Goal: Information Seeking & Learning: Learn about a topic

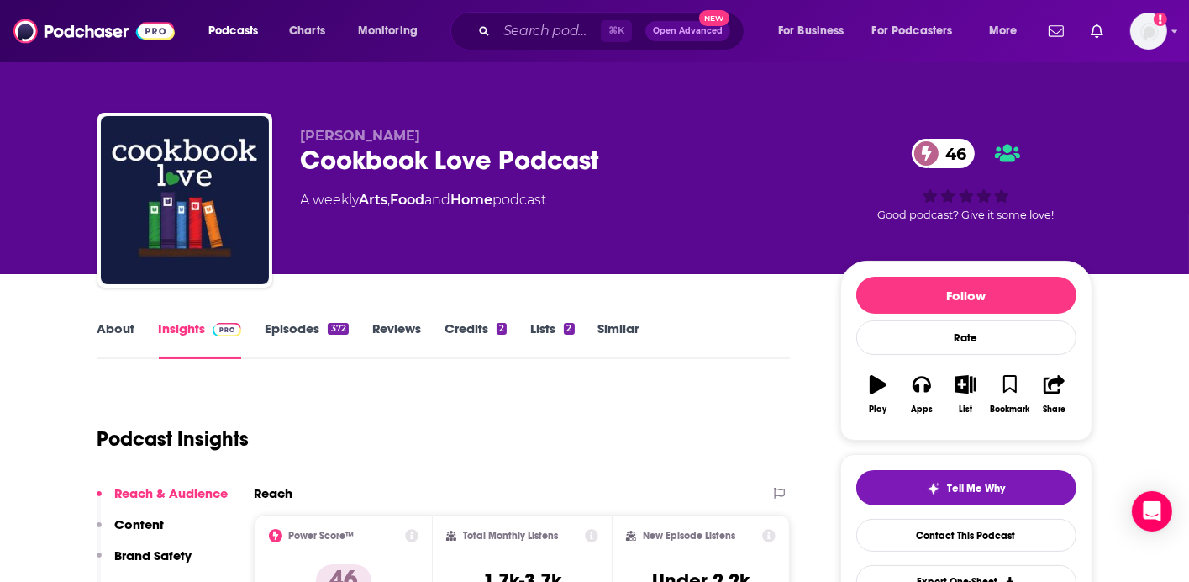
click at [511, 47] on div "⌘ K Open Advanced New" at bounding box center [597, 31] width 294 height 39
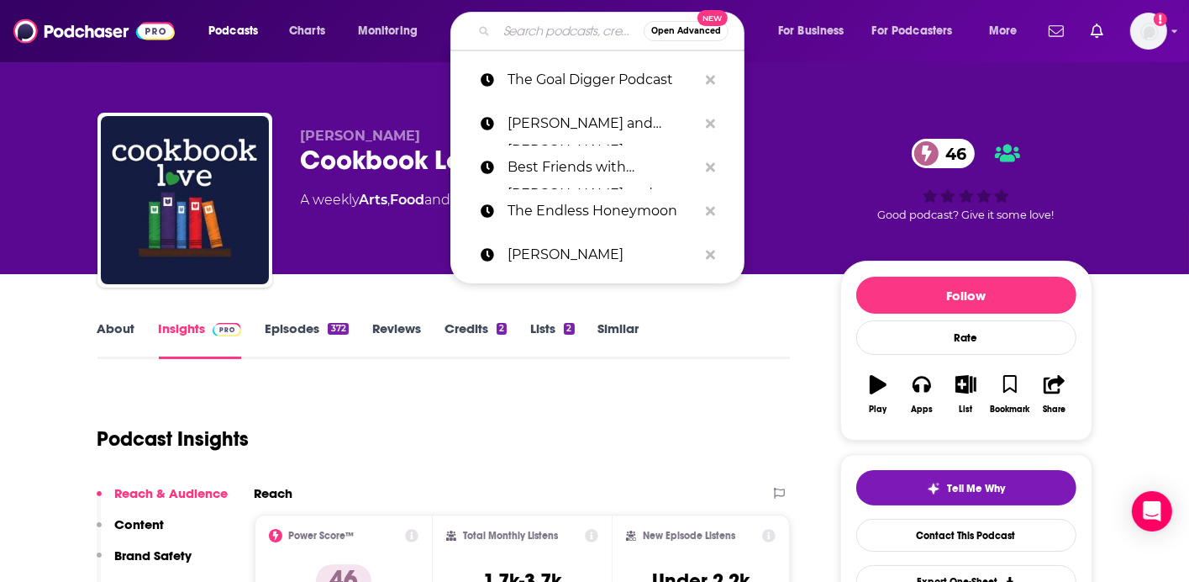
click at [515, 40] on input "Search podcasts, credits, & more..." at bounding box center [570, 31] width 147 height 27
click at [129, 27] on img at bounding box center [93, 31] width 161 height 32
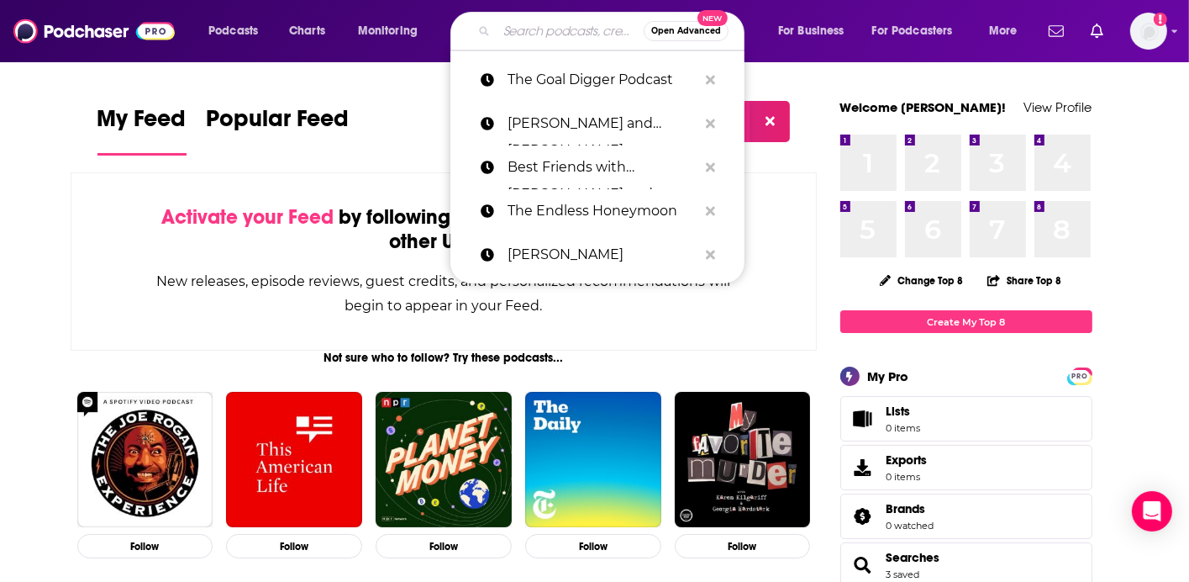
click at [509, 34] on input "Search podcasts, credits, & more..." at bounding box center [570, 31] width 147 height 27
paste input "Introverts"
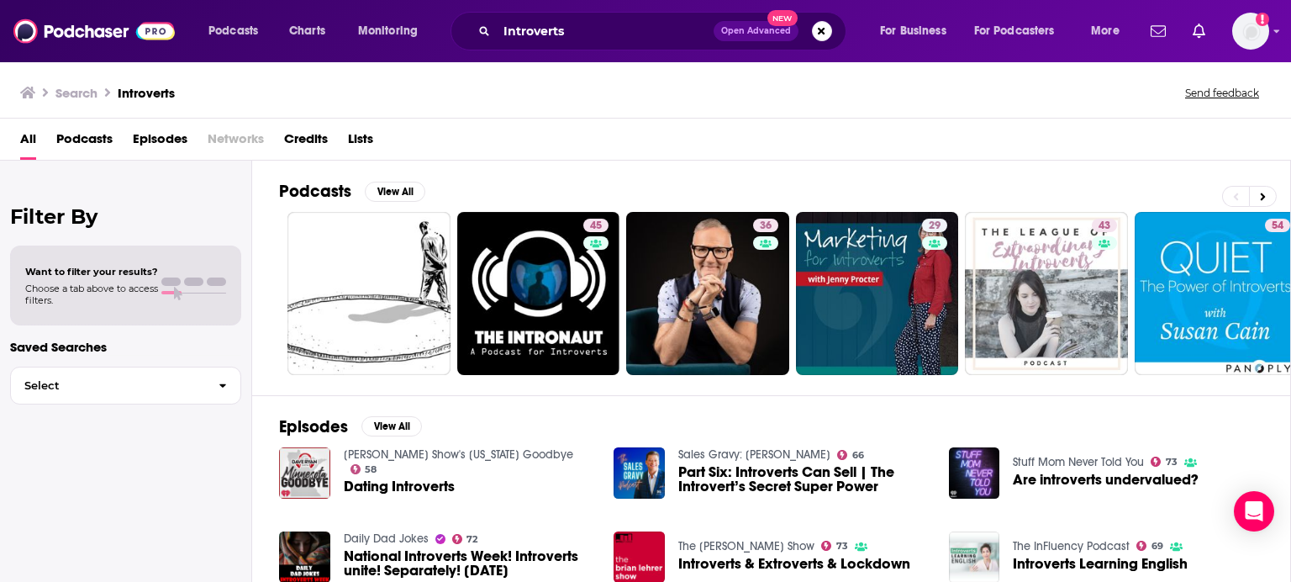
click at [76, 129] on span "Podcasts" at bounding box center [84, 142] width 56 height 34
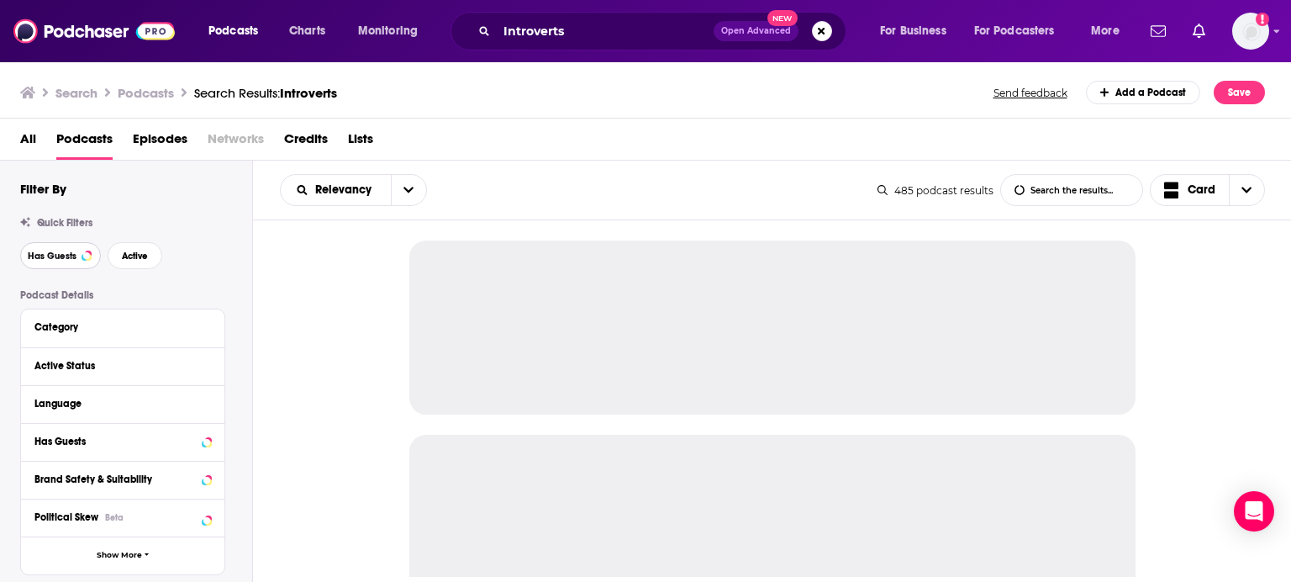
click at [68, 253] on span "Has Guests" at bounding box center [52, 255] width 49 height 9
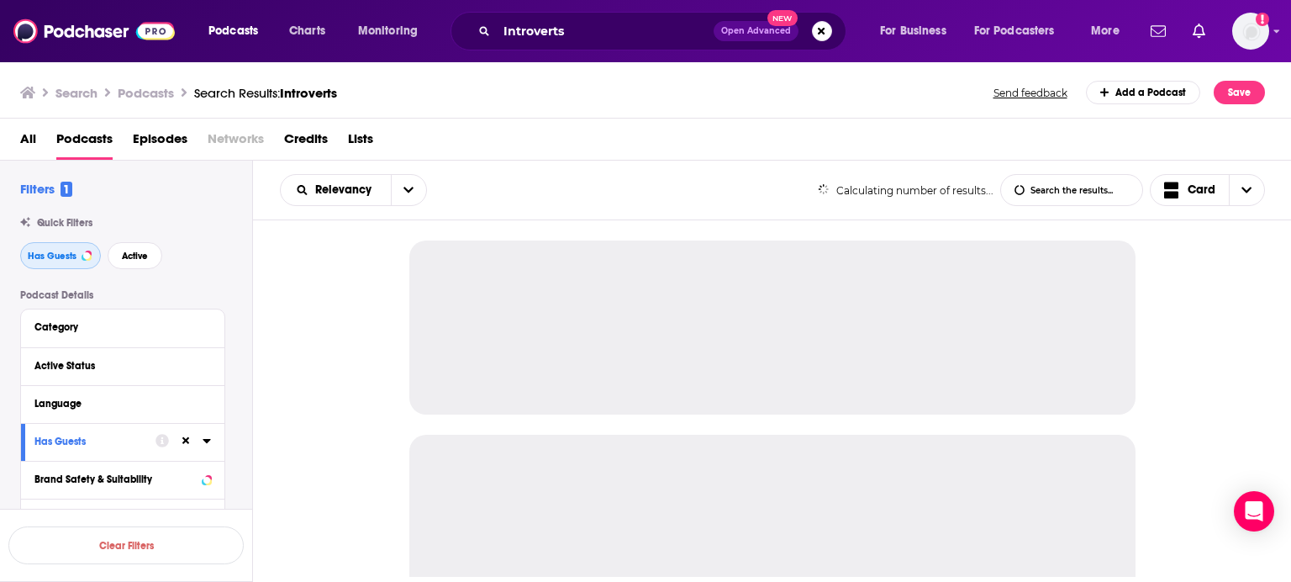
click at [68, 253] on span "Has Guests" at bounding box center [52, 255] width 49 height 9
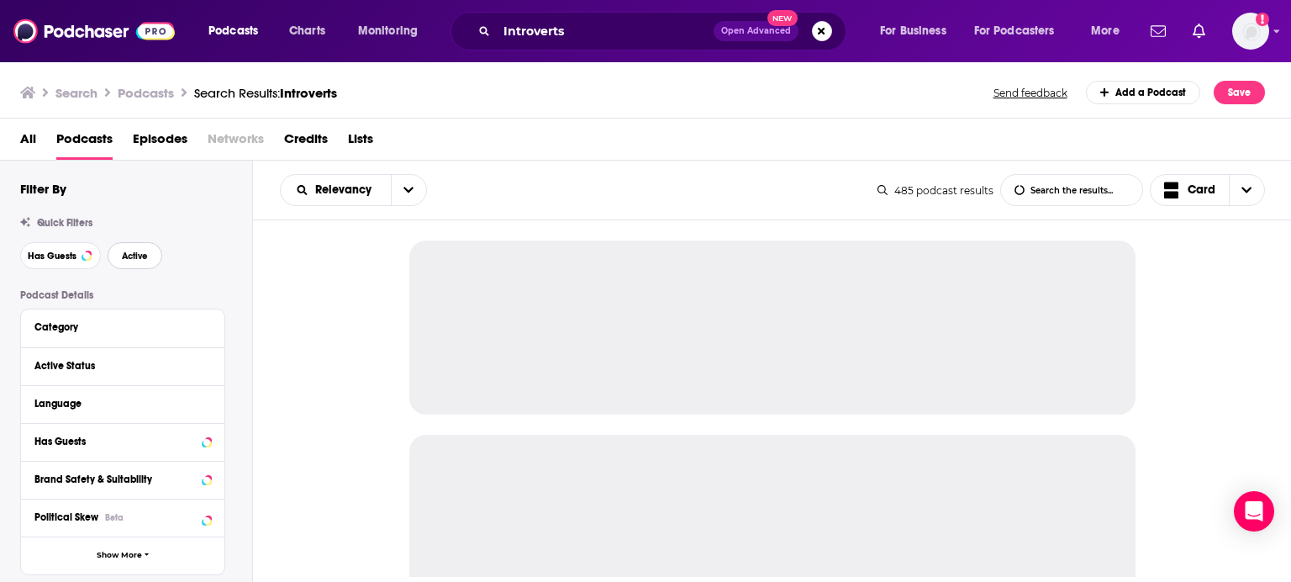
click at [134, 259] on span "Active" at bounding box center [135, 255] width 26 height 9
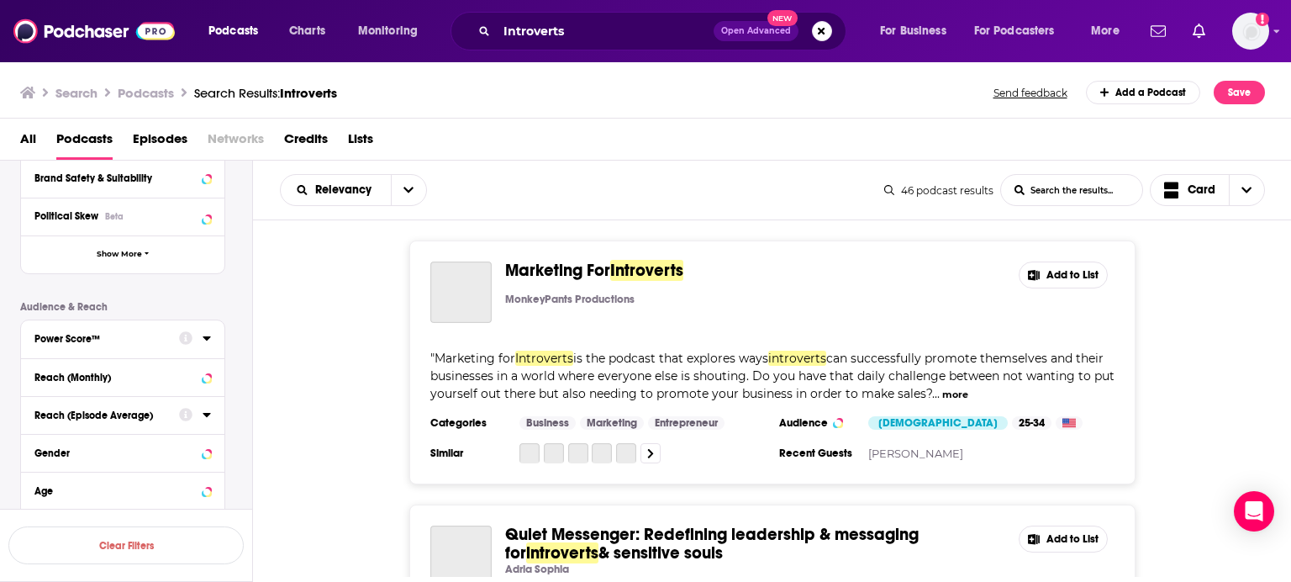
scroll to position [391, 0]
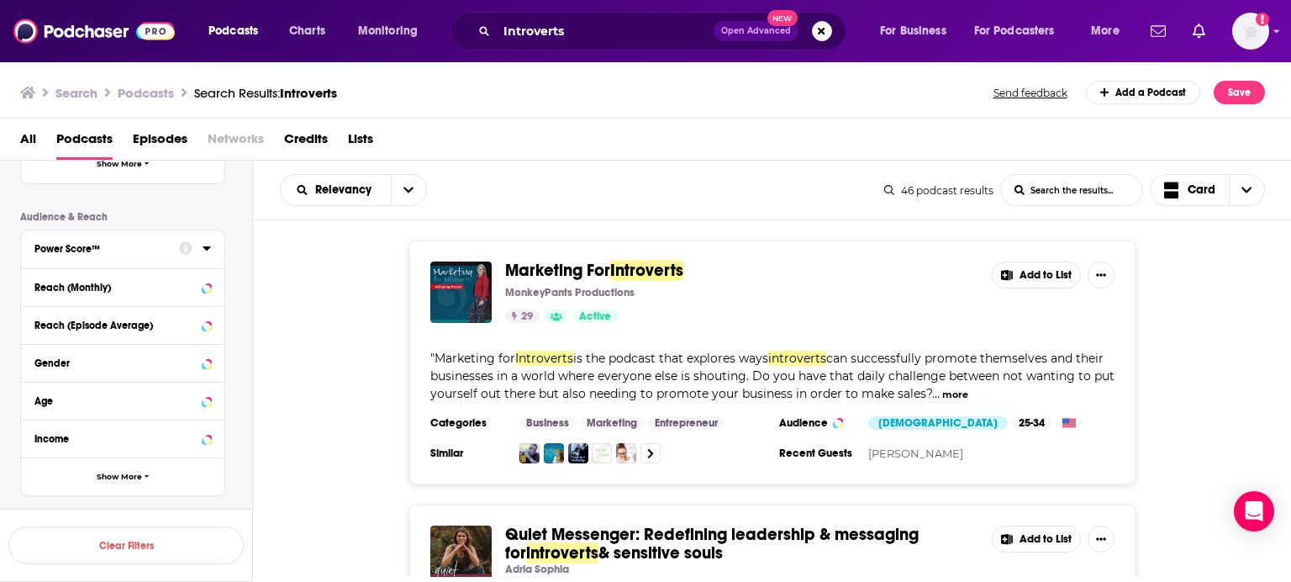
click at [203, 248] on icon at bounding box center [207, 247] width 8 height 13
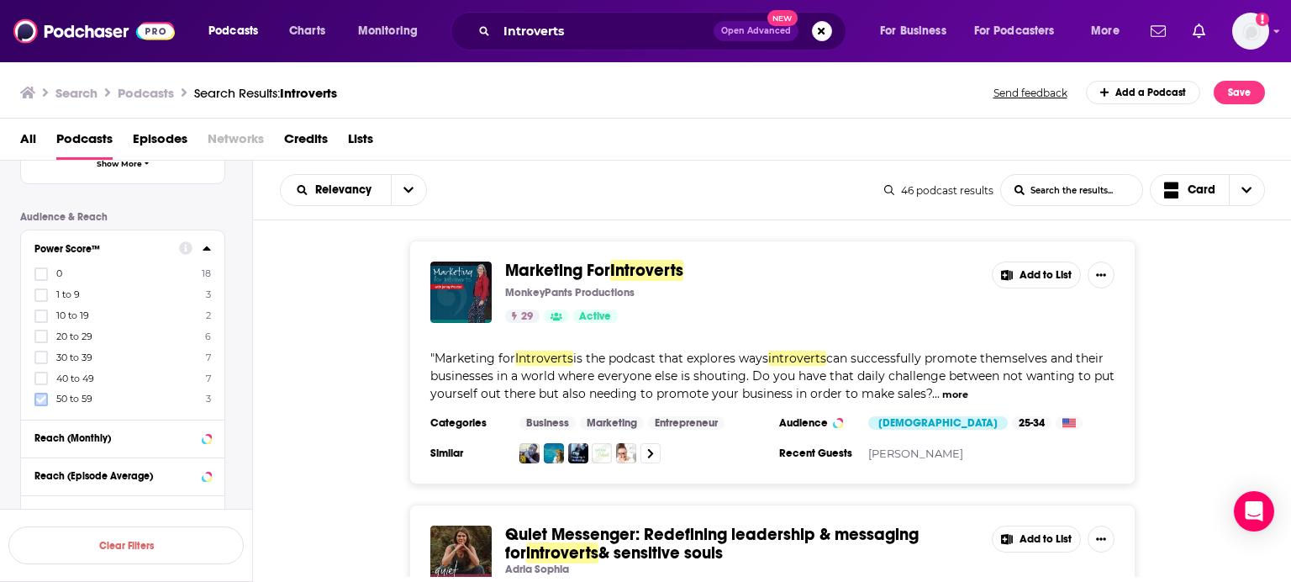
click at [37, 398] on icon at bounding box center [41, 399] width 10 height 8
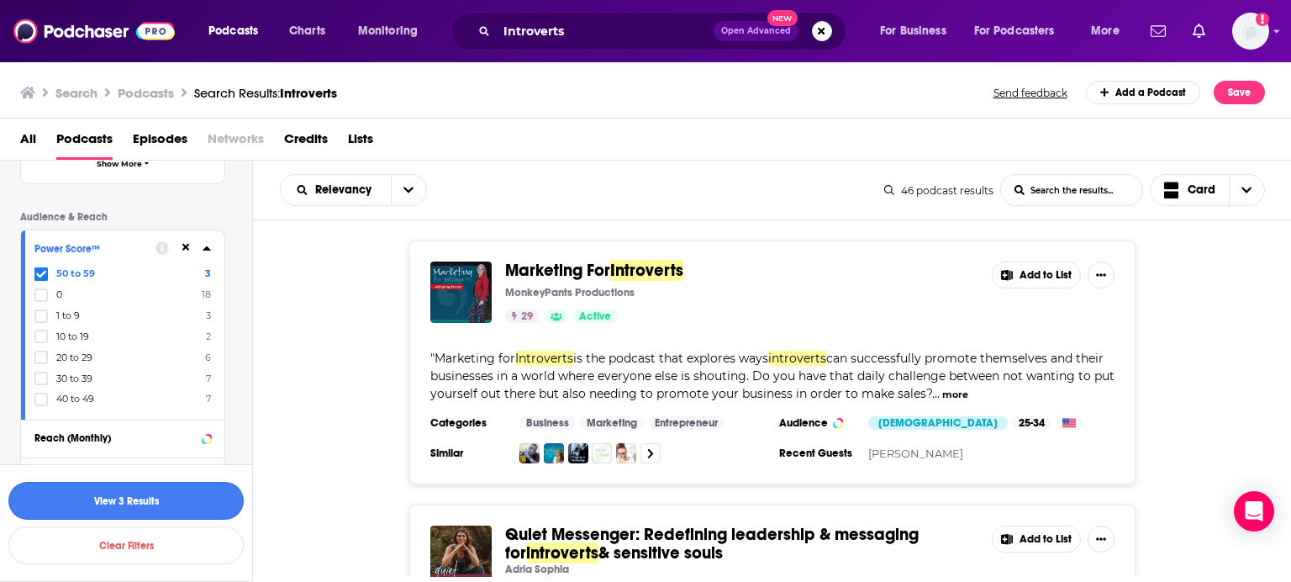
click at [208, 488] on button "View 3 Results" at bounding box center [125, 501] width 235 height 38
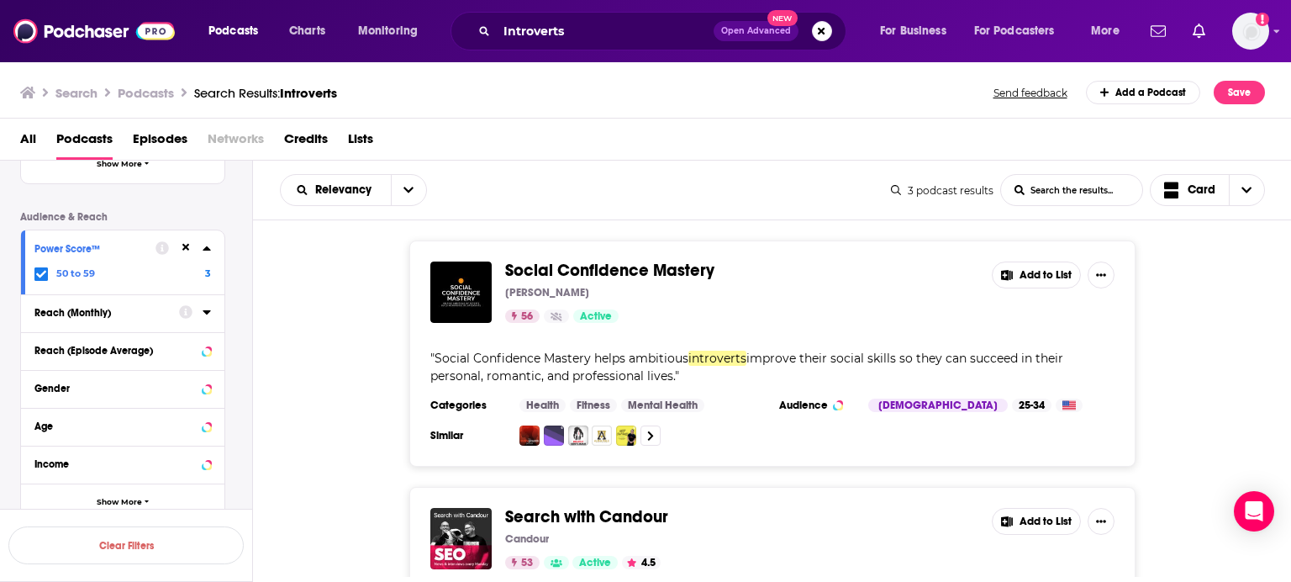
click at [28, 140] on span "All" at bounding box center [28, 142] width 16 height 34
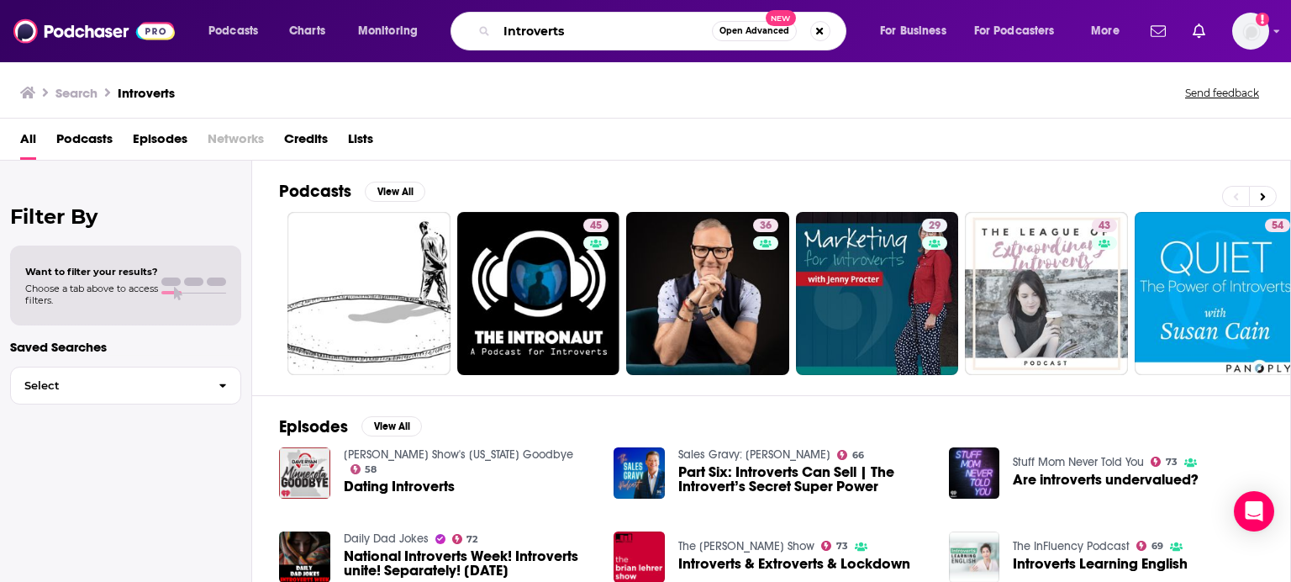
click at [551, 32] on input "Introverts" at bounding box center [604, 31] width 215 height 27
type input "nerds"
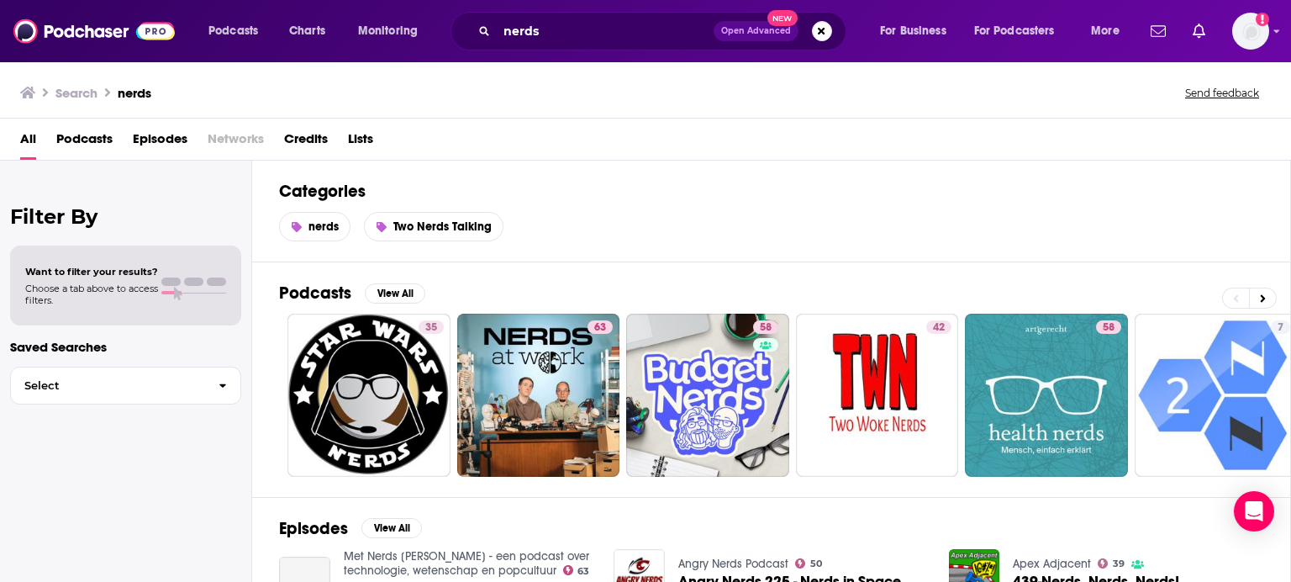
click at [92, 140] on span "Podcasts" at bounding box center [84, 142] width 56 height 34
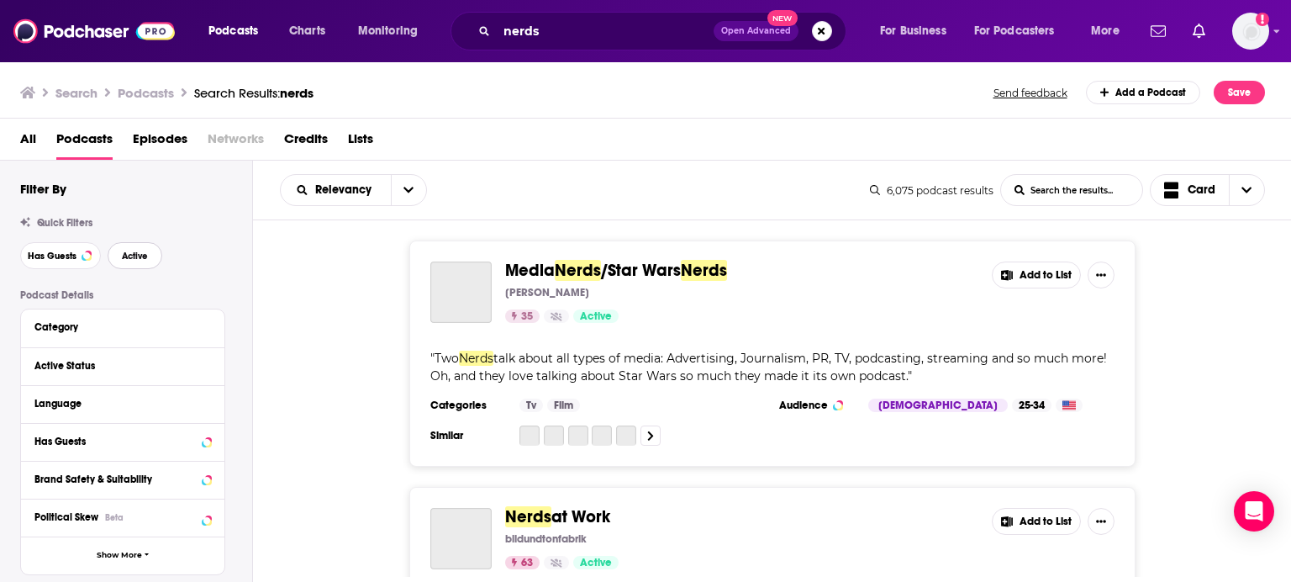
click at [137, 264] on button "Active" at bounding box center [135, 255] width 55 height 27
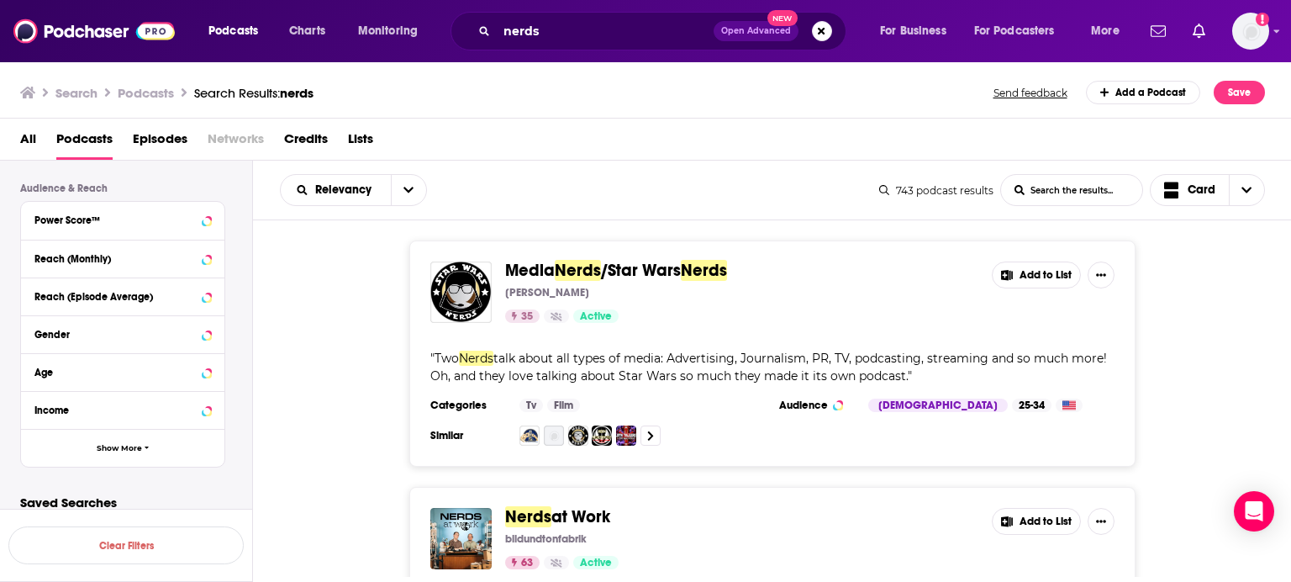
scroll to position [436, 0]
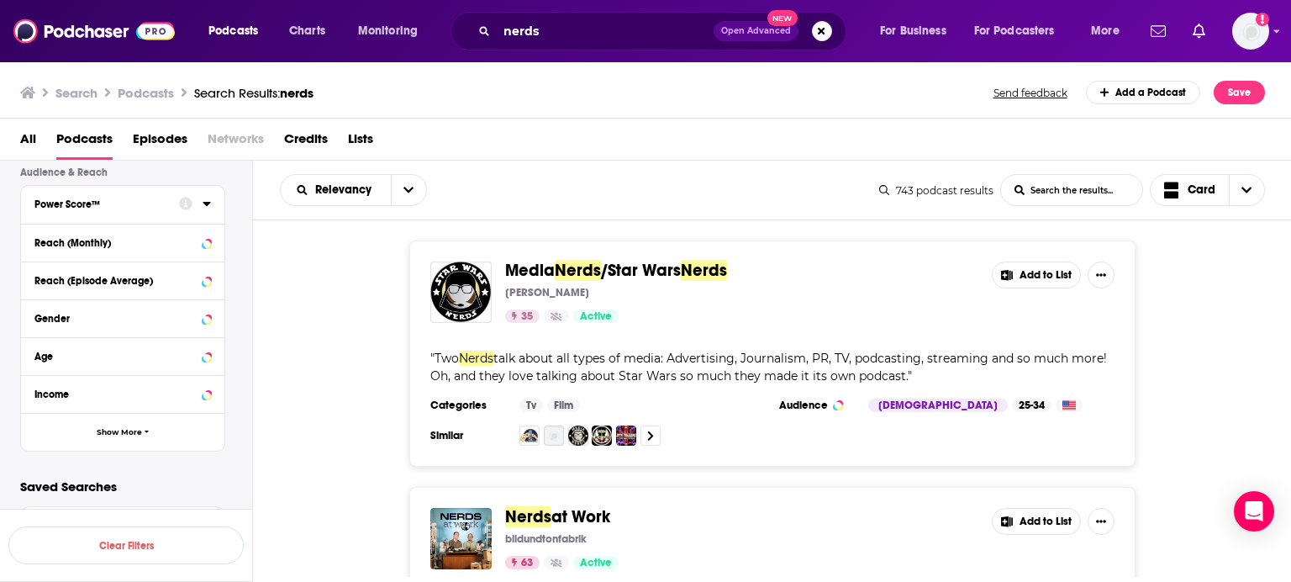
click at [206, 204] on icon at bounding box center [207, 204] width 8 height 4
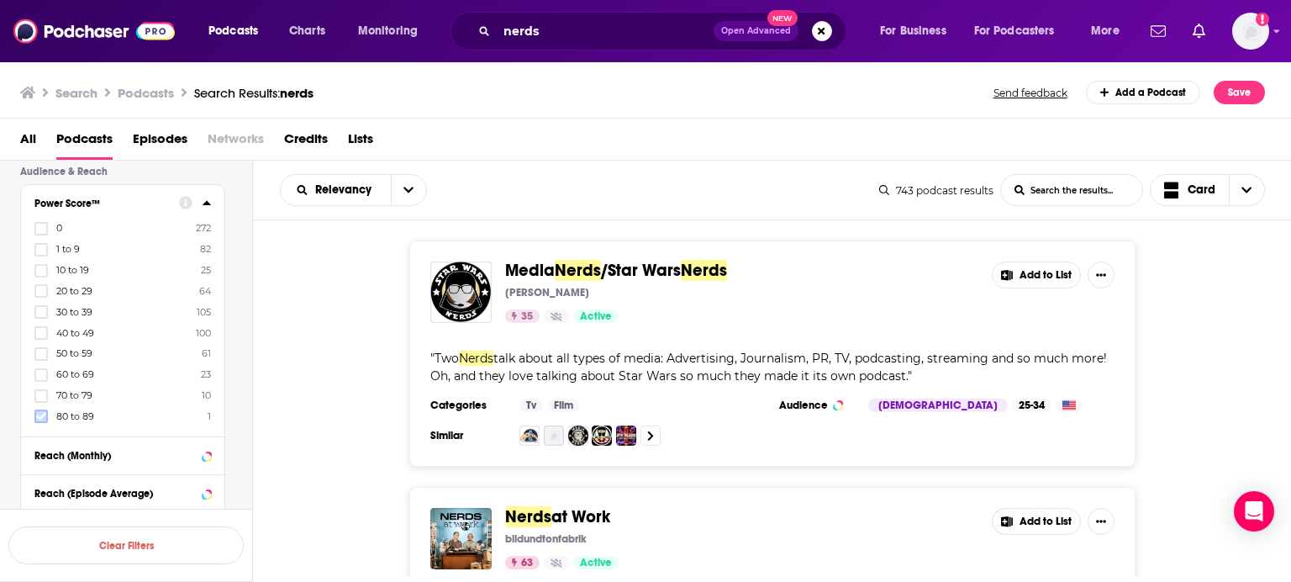
click at [34, 419] on label at bounding box center [40, 415] width 13 height 13
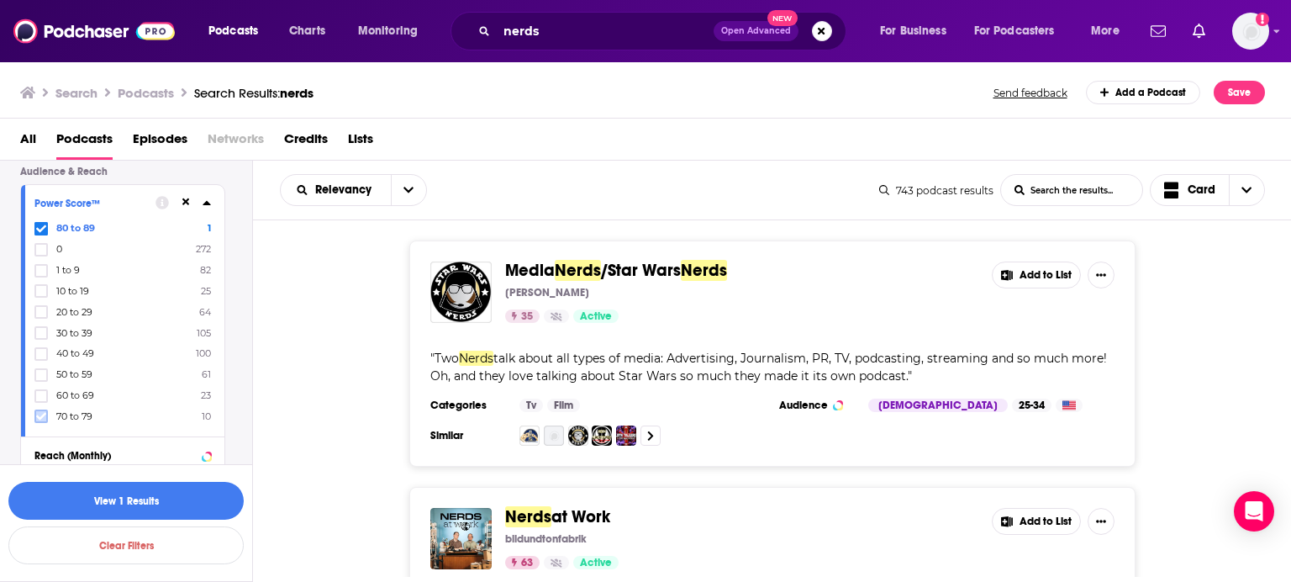
click at [41, 420] on icon at bounding box center [41, 416] width 10 height 10
click at [180, 509] on button "View 34 Results" at bounding box center [125, 501] width 235 height 38
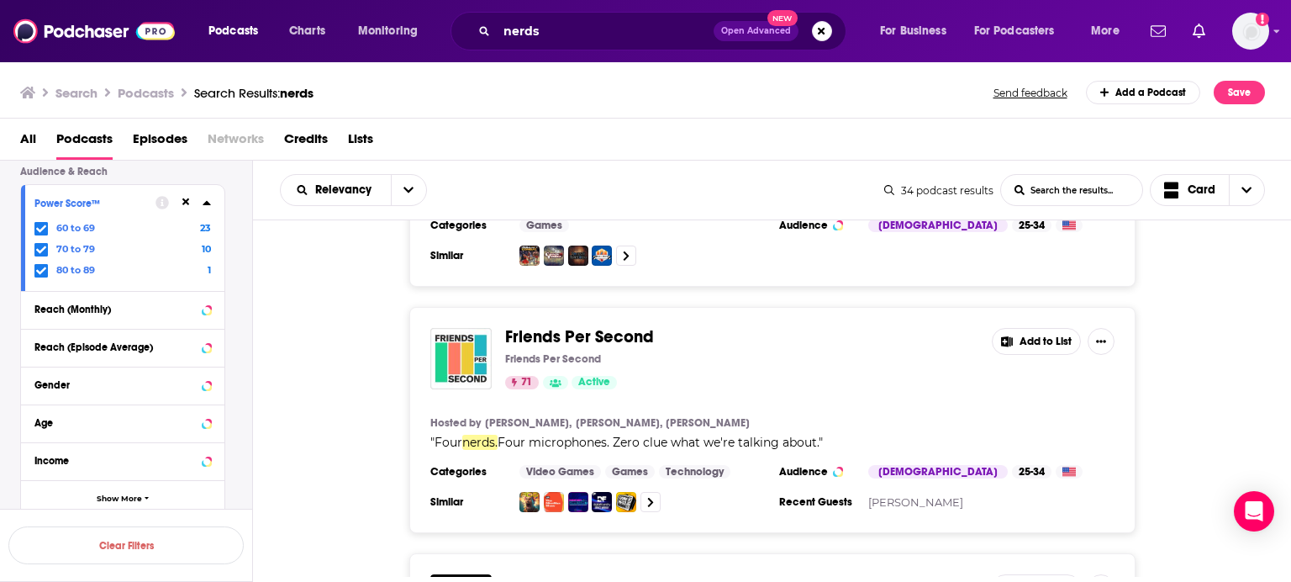
scroll to position [2028, 0]
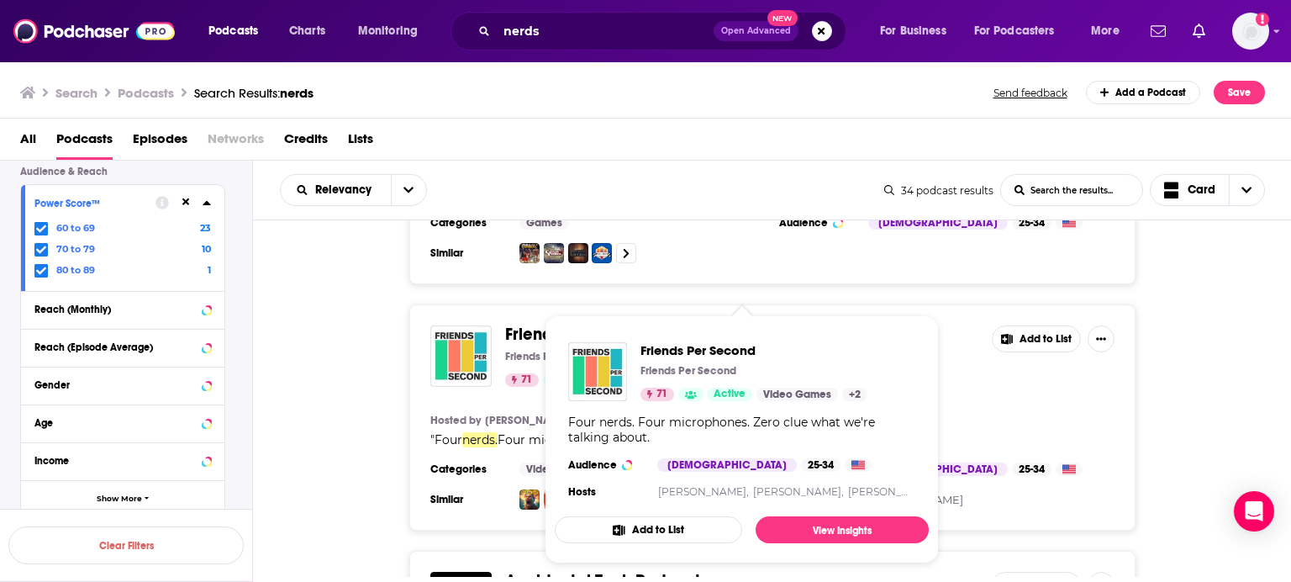
click at [545, 319] on span "Friends Per Second Friends Per Second 71 Active Video Games + 2 Four nerds. Fou…" at bounding box center [742, 439] width 394 height 268
click at [535, 324] on span "Friends Per Second" at bounding box center [579, 334] width 149 height 21
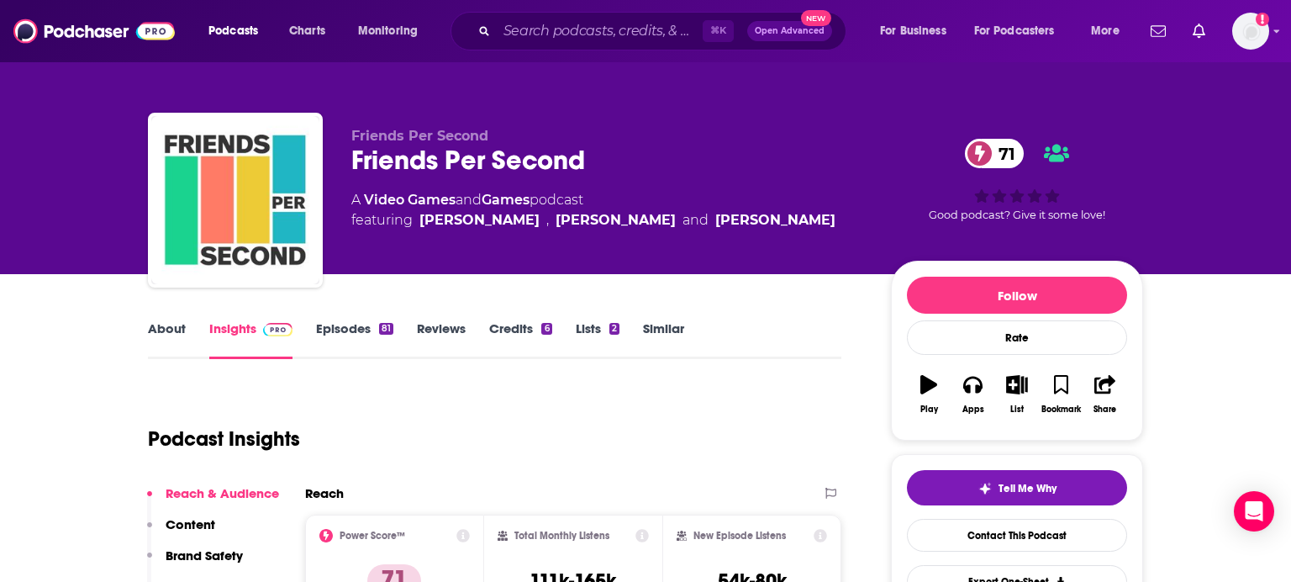
click at [160, 329] on link "About" at bounding box center [167, 339] width 38 height 39
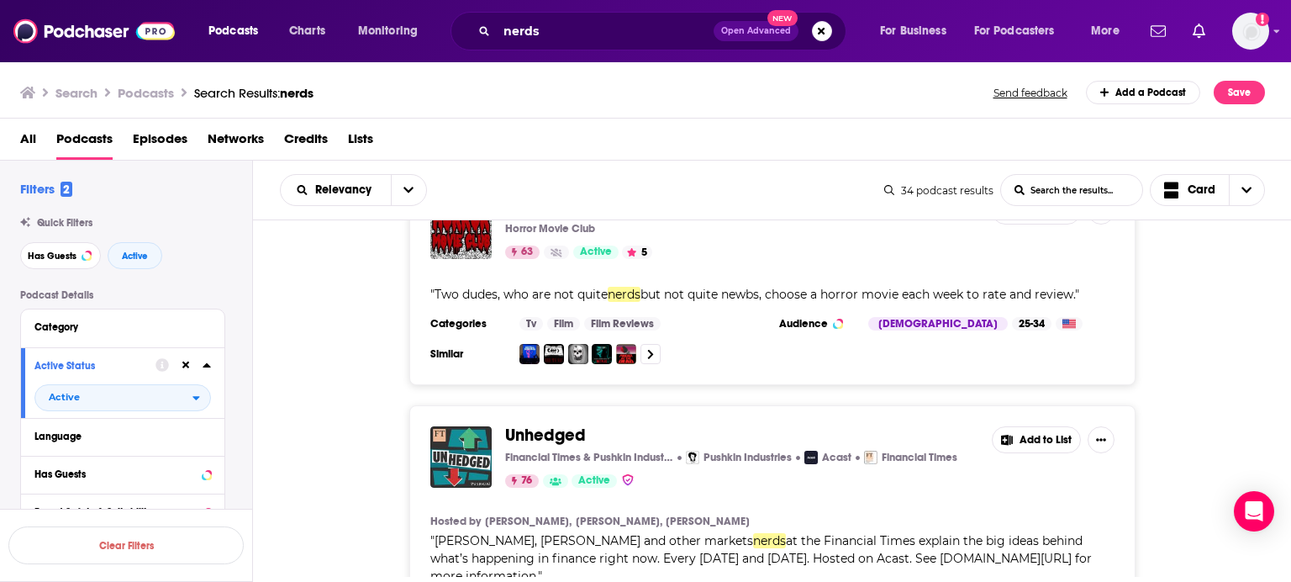
scroll to position [3069, 0]
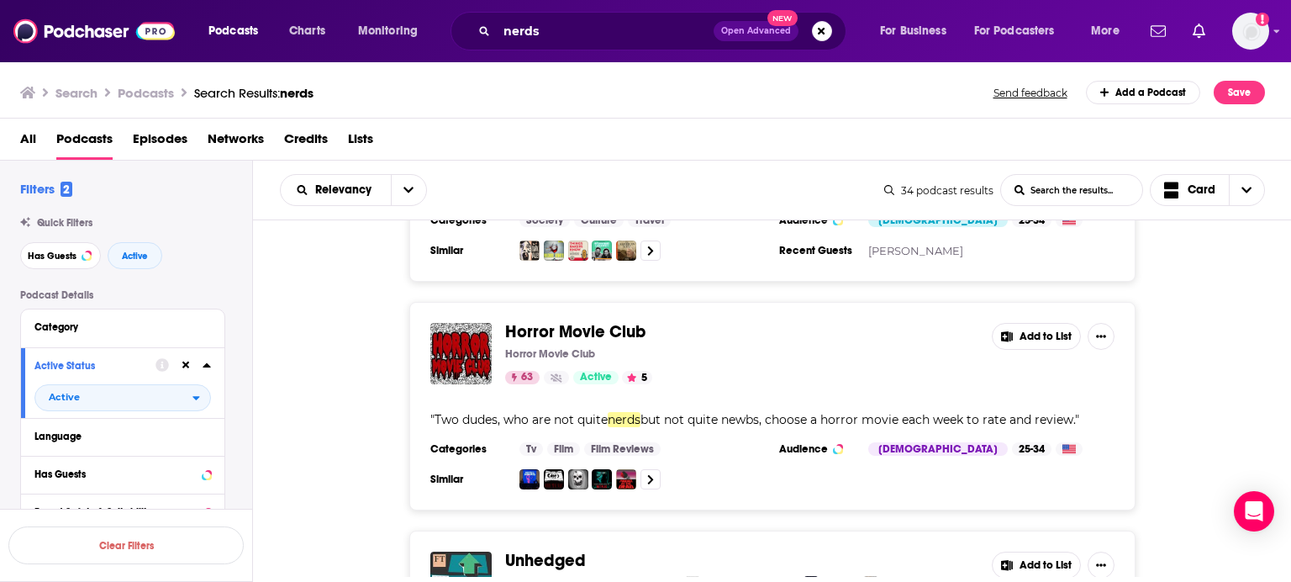
click at [540, 321] on span "Horror Movie Club" at bounding box center [575, 331] width 140 height 21
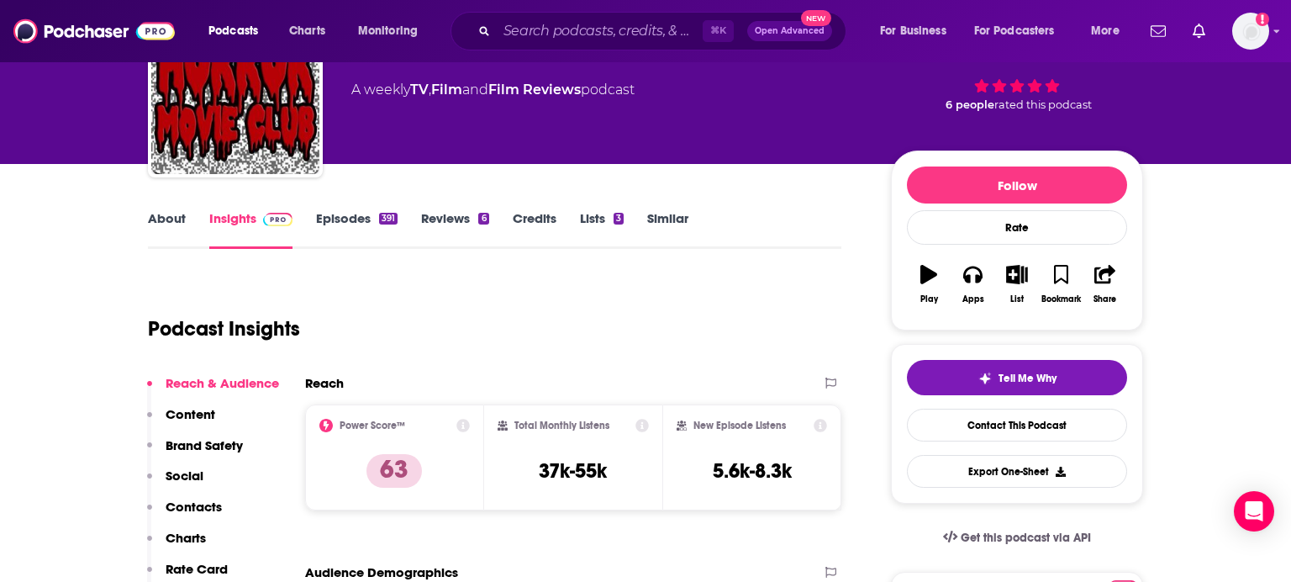
scroll to position [154, 0]
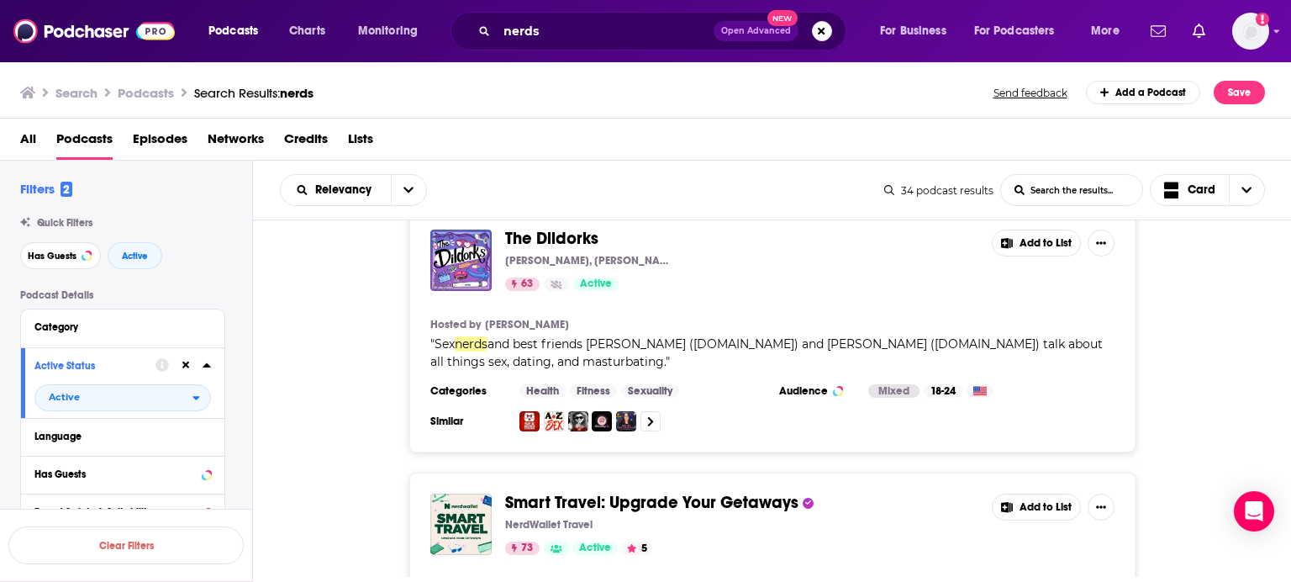
scroll to position [2625, 0]
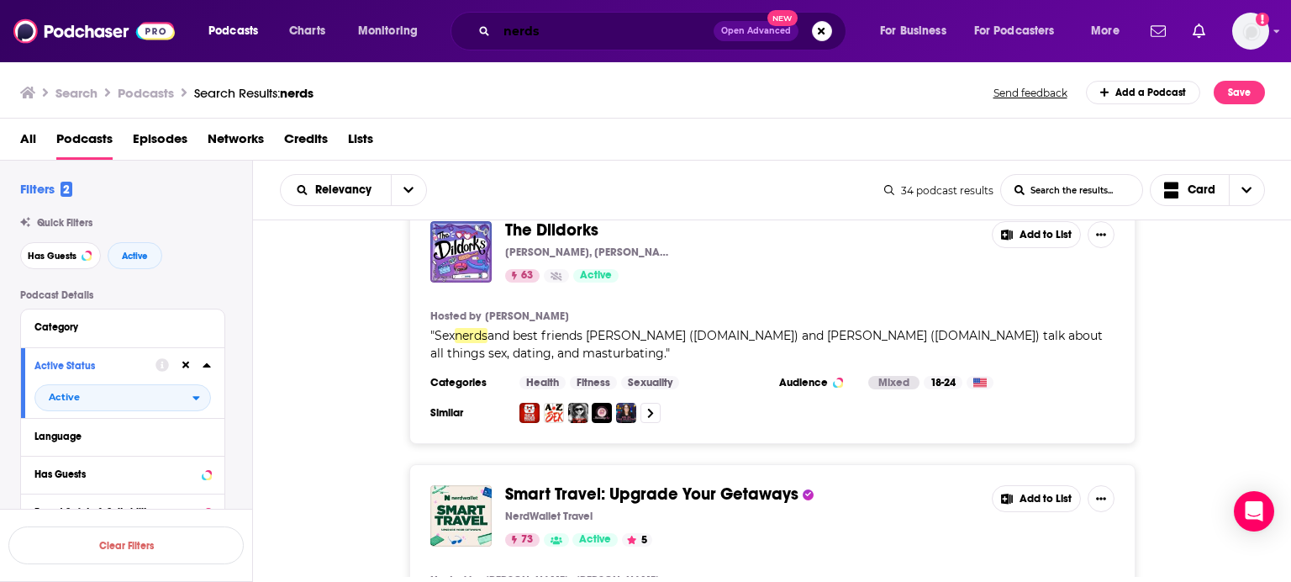
click at [629, 29] on input "nerds" at bounding box center [605, 31] width 217 height 27
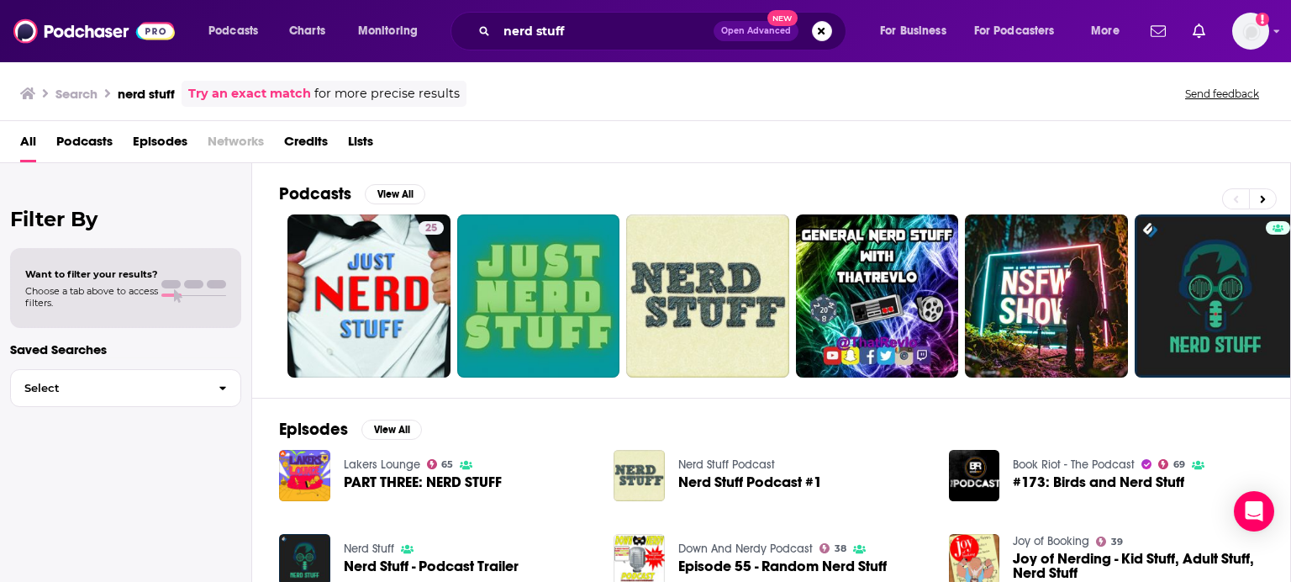
click at [108, 141] on span "Podcasts" at bounding box center [84, 145] width 56 height 34
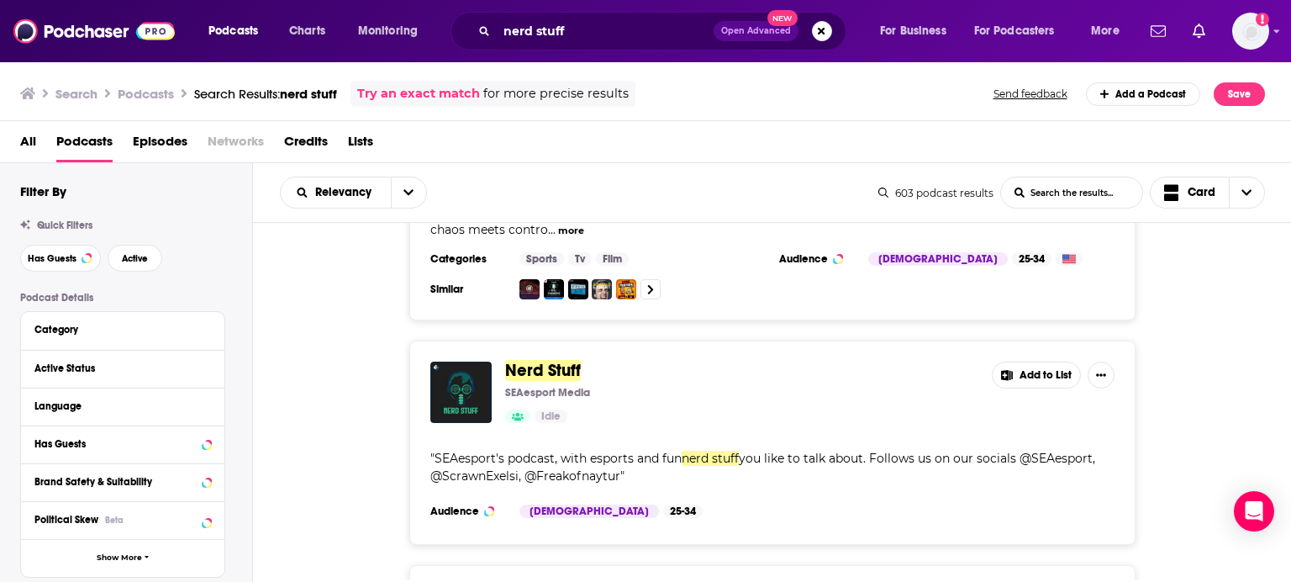
scroll to position [1088, 0]
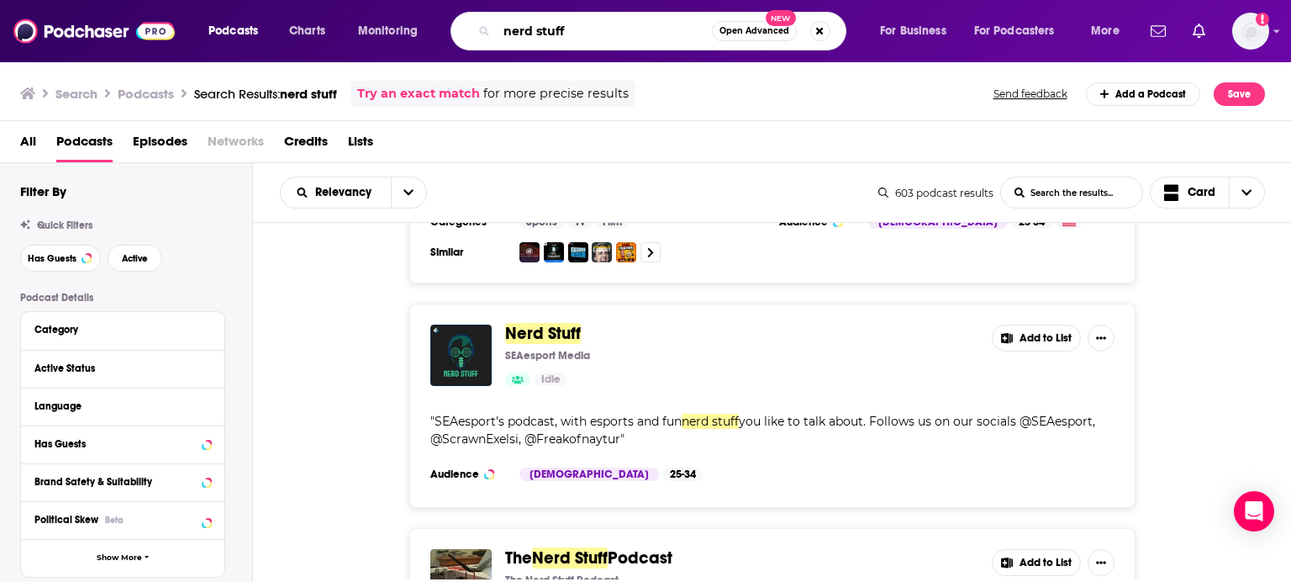
click at [615, 24] on input "nerd stuff" at bounding box center [604, 31] width 215 height 27
type input "the dork forest"
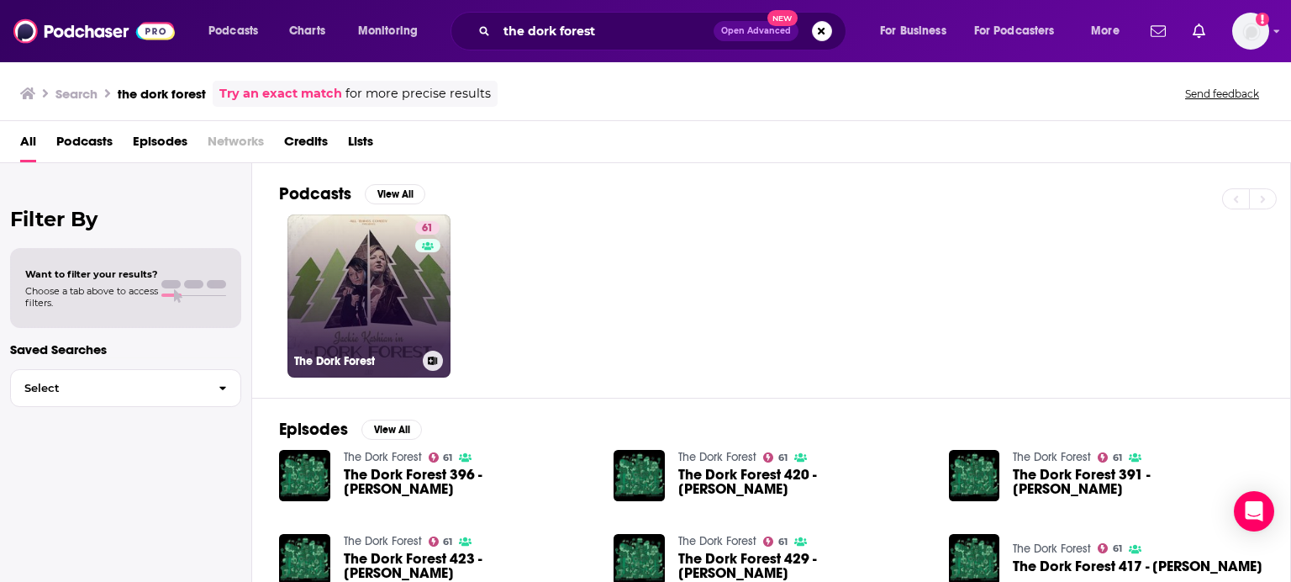
click at [405, 255] on link "61 The Dork Forest" at bounding box center [368, 295] width 163 height 163
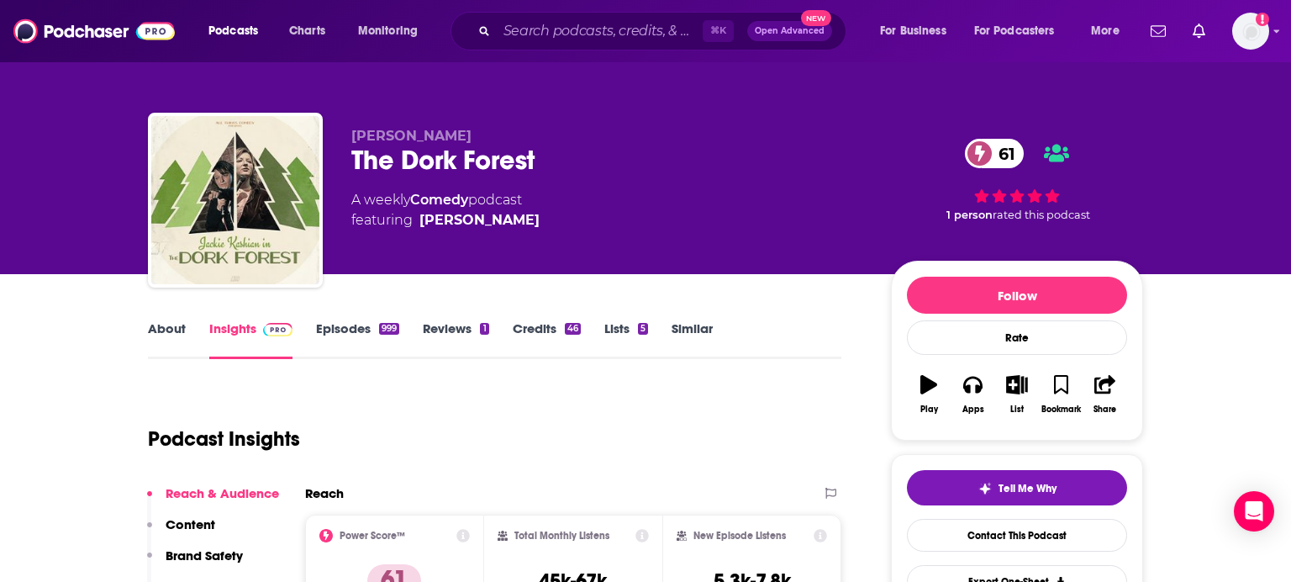
click at [178, 320] on link "About" at bounding box center [167, 339] width 38 height 39
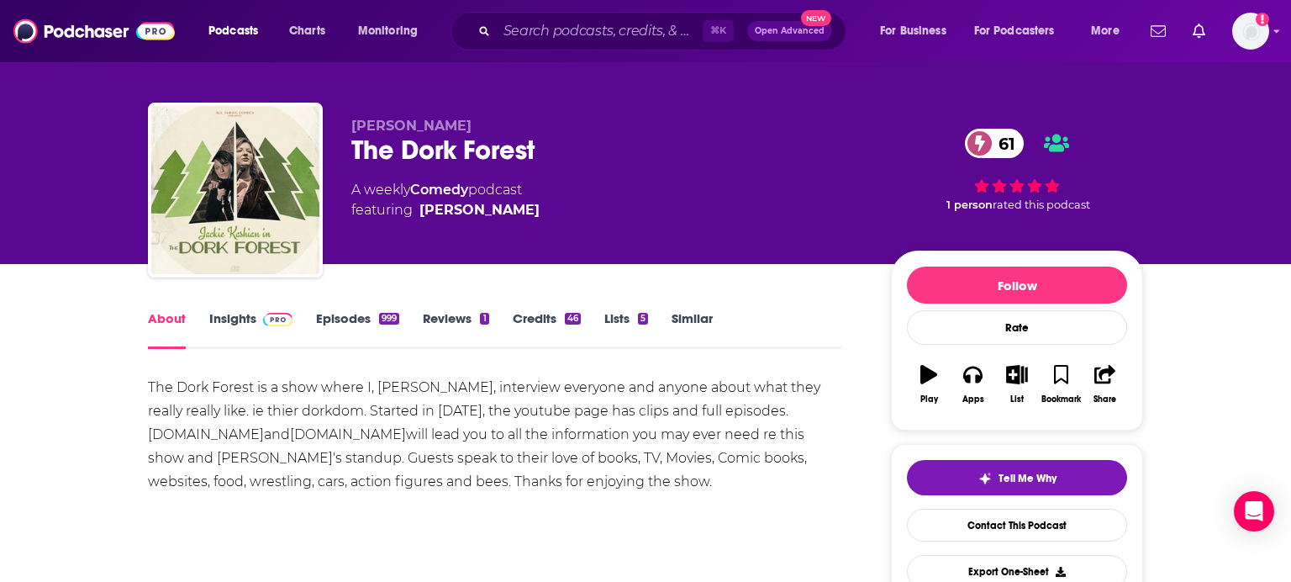
scroll to position [11, 0]
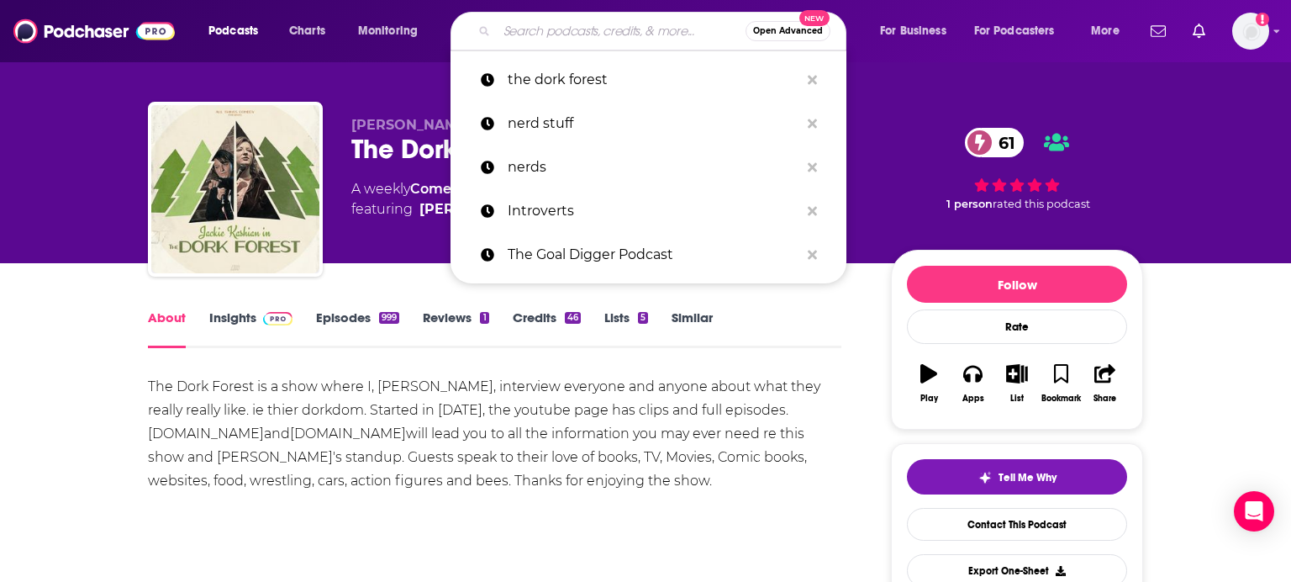
click at [555, 37] on input "Search podcasts, credits, & more..." at bounding box center [621, 31] width 249 height 27
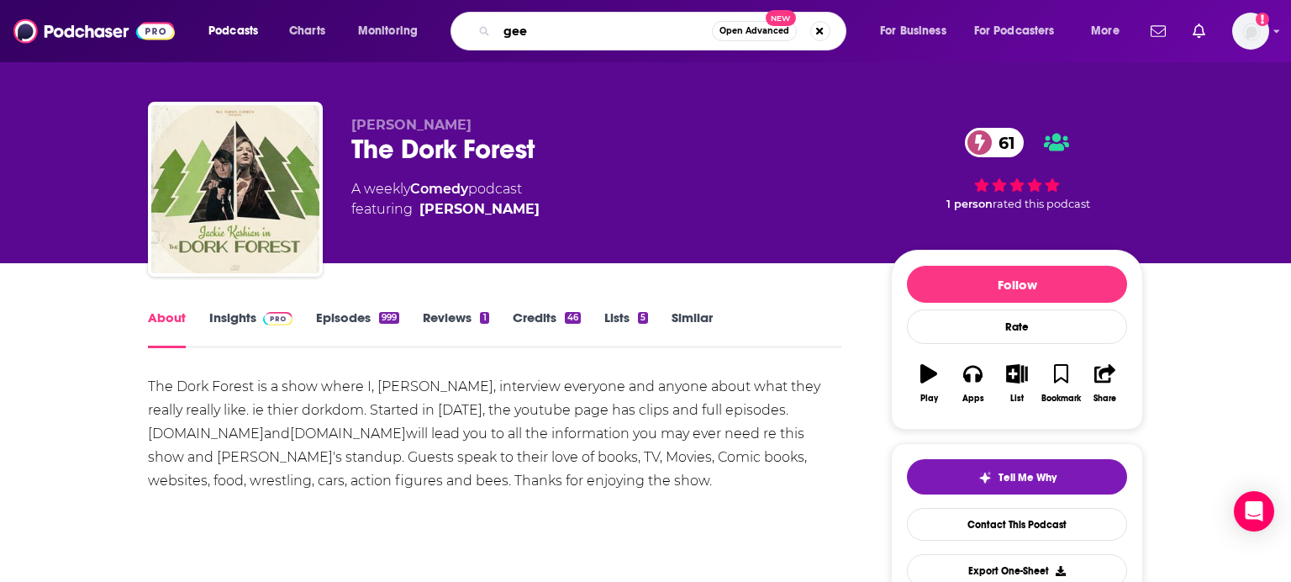
type input "geek"
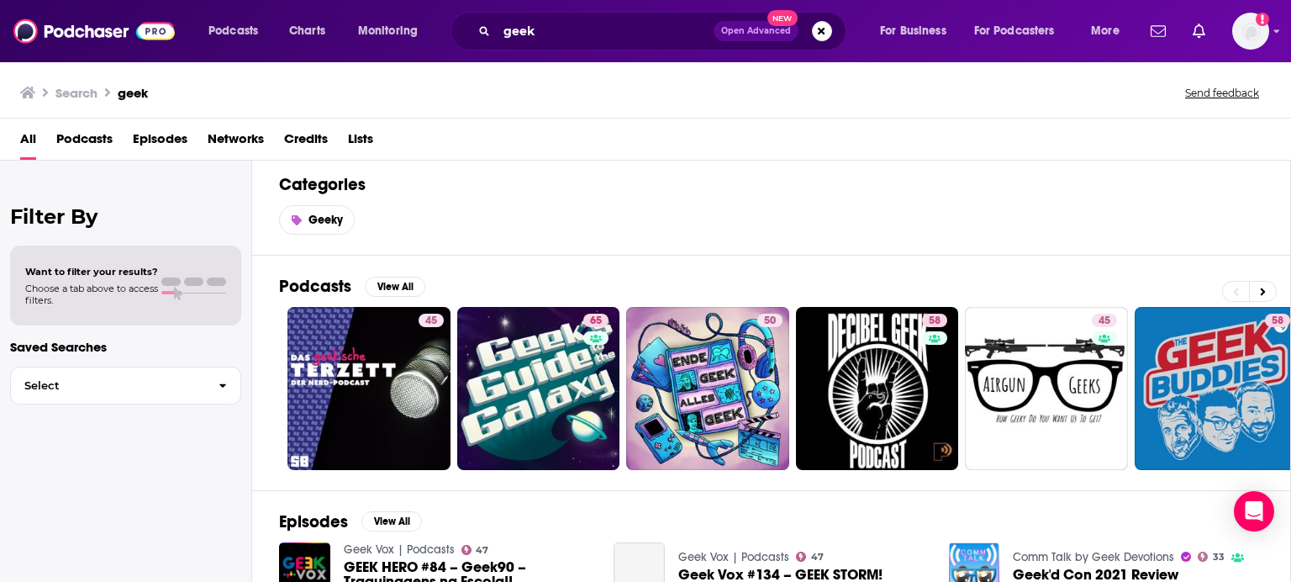
scroll to position [8, 0]
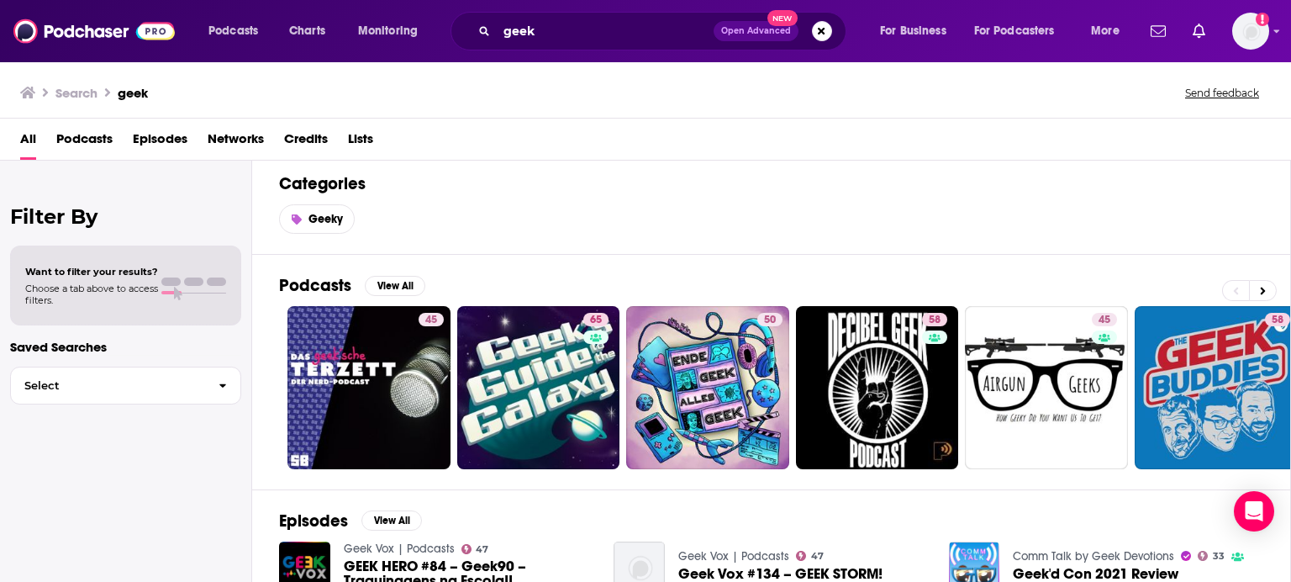
click at [102, 153] on span "Podcasts" at bounding box center [84, 142] width 56 height 34
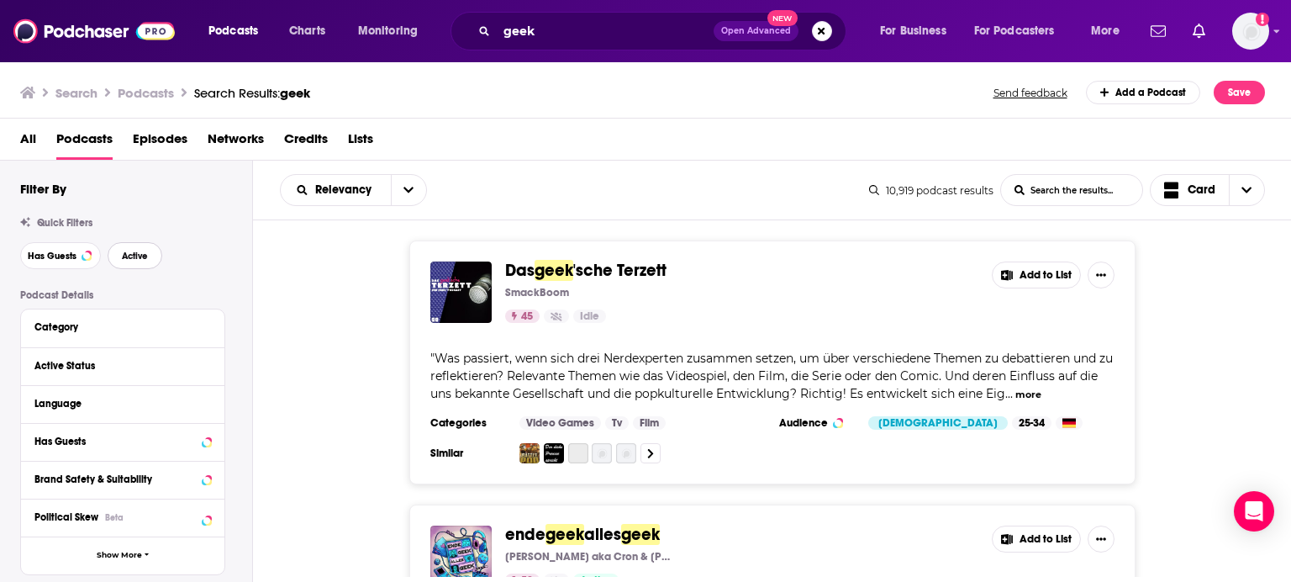
click at [119, 256] on button "Active" at bounding box center [135, 255] width 55 height 27
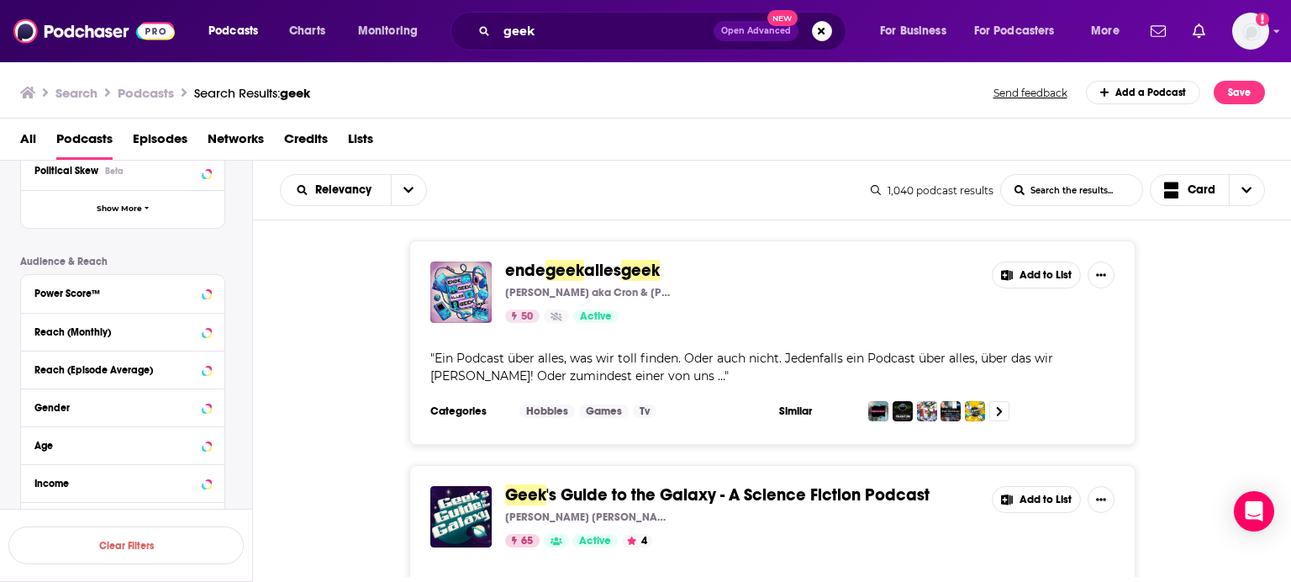
scroll to position [347, 0]
click at [211, 292] on icon at bounding box center [207, 291] width 8 height 13
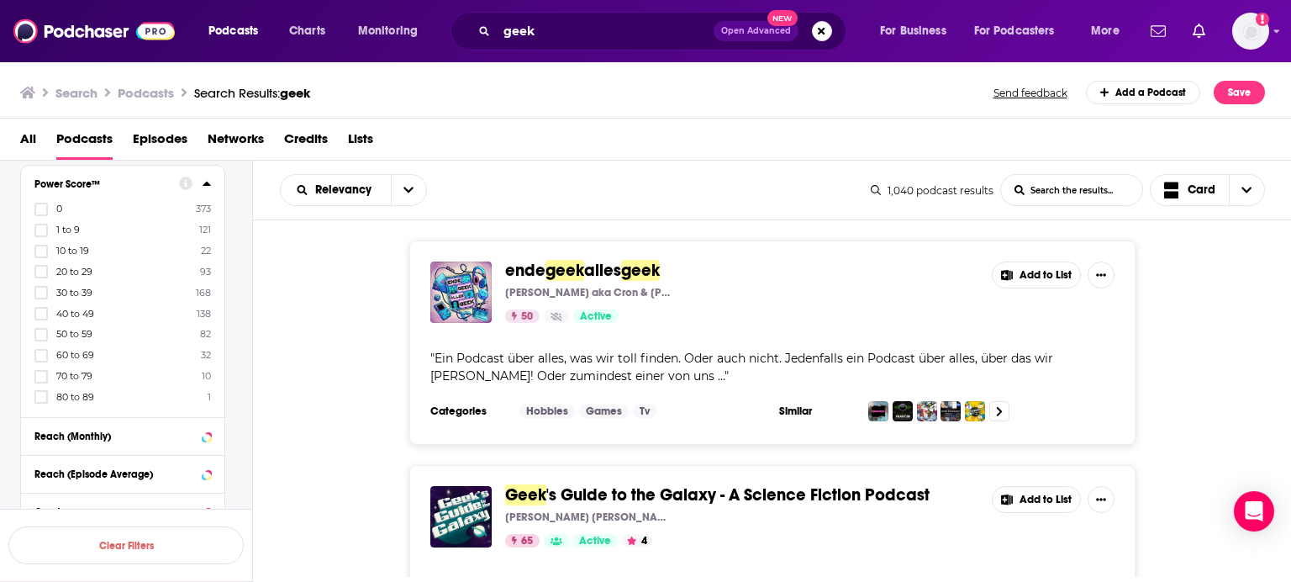
scroll to position [463, 0]
click at [36, 394] on icon at bounding box center [41, 389] width 10 height 10
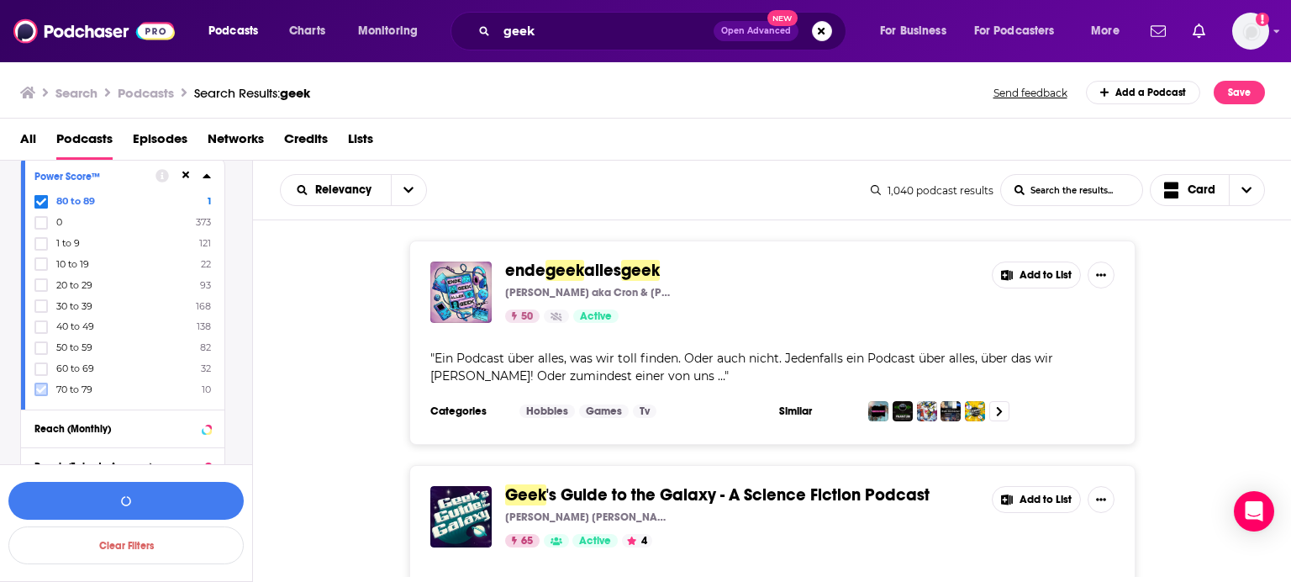
click at [40, 389] on icon at bounding box center [41, 389] width 10 height 10
click at [87, 503] on button "View 43 Results" at bounding box center [125, 501] width 235 height 38
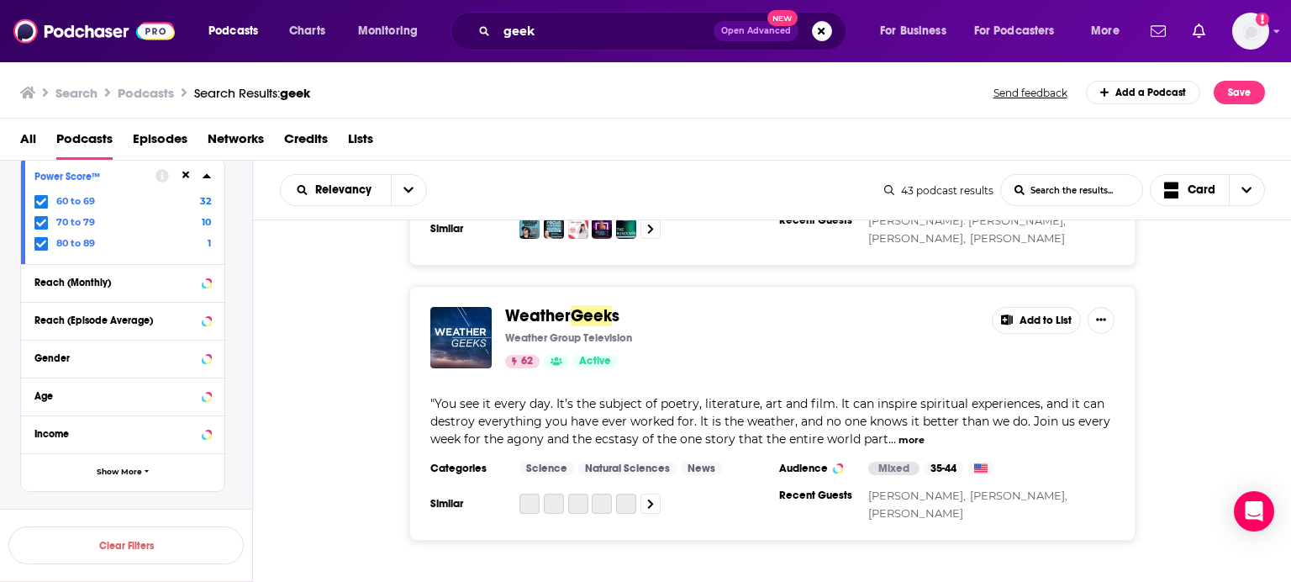
scroll to position [2754, 0]
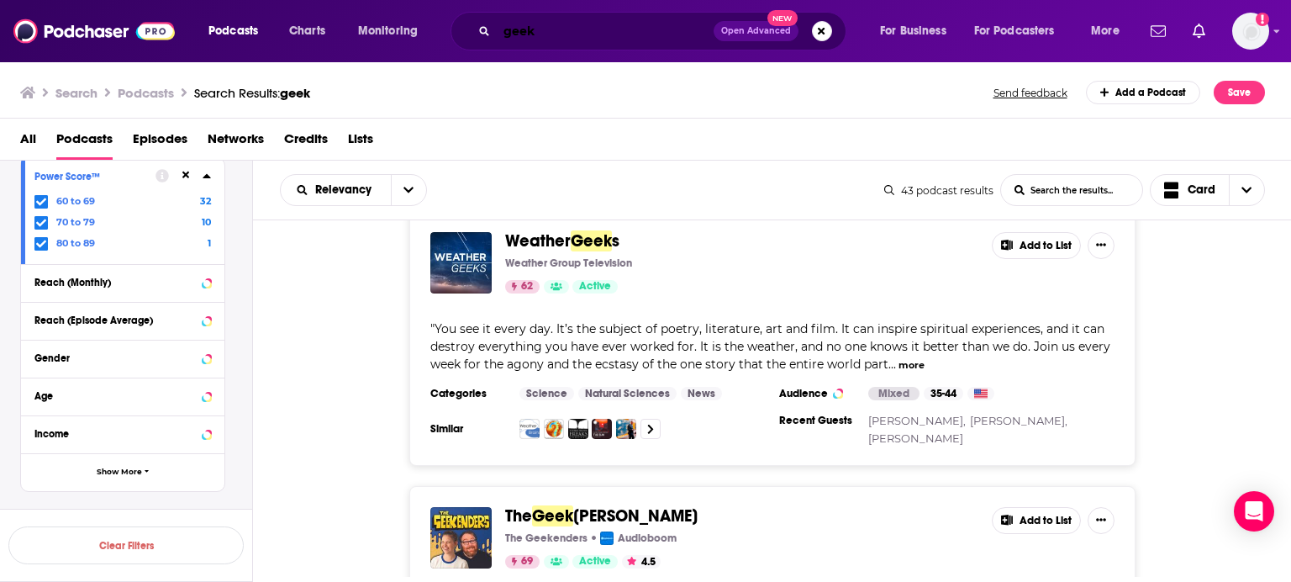
click at [549, 32] on input "geek" at bounding box center [605, 31] width 217 height 27
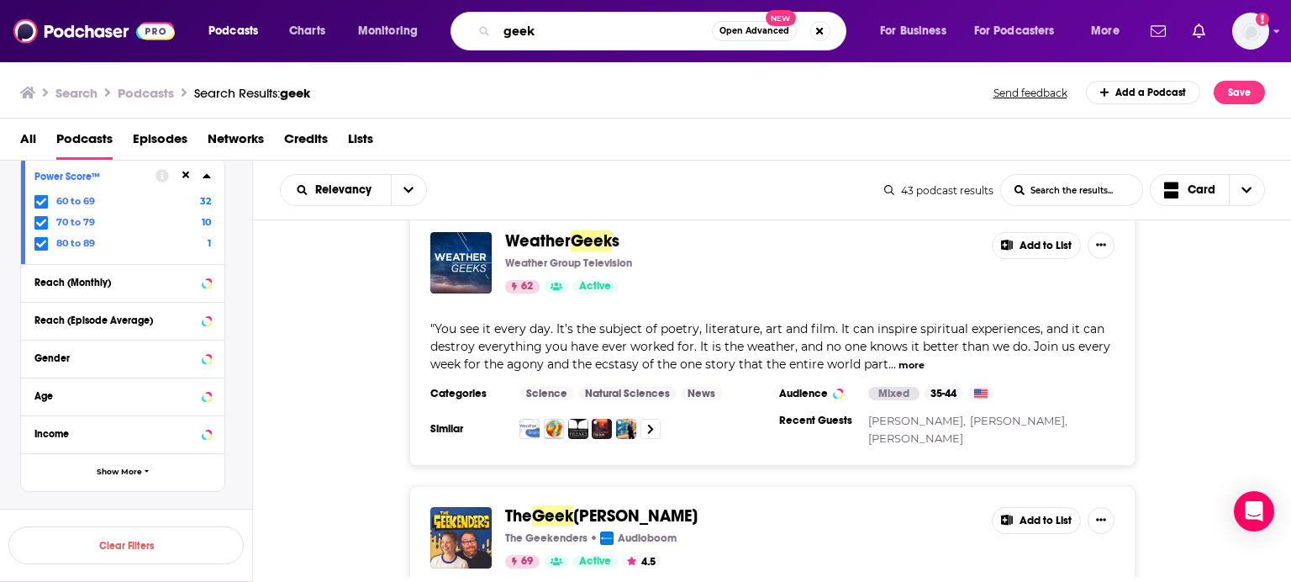
click at [549, 32] on input "geek" at bounding box center [604, 31] width 215 height 27
paste input "No Such Thing as a Fish"
type input "No Such Thing as a Fish"
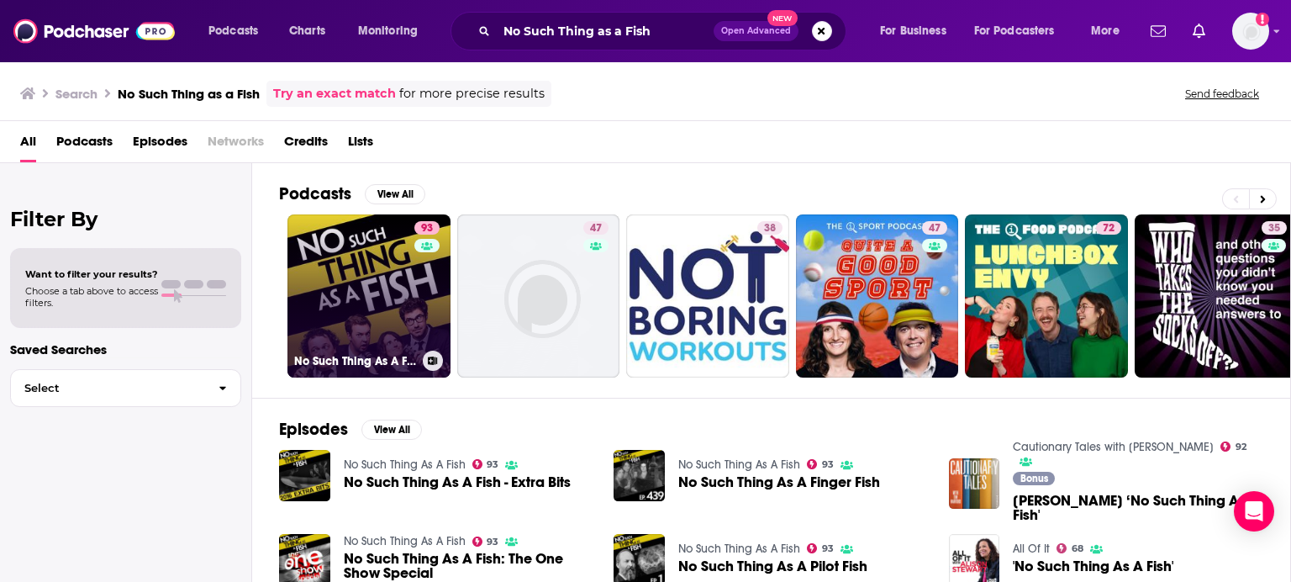
click at [361, 297] on link "93 No Such Thing As A Fish" at bounding box center [368, 295] width 163 height 163
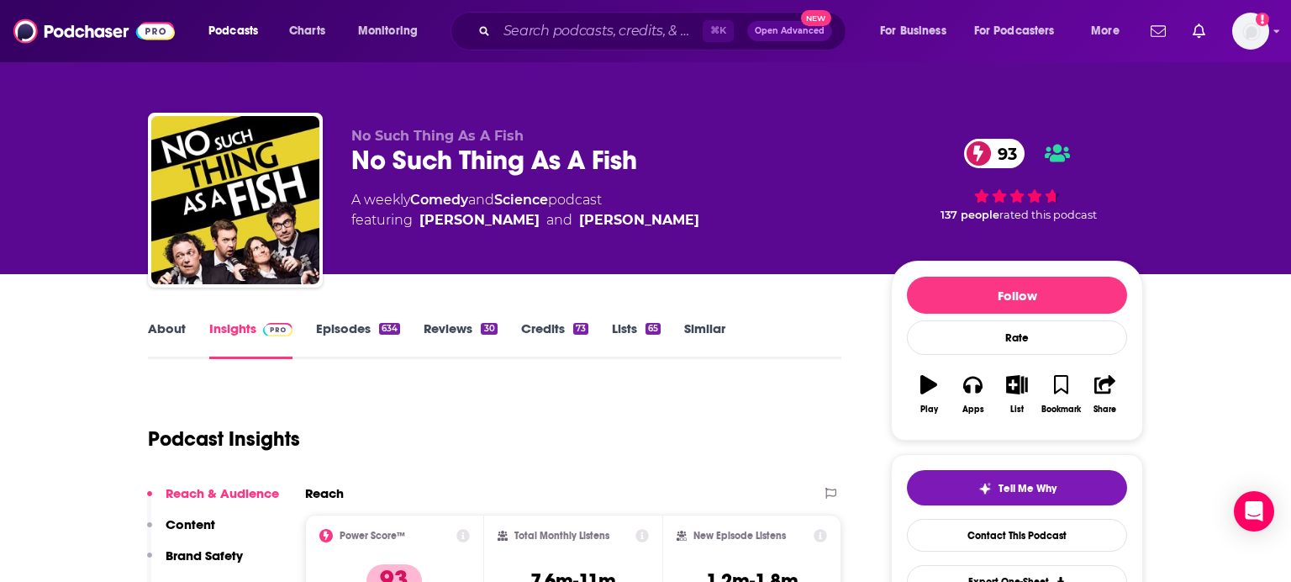
click at [177, 324] on link "About" at bounding box center [167, 339] width 38 height 39
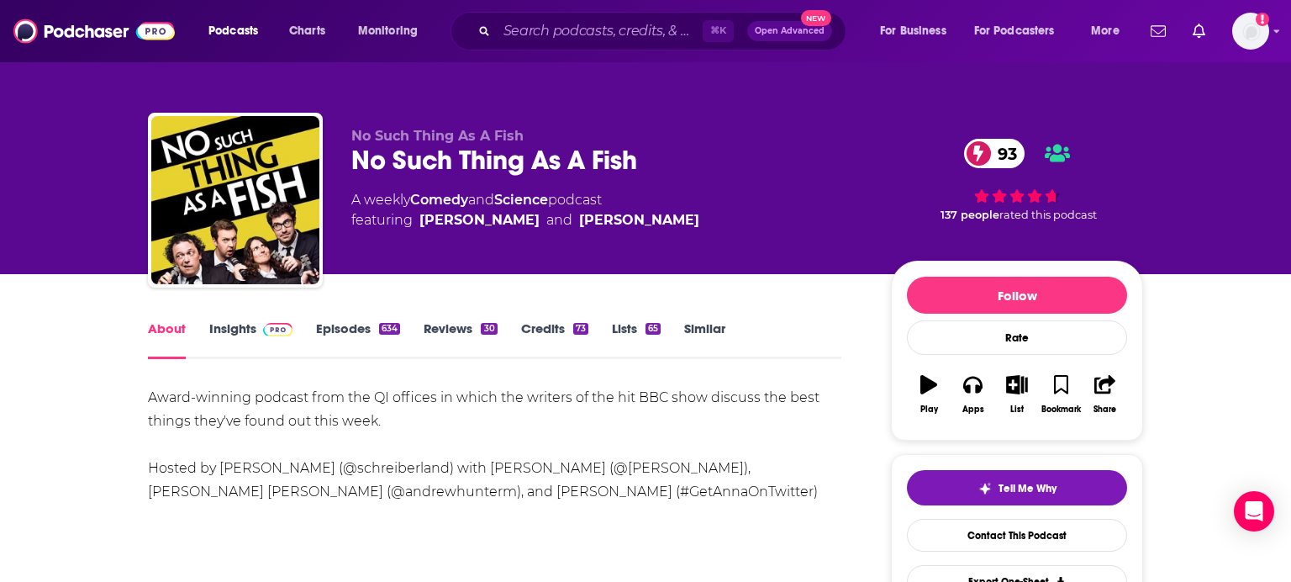
click at [403, 165] on div "No Such Thing As A Fish 93" at bounding box center [607, 160] width 513 height 33
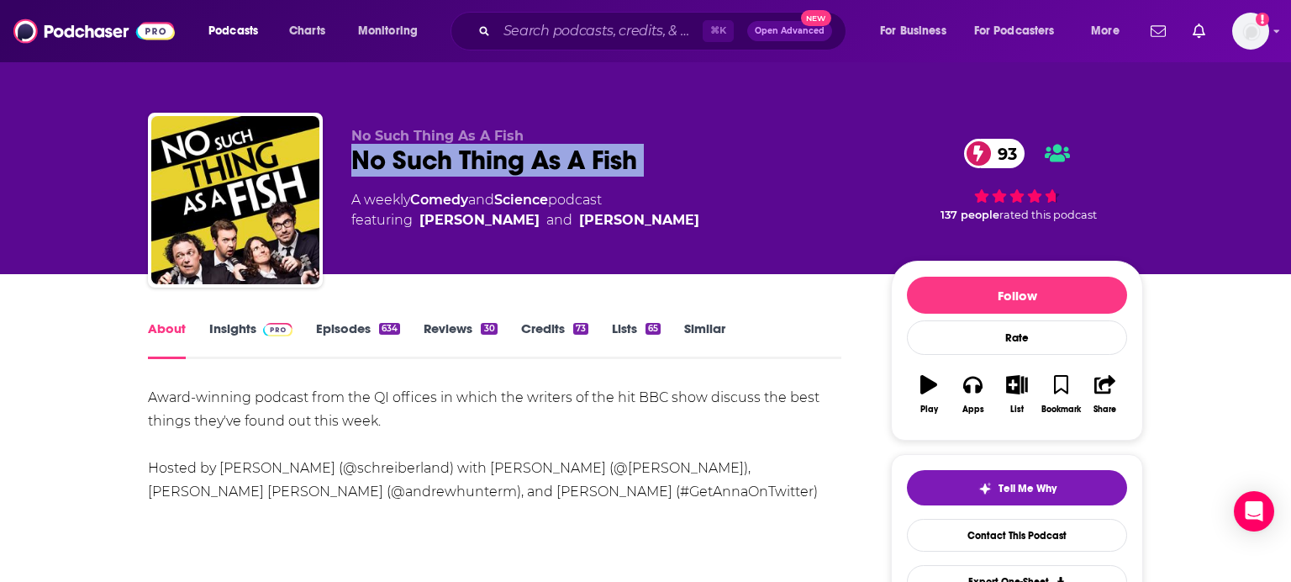
copy div "No Such Thing As A Fish 93"
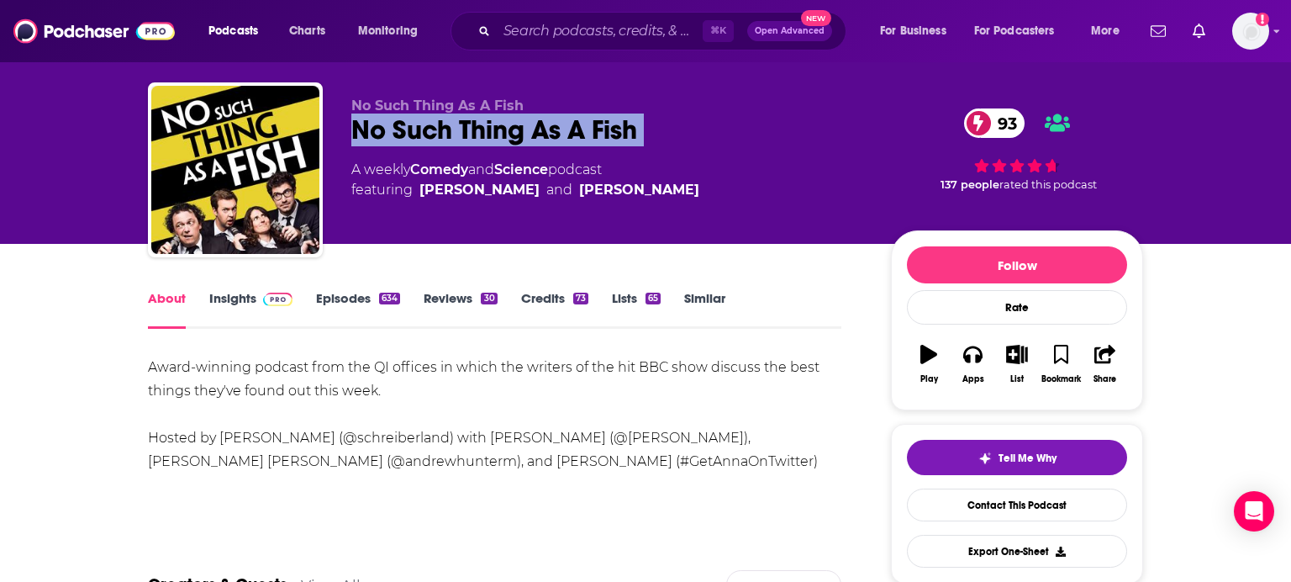
scroll to position [27, 0]
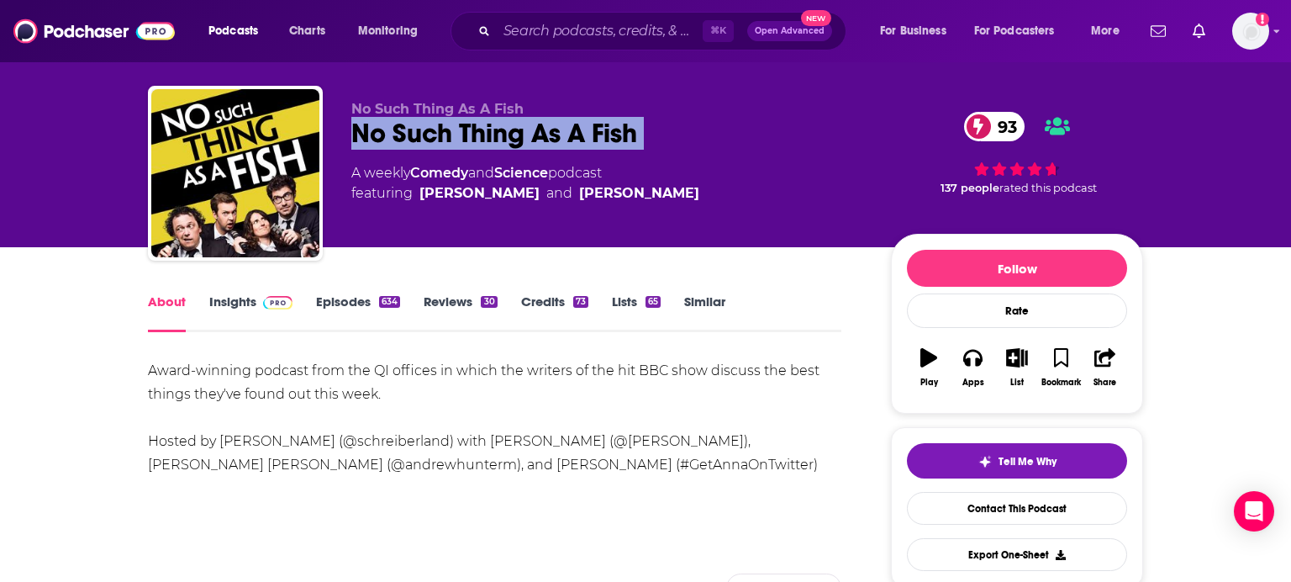
click at [250, 318] on link "Insights" at bounding box center [250, 312] width 83 height 39
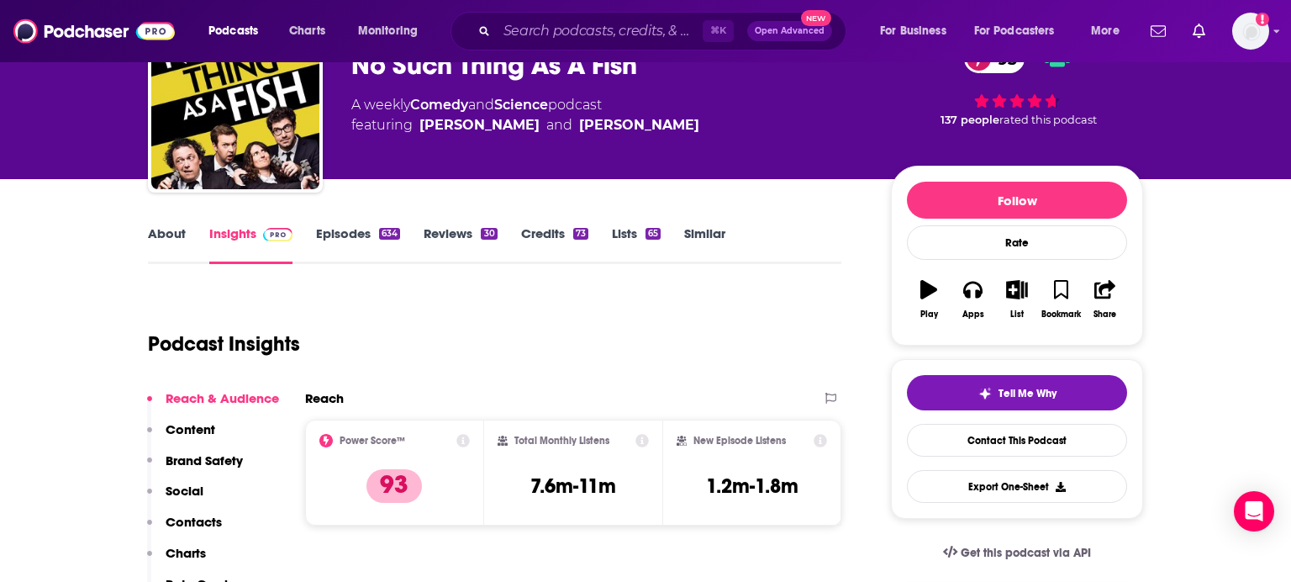
scroll to position [57, 0]
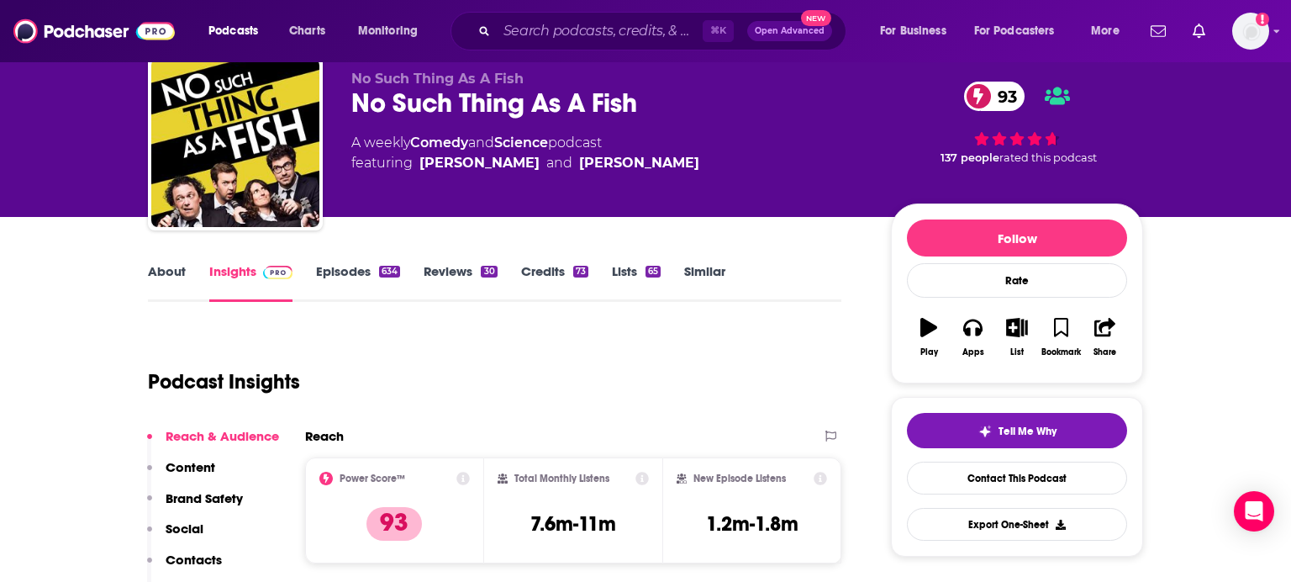
click at [454, 98] on div "No Such Thing As A Fish 93" at bounding box center [607, 103] width 513 height 33
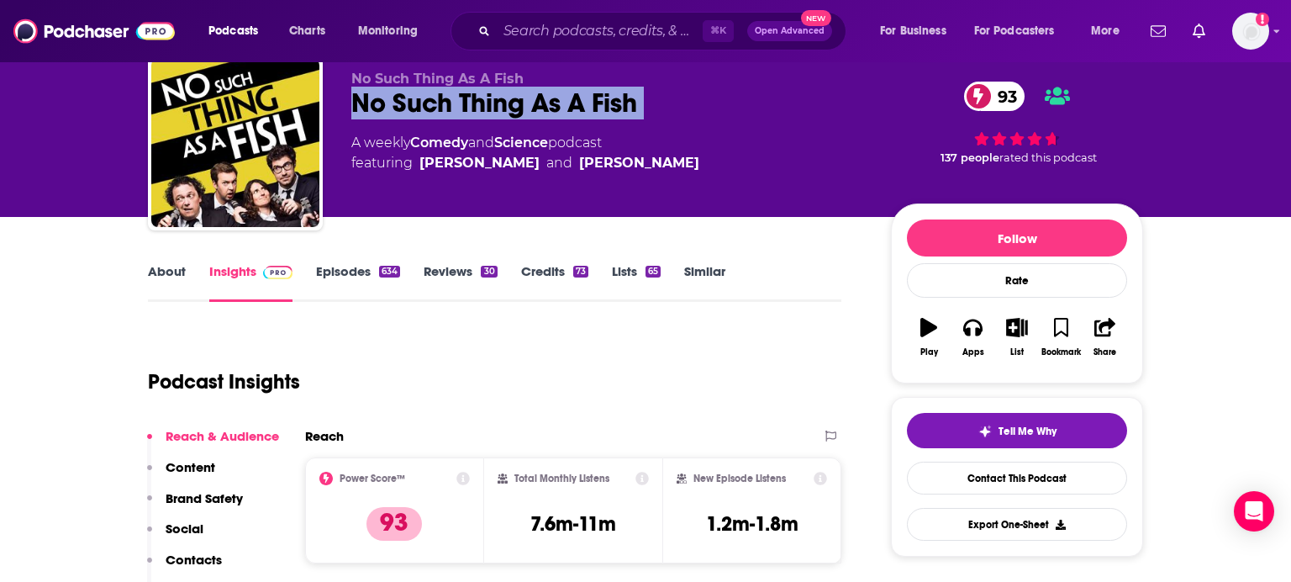
click at [454, 98] on div "No Such Thing As A Fish 93" at bounding box center [607, 103] width 513 height 33
copy div "No Such Thing As A Fish 93"
click at [176, 271] on link "About" at bounding box center [167, 282] width 38 height 39
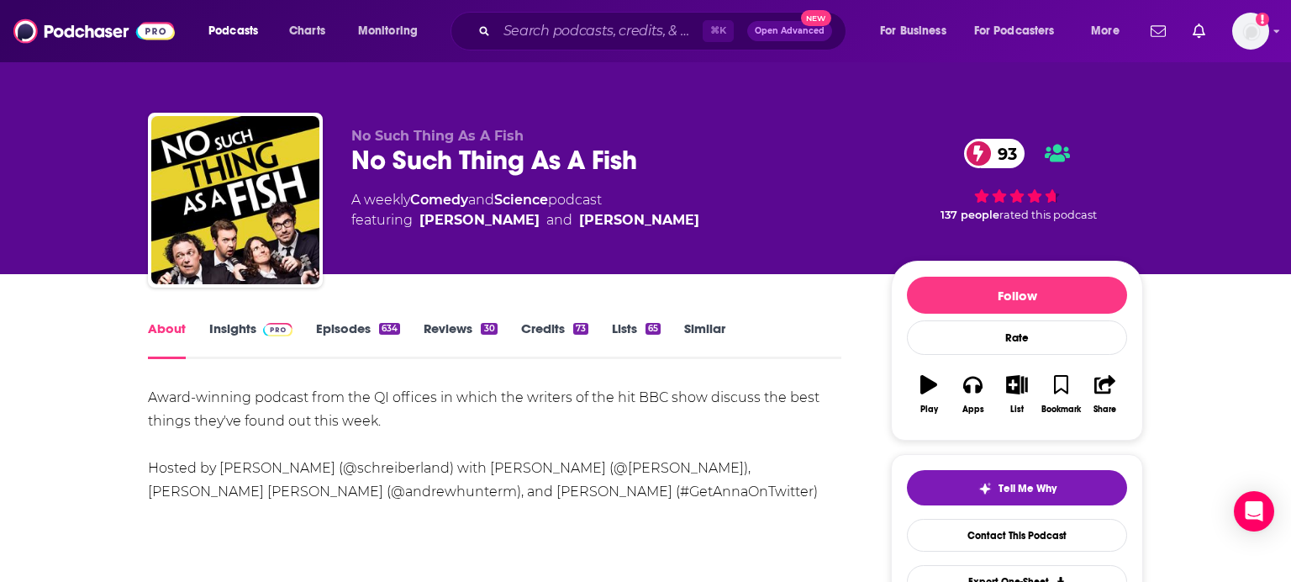
click at [258, 335] on span at bounding box center [274, 328] width 36 height 16
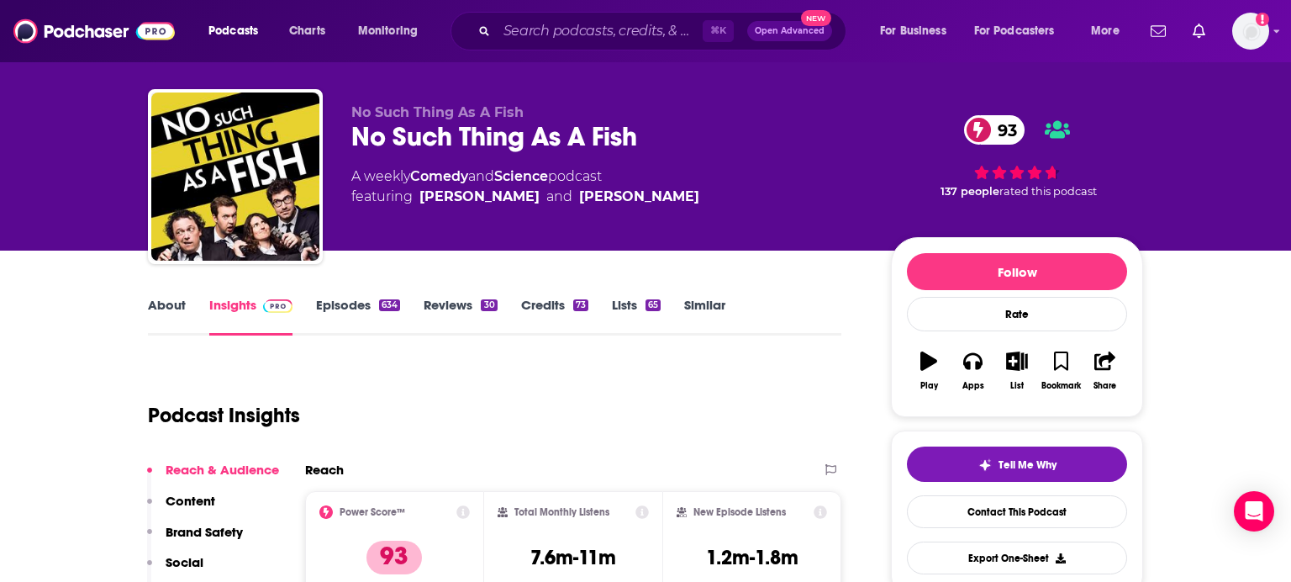
scroll to position [17, 0]
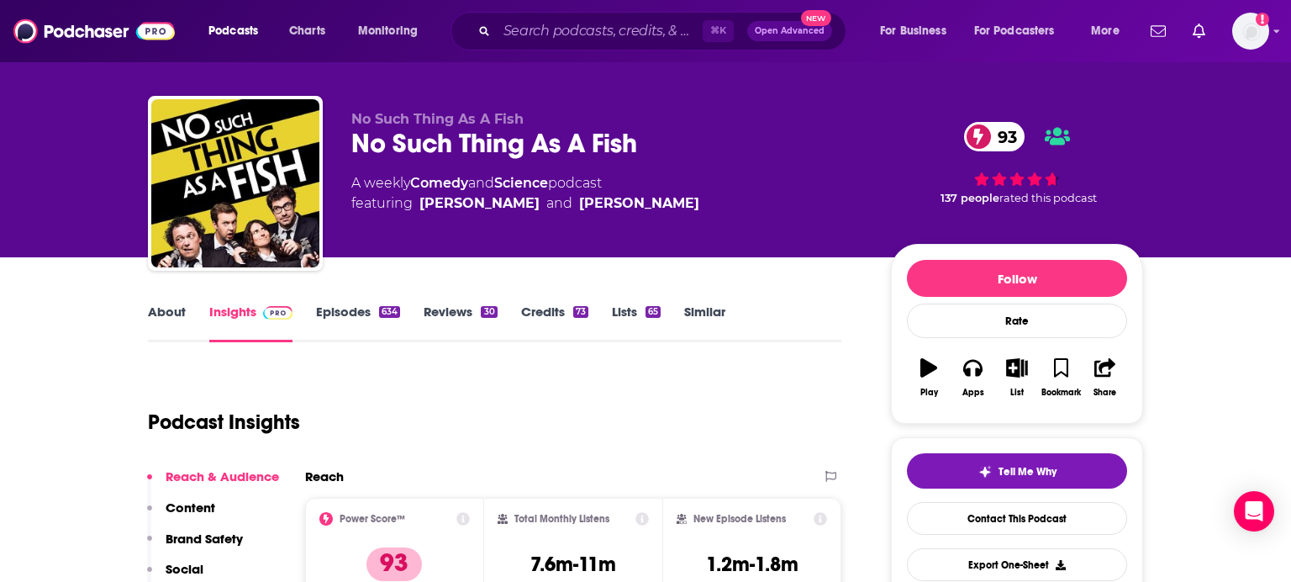
click at [515, 143] on div "No Such Thing As A Fish 93" at bounding box center [607, 143] width 513 height 33
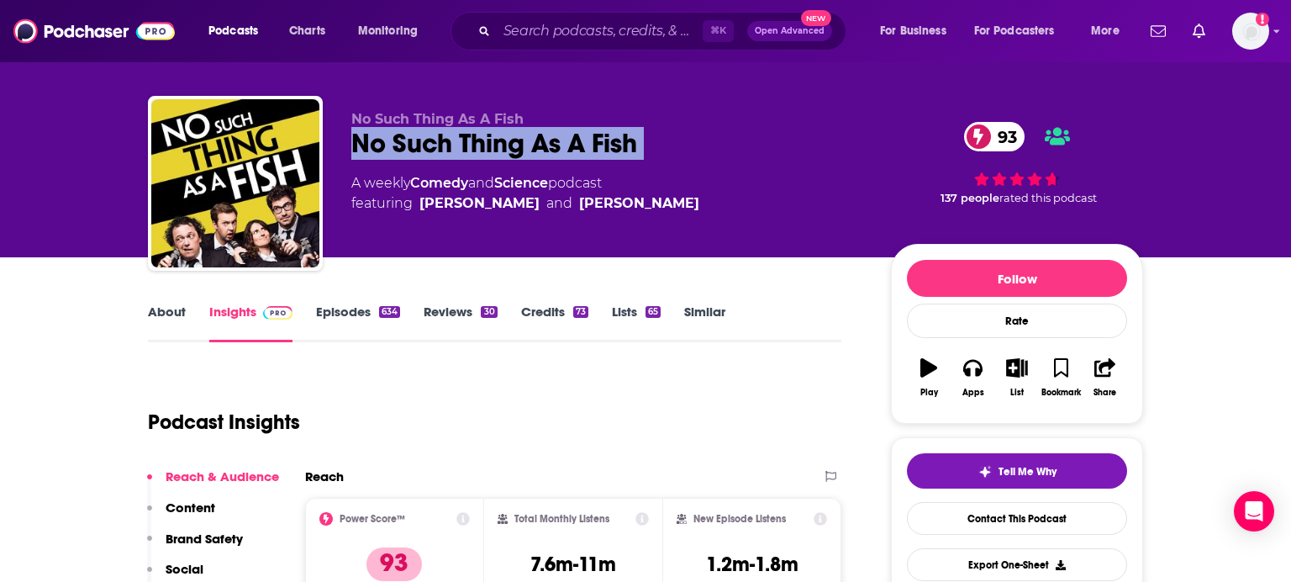
click at [515, 143] on div "No Such Thing As A Fish 93" at bounding box center [607, 143] width 513 height 33
copy div "No Such Thing As A Fish 93"
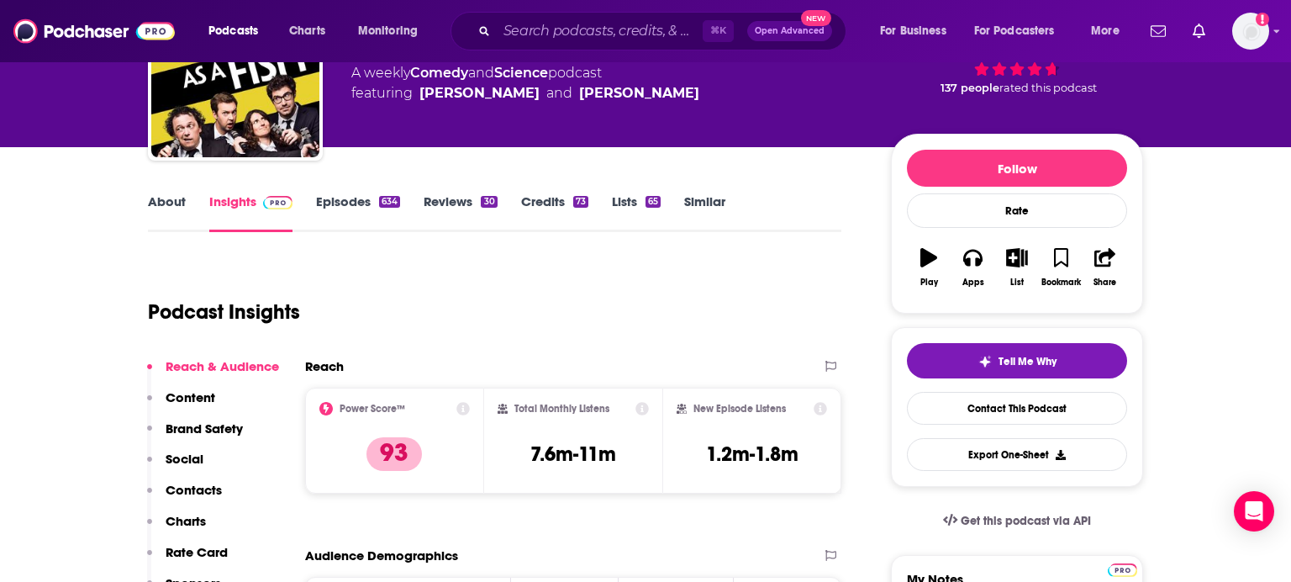
scroll to position [149, 0]
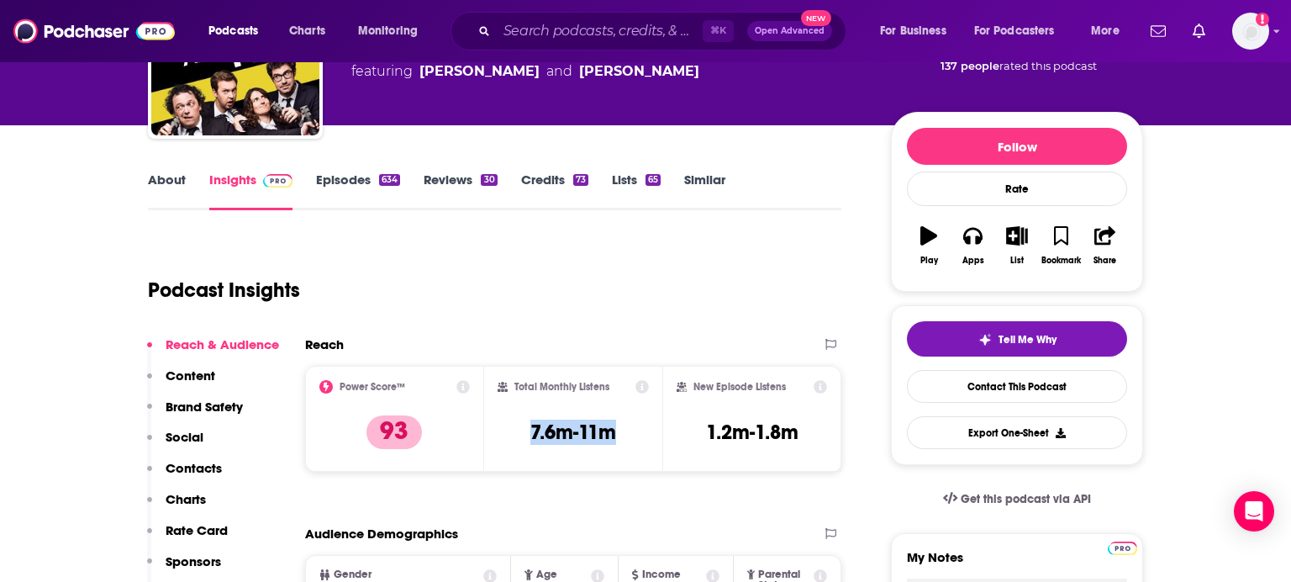
drag, startPoint x: 519, startPoint y: 429, endPoint x: 649, endPoint y: 432, distance: 130.3
click at [649, 432] on div "Total Monthly Listens 7.6m-11m" at bounding box center [573, 419] width 179 height 106
copy h3 "7.6m-11m"
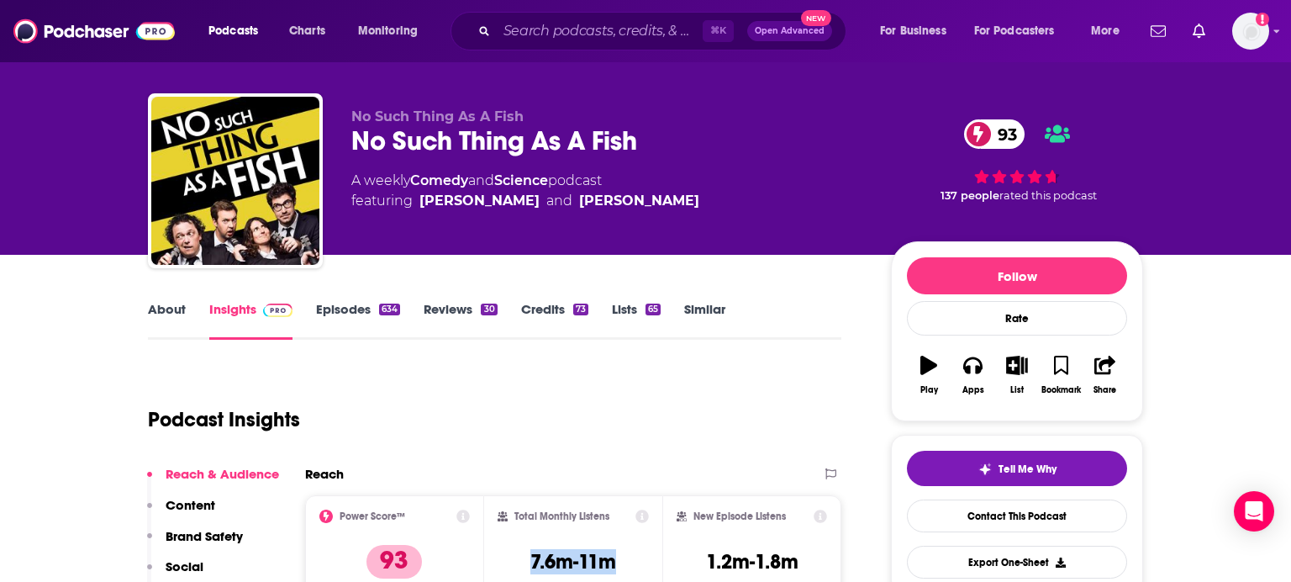
scroll to position [0, 0]
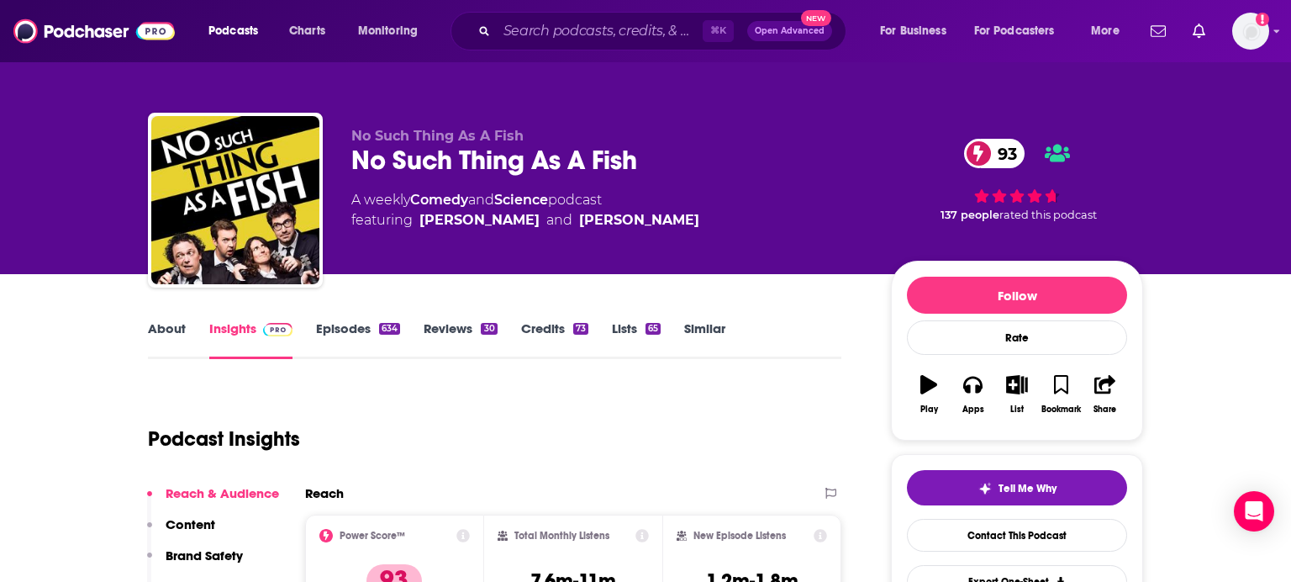
click at [535, 166] on div "No Such Thing As A Fish 93" at bounding box center [607, 160] width 513 height 33
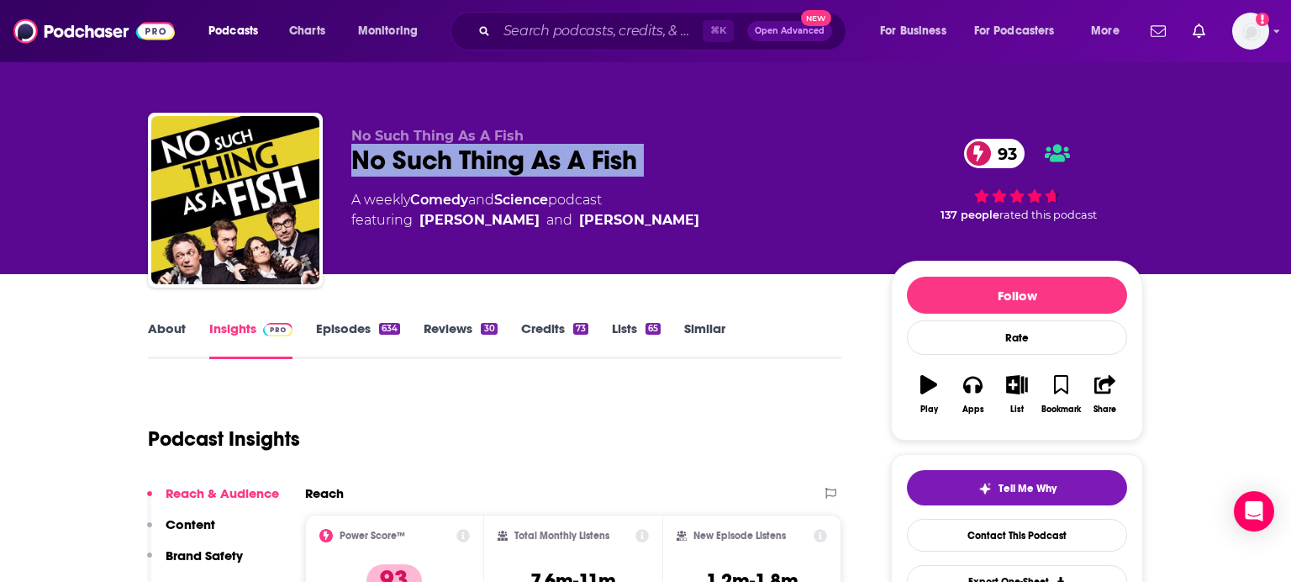
click at [535, 166] on div "No Such Thing As A Fish 93" at bounding box center [607, 160] width 513 height 33
copy div "No Such Thing As A Fish 93"
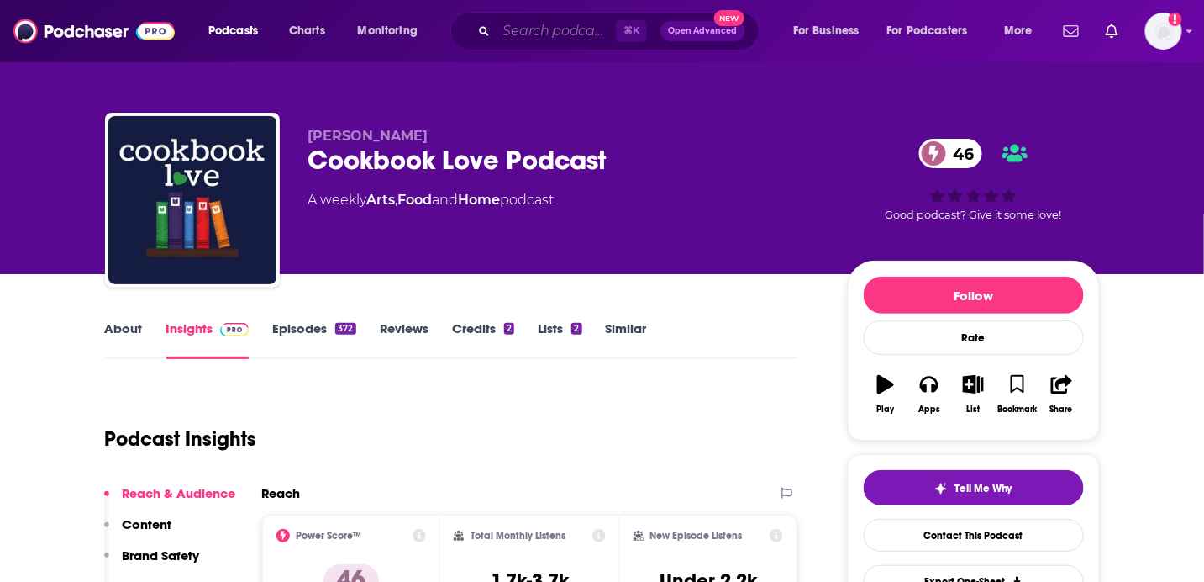
click at [577, 39] on input "Search podcasts, credits, & more..." at bounding box center [556, 31] width 119 height 27
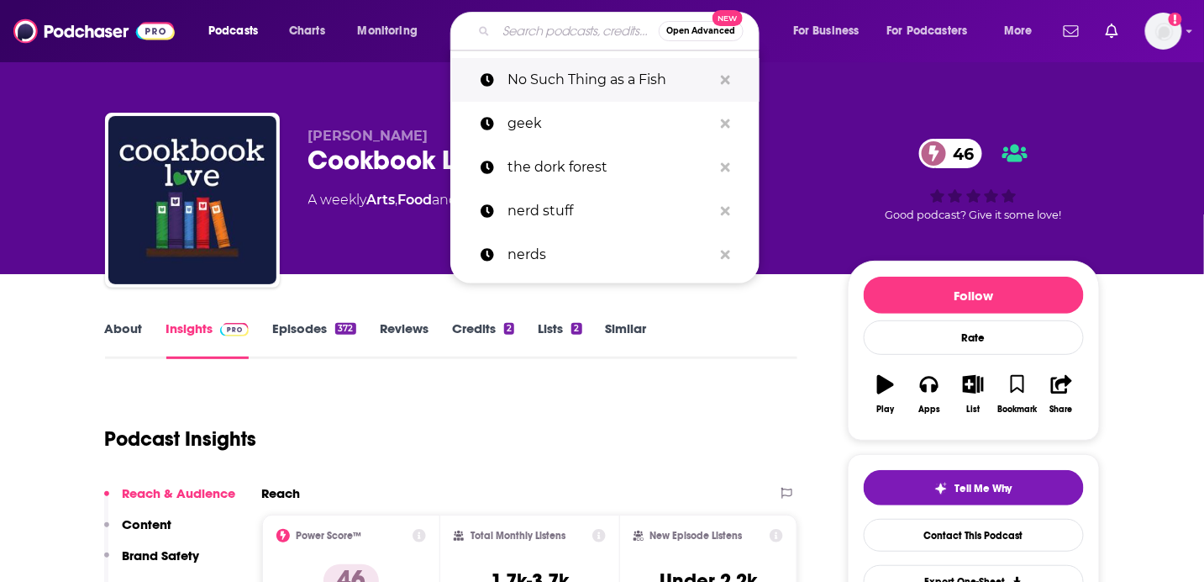
click at [575, 78] on p "No Such Thing as a Fish" at bounding box center [610, 80] width 205 height 44
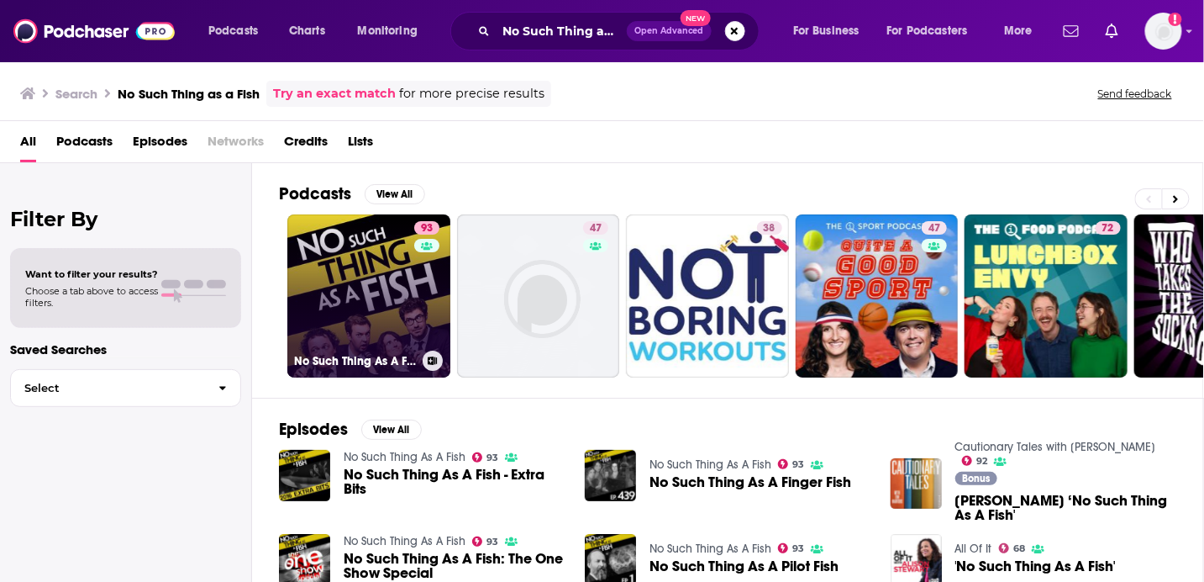
click at [325, 335] on link "93 No Such Thing As A Fish" at bounding box center [368, 295] width 163 height 163
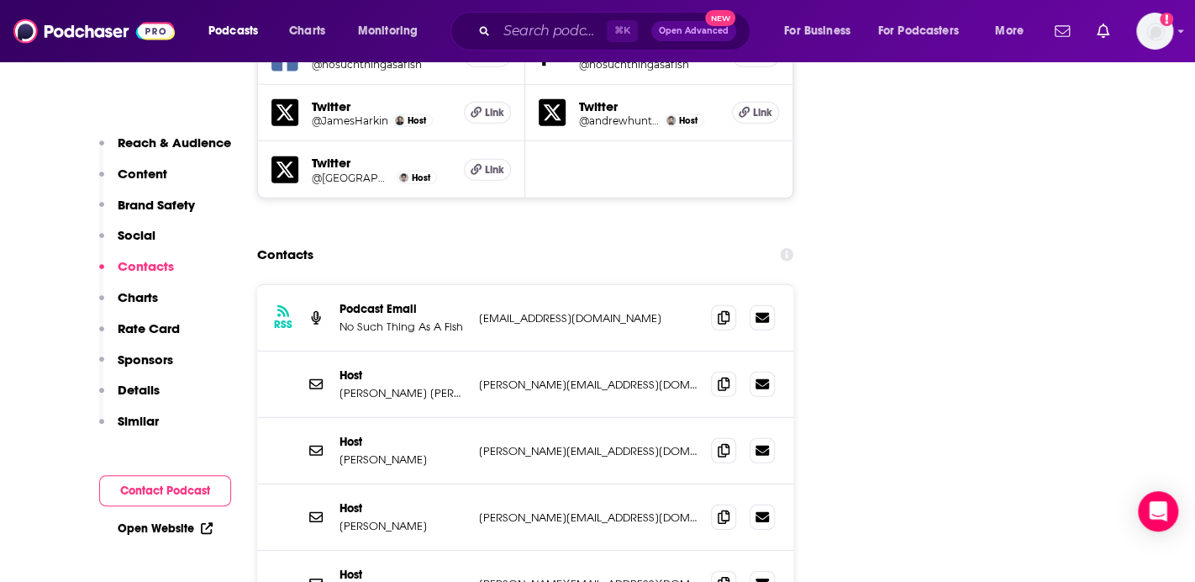
scroll to position [2102, 0]
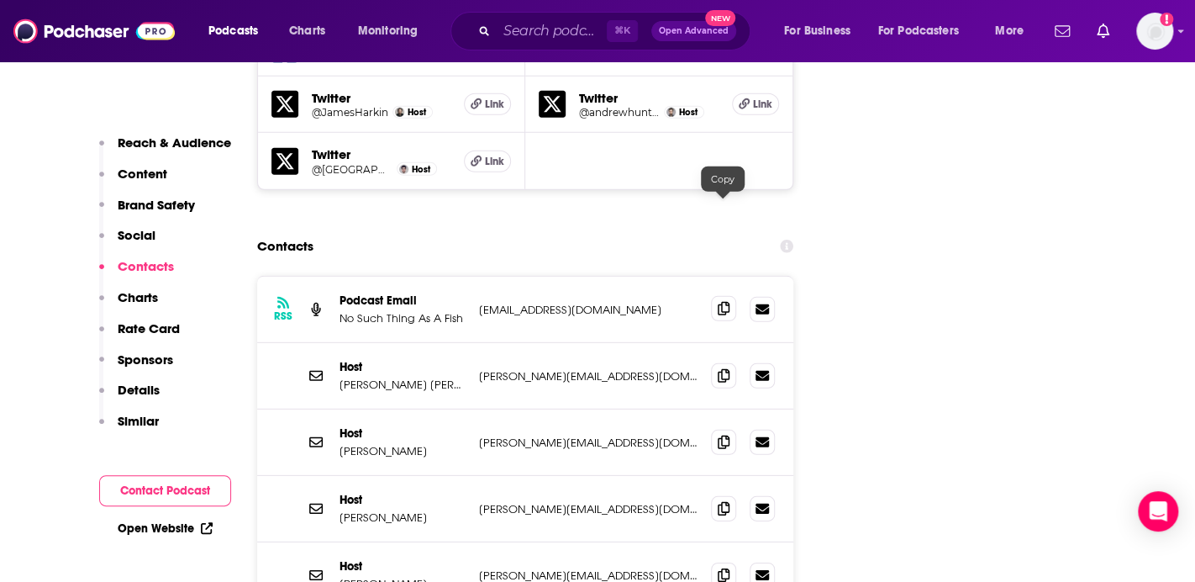
click at [727, 302] on icon at bounding box center [724, 308] width 12 height 13
click at [718, 362] on span at bounding box center [723, 374] width 25 height 25
click at [723, 429] on span at bounding box center [723, 441] width 25 height 25
click at [719, 501] on icon at bounding box center [724, 507] width 12 height 13
click at [729, 561] on span at bounding box center [723, 573] width 25 height 25
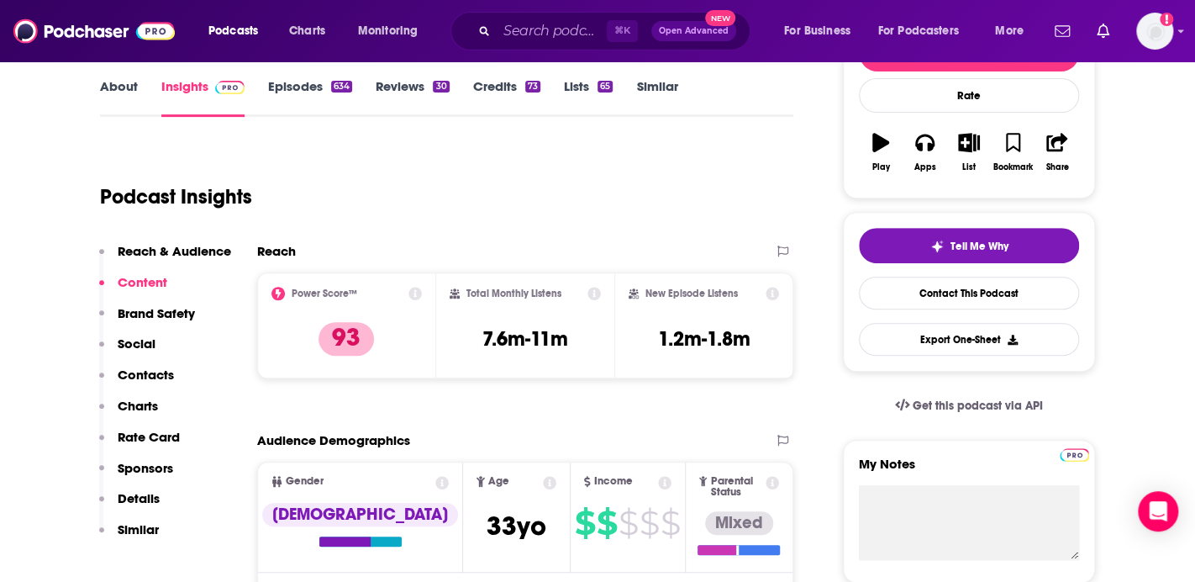
scroll to position [0, 0]
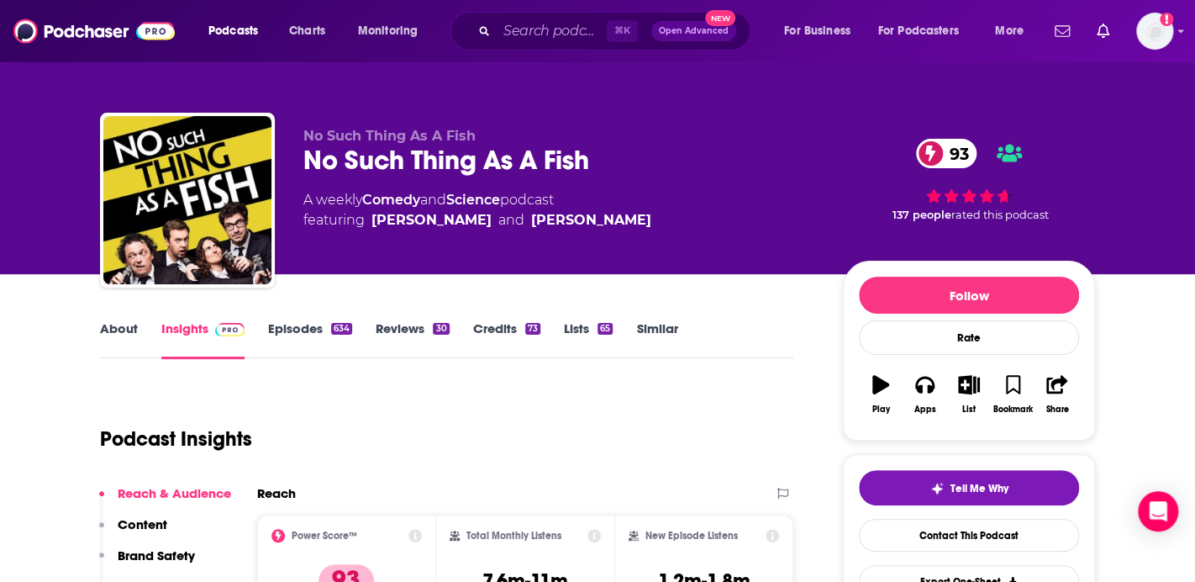
click at [646, 324] on link "Similar" at bounding box center [656, 339] width 41 height 39
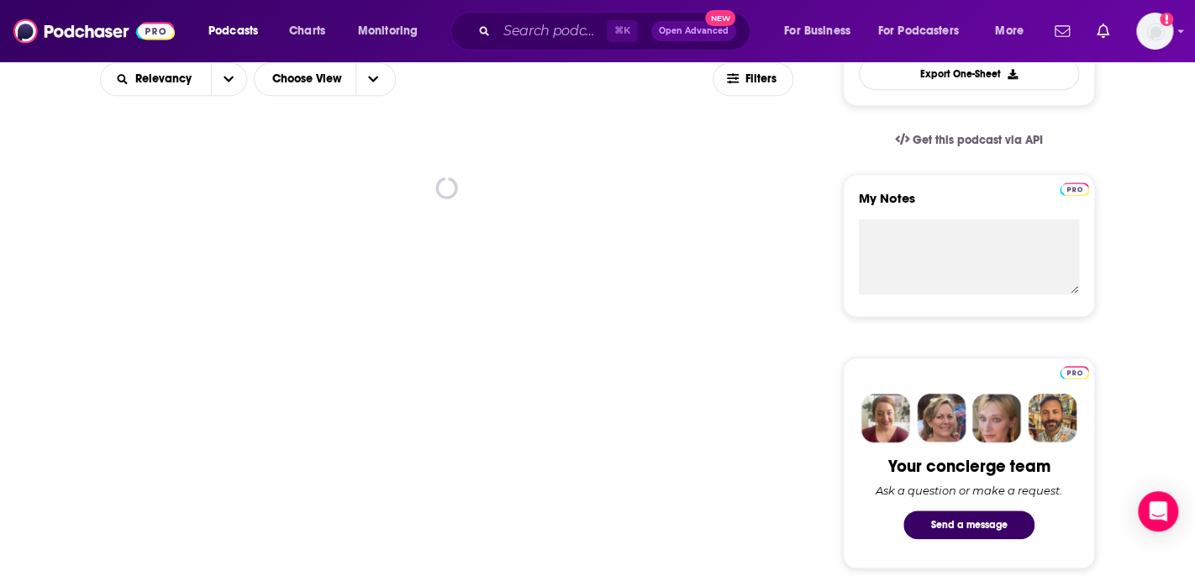
scroll to position [498, 0]
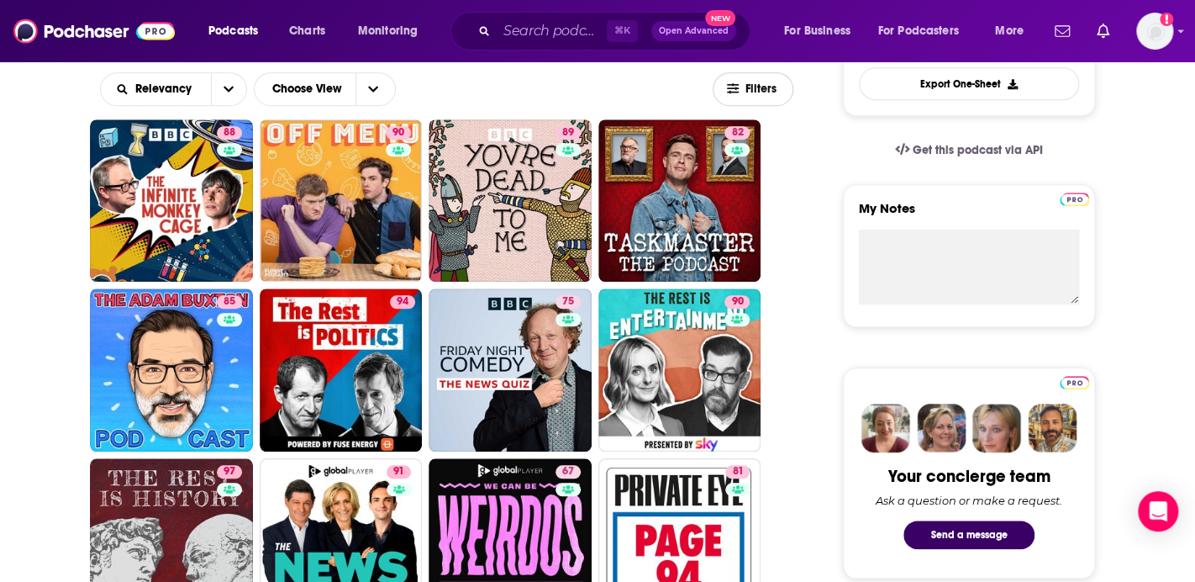
click at [764, 87] on span "Filters" at bounding box center [762, 89] width 34 height 12
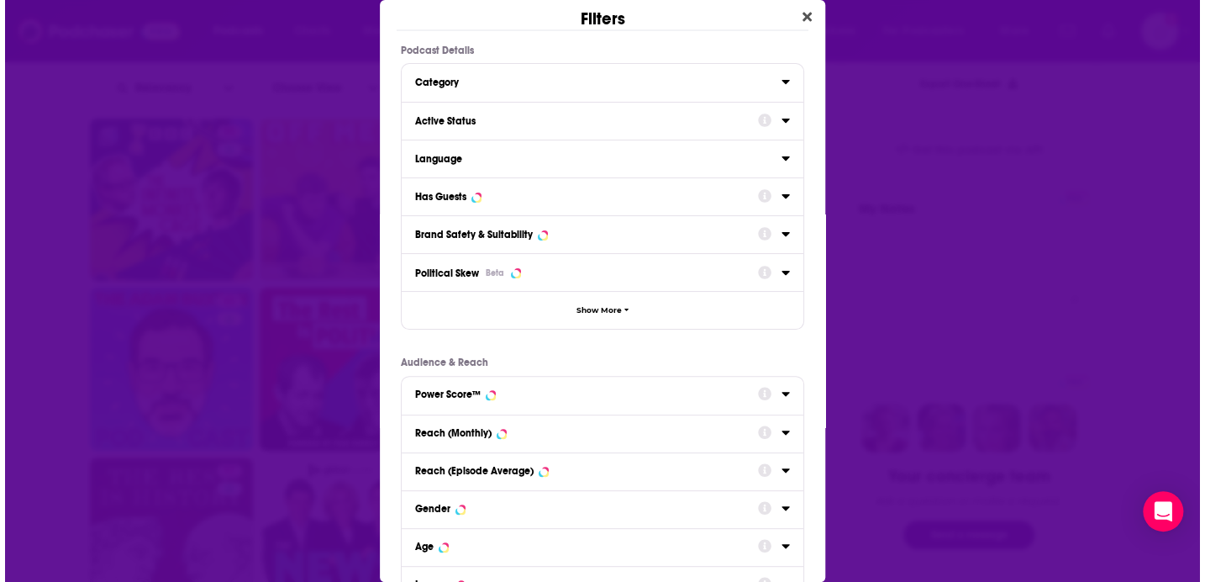
scroll to position [0, 0]
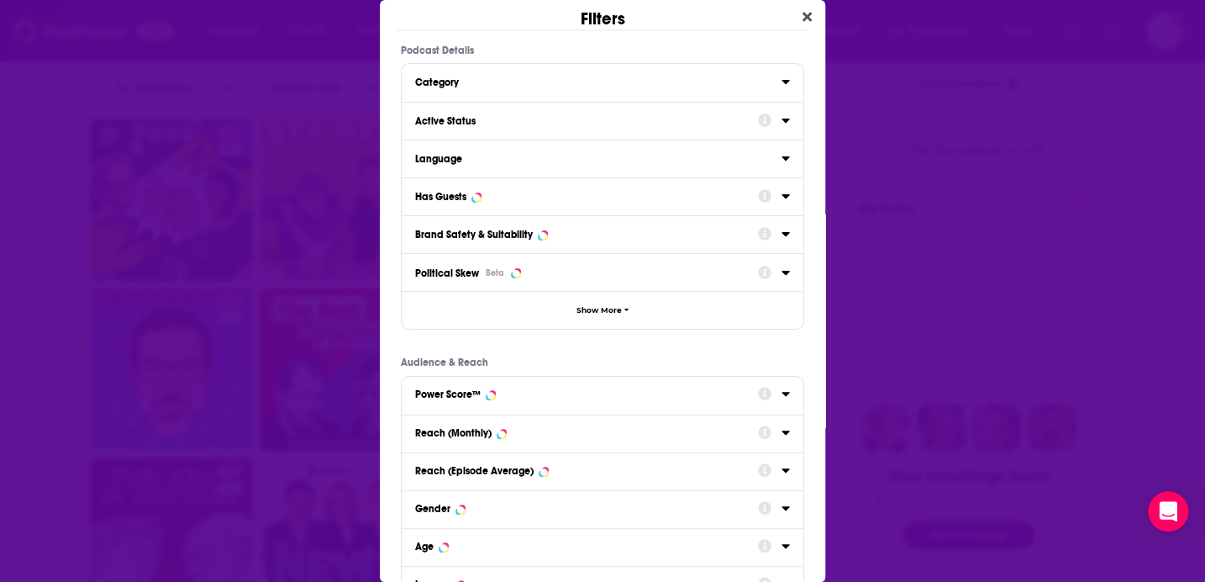
click at [782, 195] on icon "Dialog" at bounding box center [786, 195] width 8 height 13
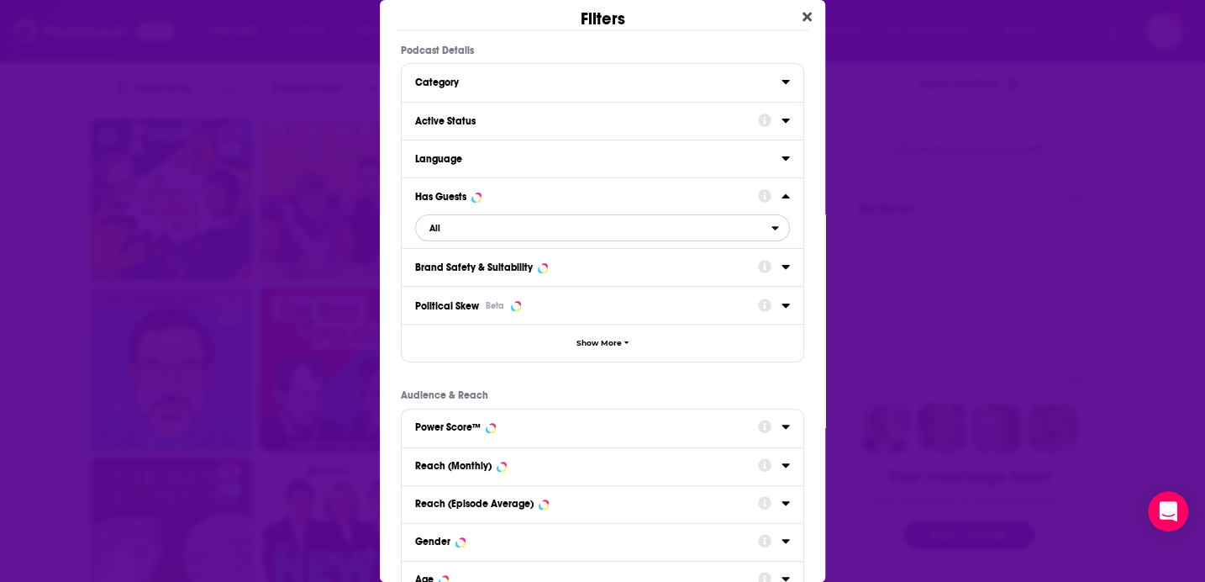
click at [760, 228] on span "All" at bounding box center [594, 228] width 356 height 22
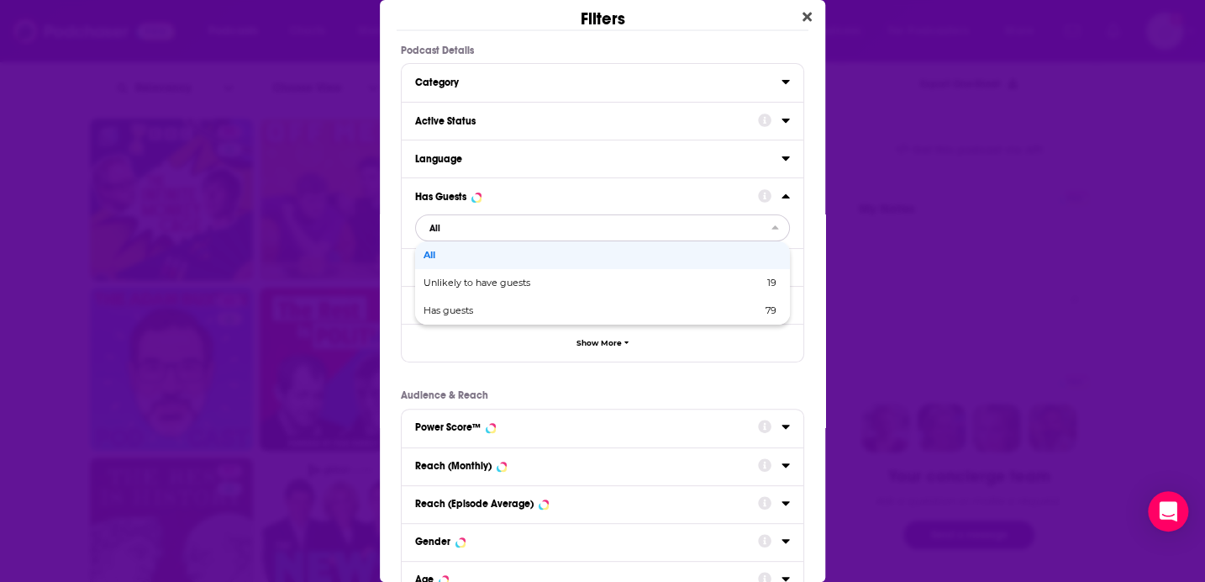
click at [760, 228] on span "All" at bounding box center [594, 228] width 356 height 22
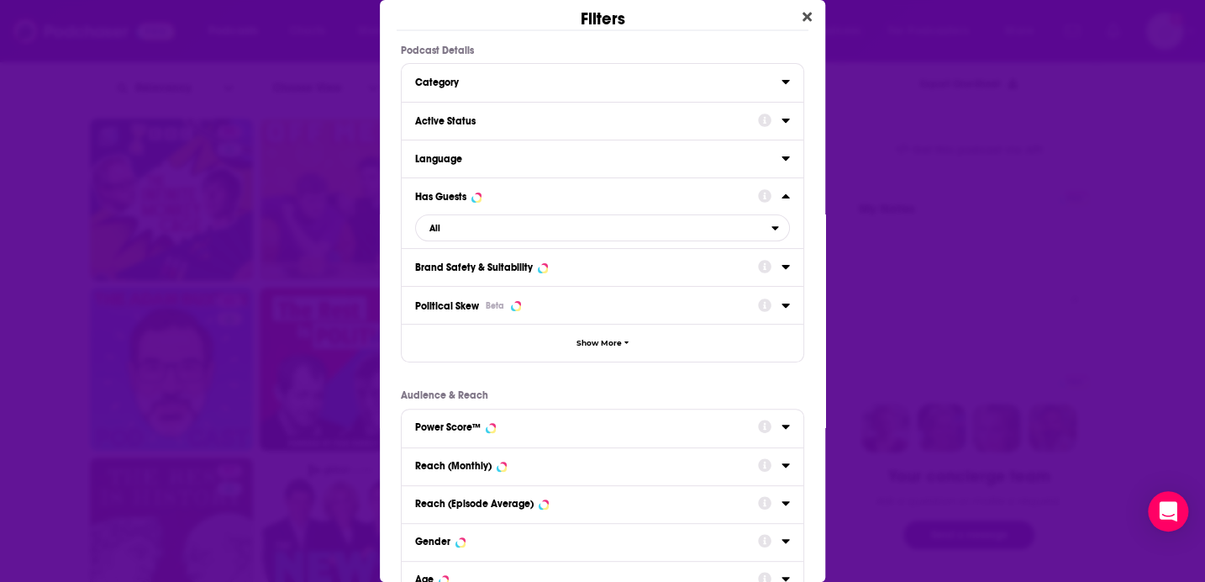
click at [782, 119] on icon "Dialog" at bounding box center [786, 121] width 8 height 4
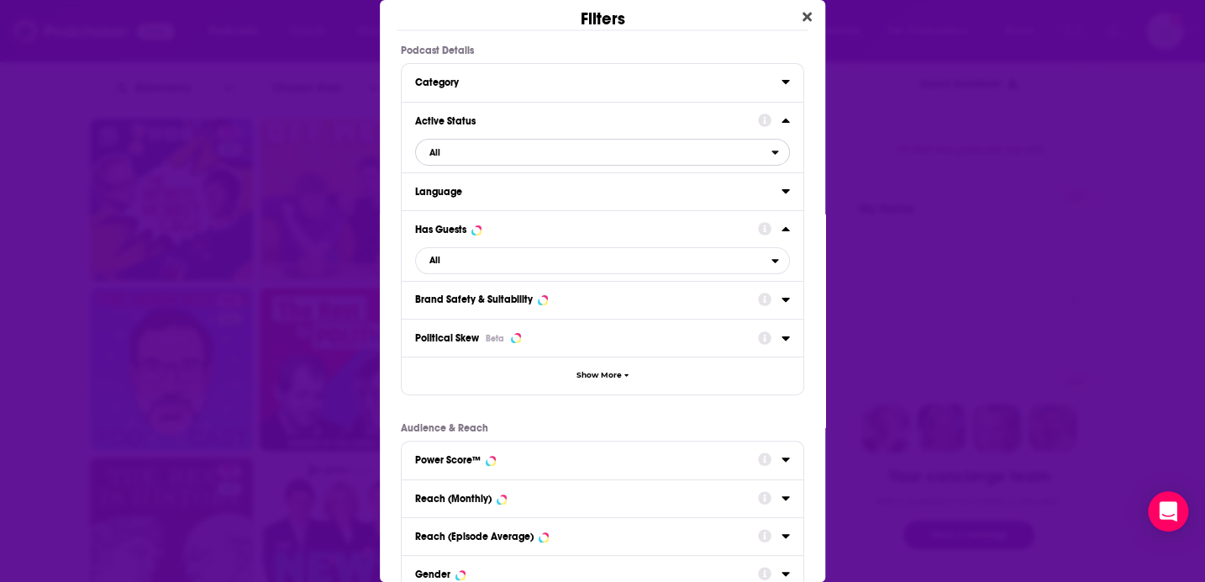
click at [727, 154] on span "All" at bounding box center [594, 152] width 356 height 22
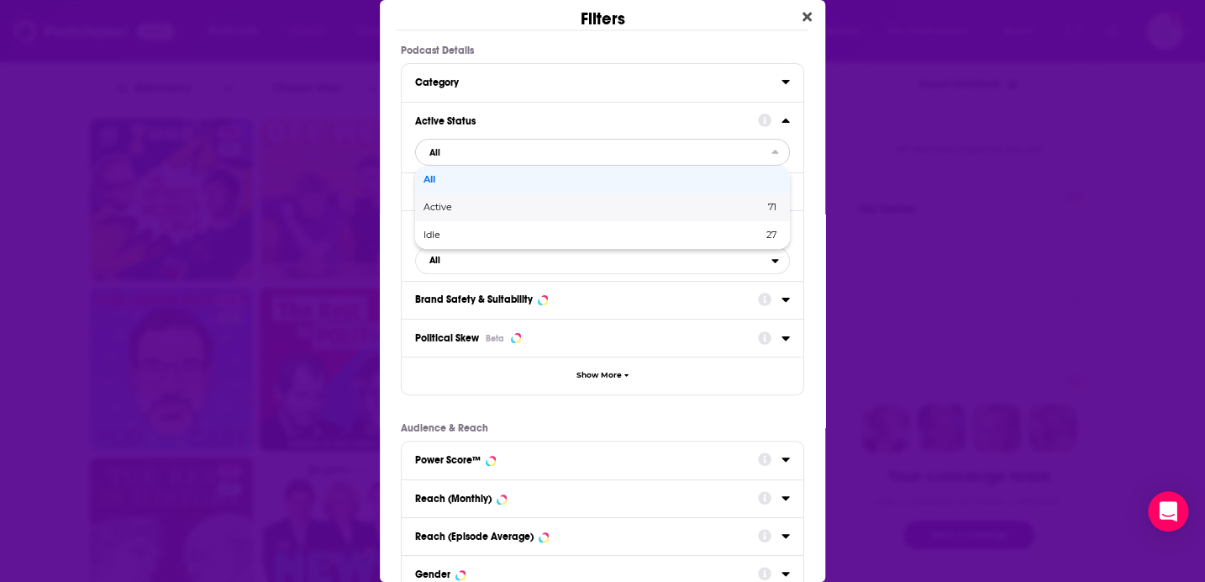
click at [709, 213] on div "Active 71" at bounding box center [602, 207] width 375 height 28
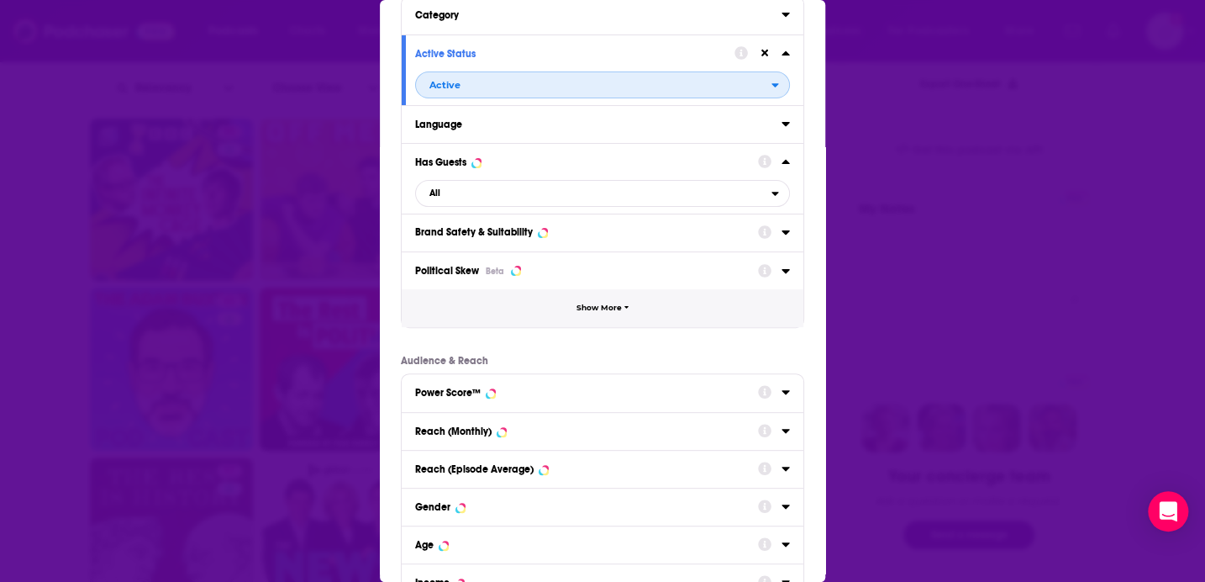
scroll to position [134, 0]
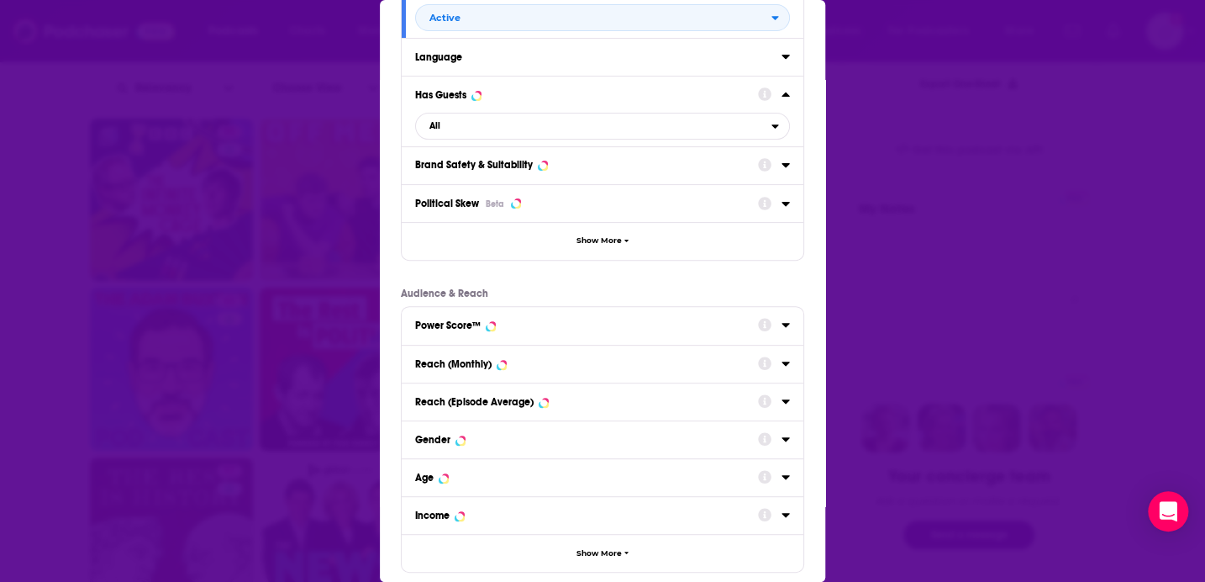
click at [782, 323] on icon "Dialog" at bounding box center [786, 325] width 8 height 4
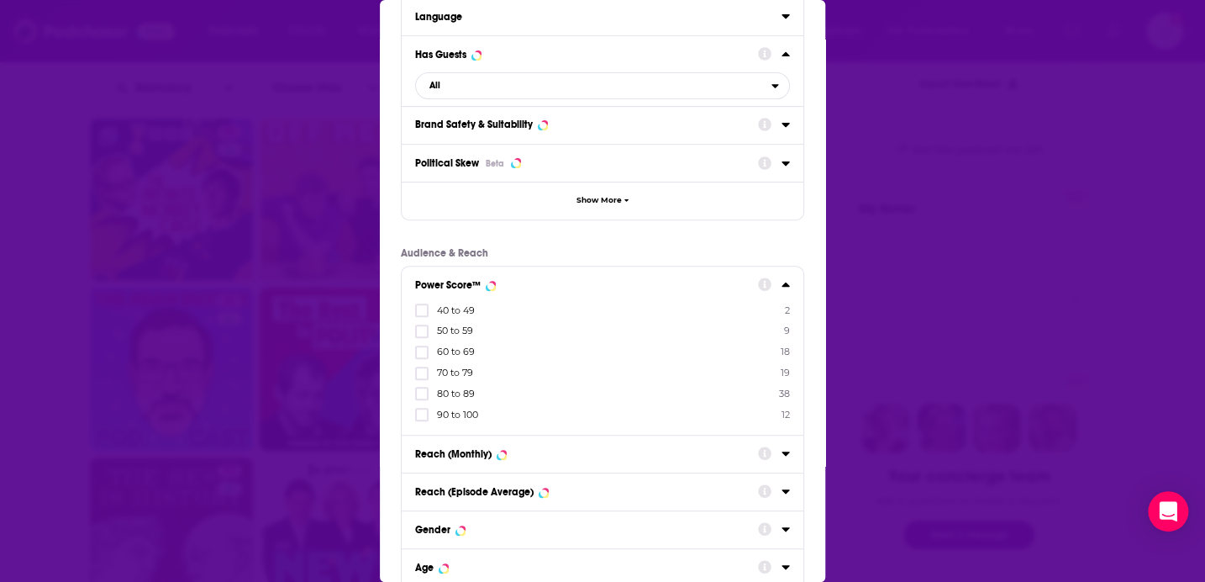
scroll to position [240, 0]
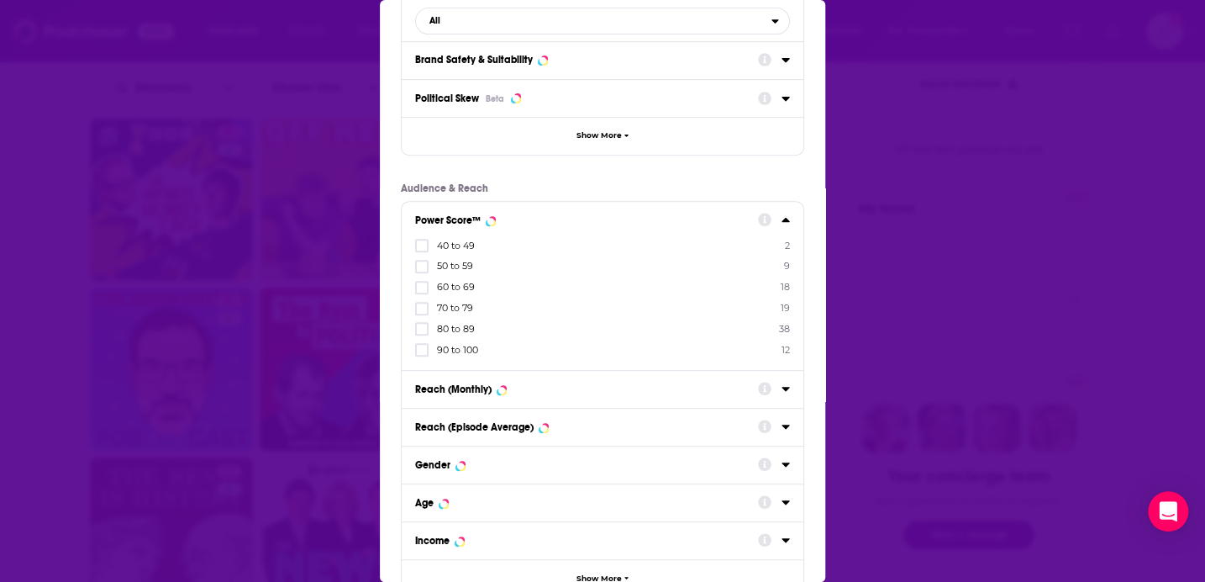
click at [430, 350] on div "Dialog" at bounding box center [423, 349] width 17 height 14
click at [422, 355] on input "multiSelectOption-90-5" at bounding box center [422, 355] width 0 height 0
click at [425, 350] on icon "Dialog" at bounding box center [422, 350] width 10 height 10
click at [426, 349] on icon "Dialog" at bounding box center [422, 350] width 10 height 10
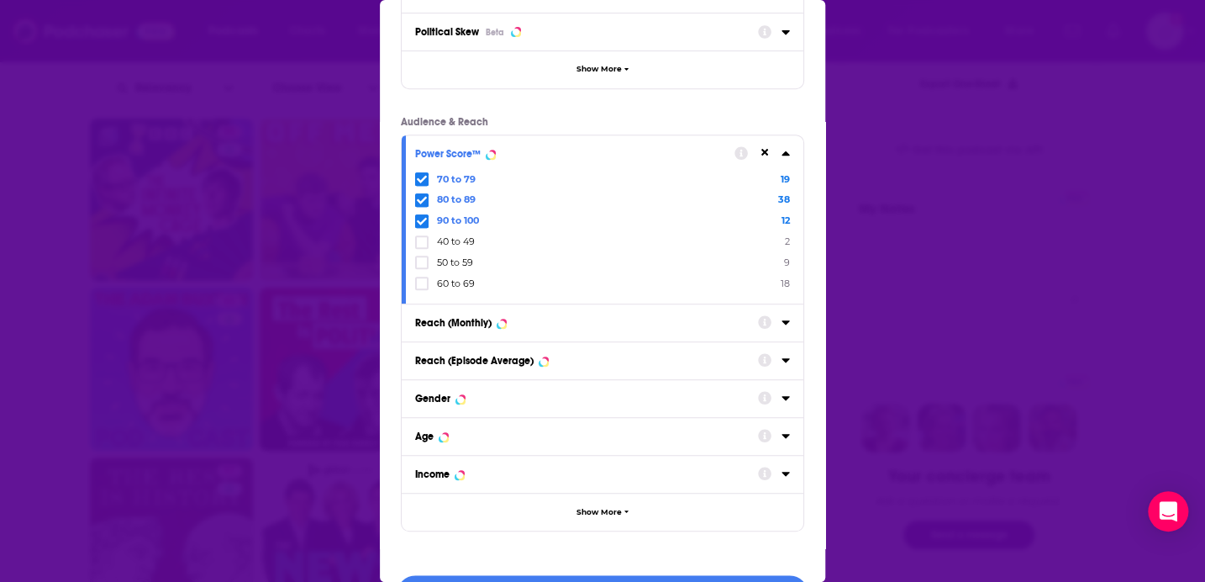
scroll to position [353, 0]
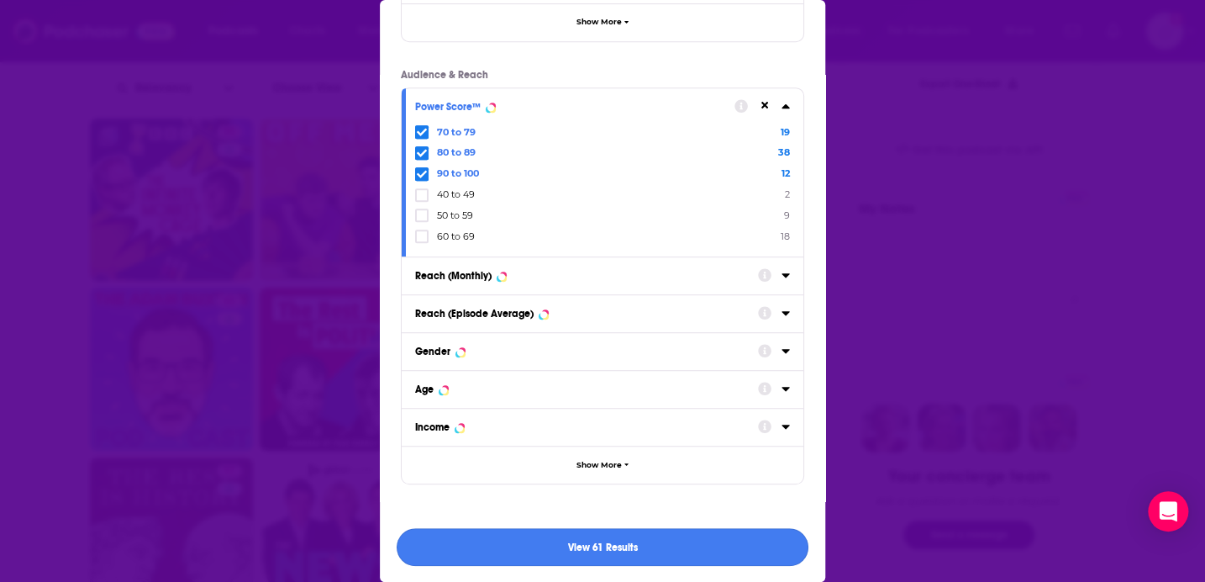
click at [703, 539] on button "View 61 Results" at bounding box center [603, 547] width 412 height 38
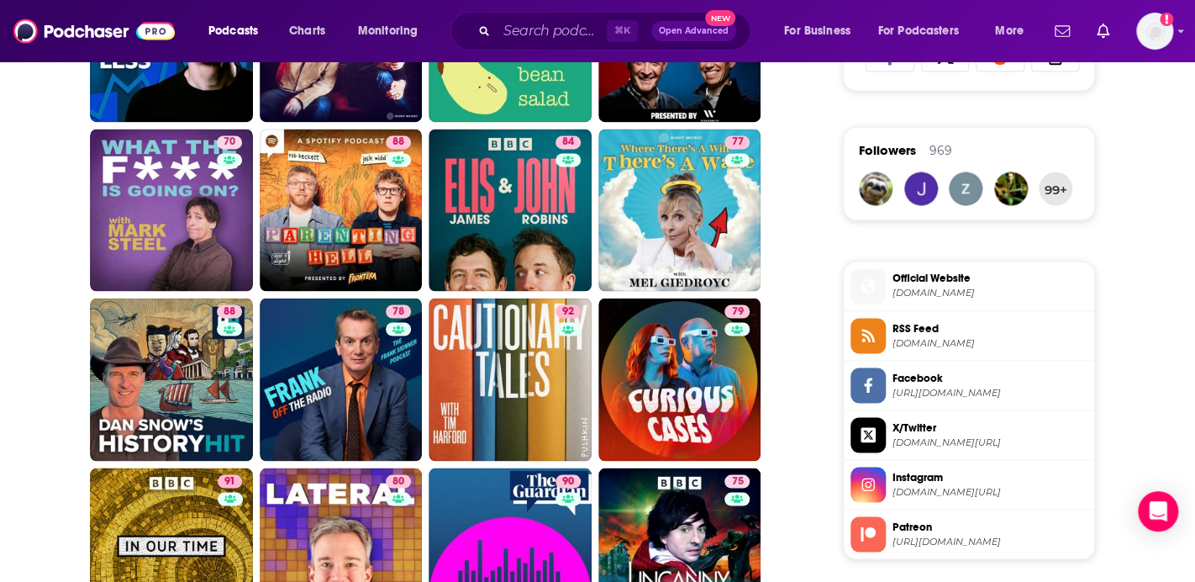
scroll to position [1344, 0]
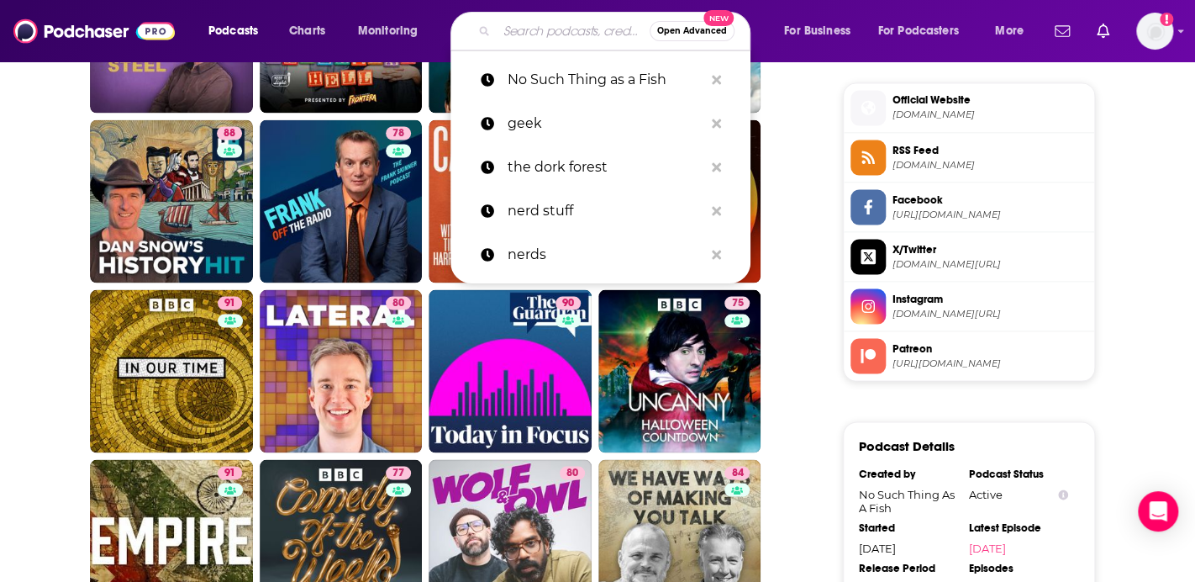
click at [567, 43] on input "Search podcasts, credits, & more..." at bounding box center [573, 31] width 153 height 27
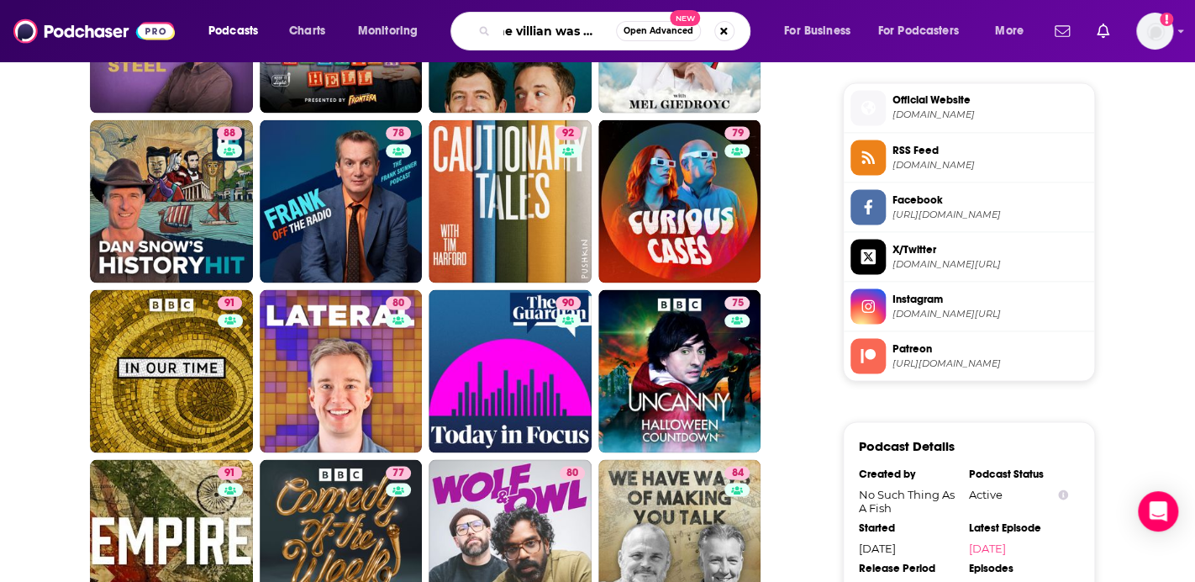
type input "the villian was right"
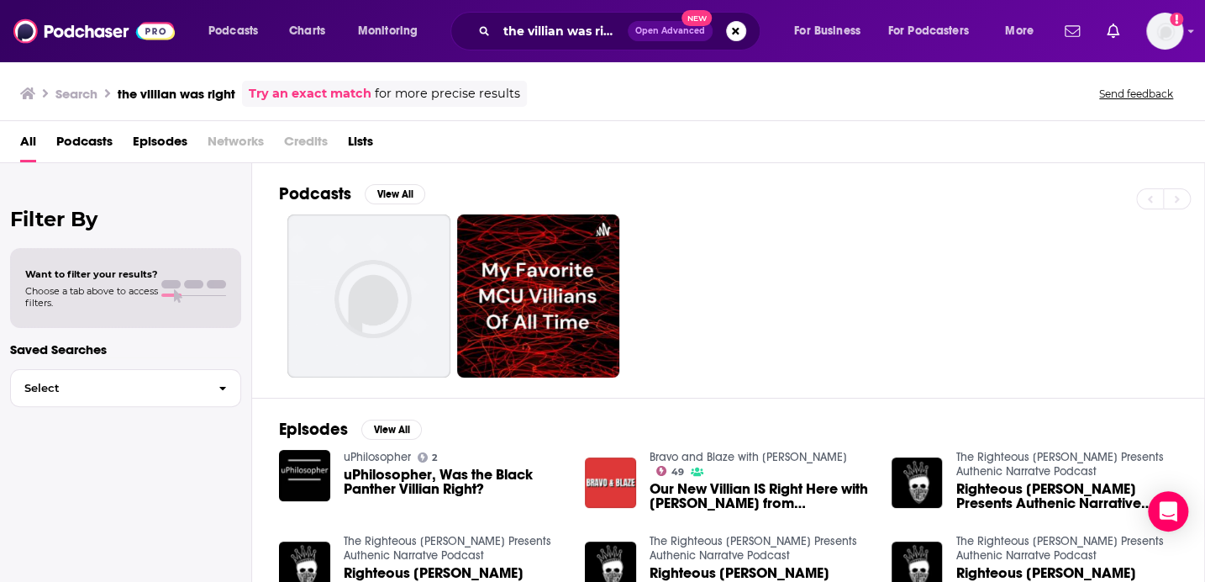
click at [107, 141] on span "Podcasts" at bounding box center [84, 145] width 56 height 34
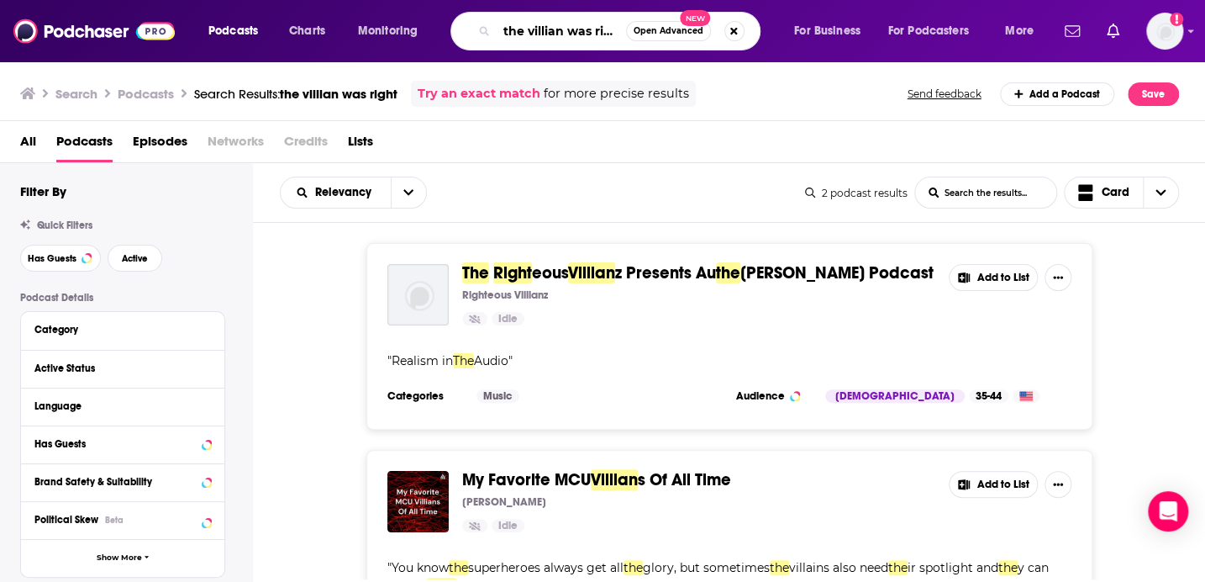
click at [553, 33] on input "the villian was right" at bounding box center [561, 31] width 129 height 27
type input "the villain was right"
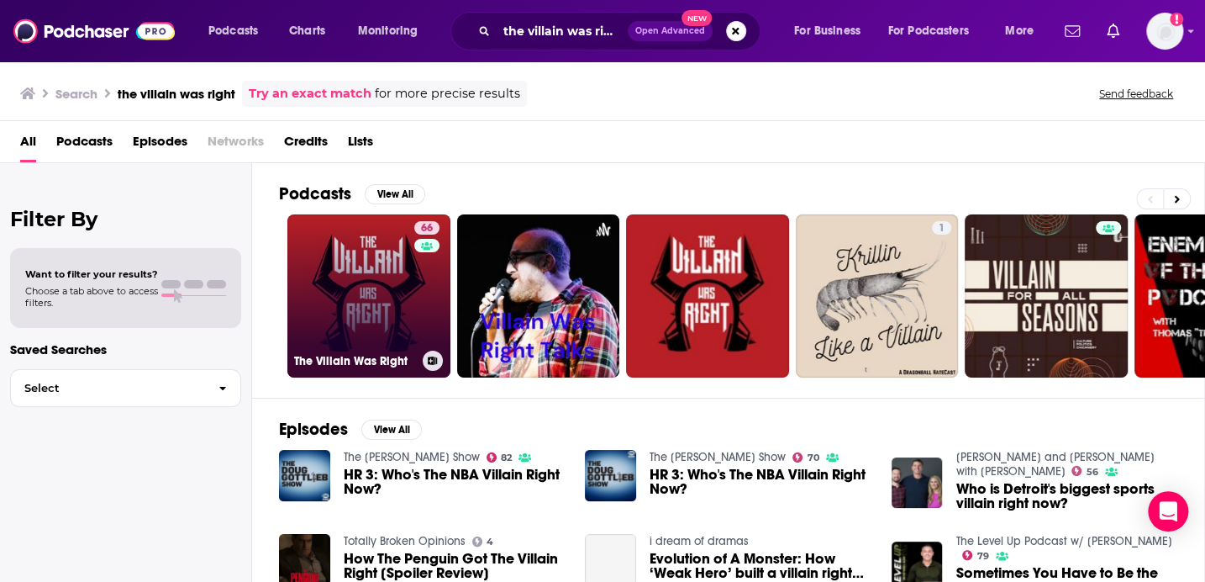
click at [376, 271] on link "66 The Villain Was Right" at bounding box center [368, 295] width 163 height 163
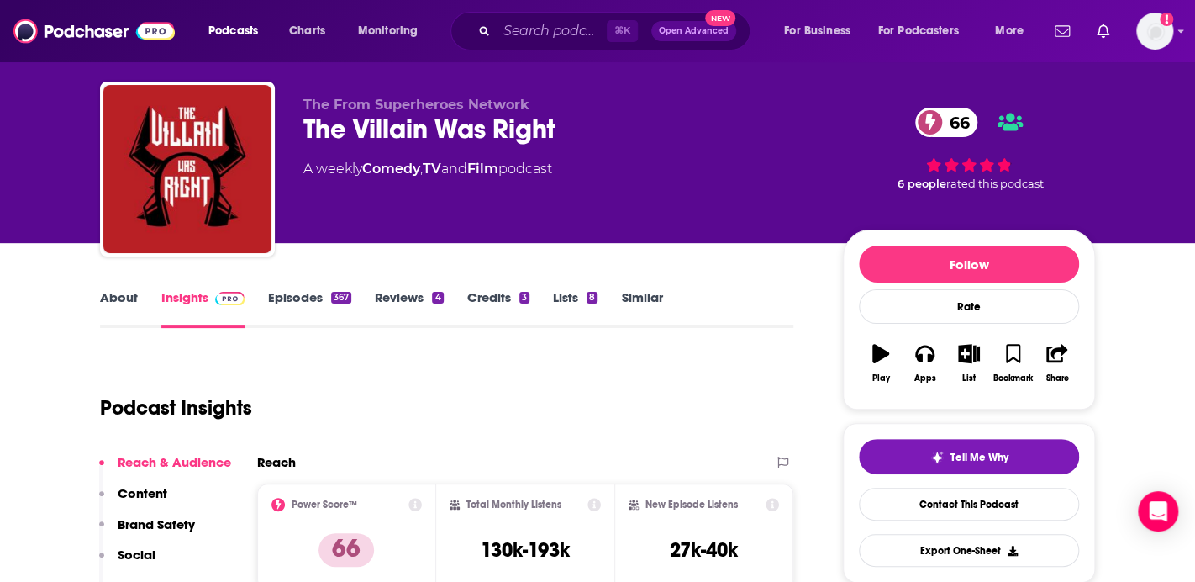
scroll to position [40, 0]
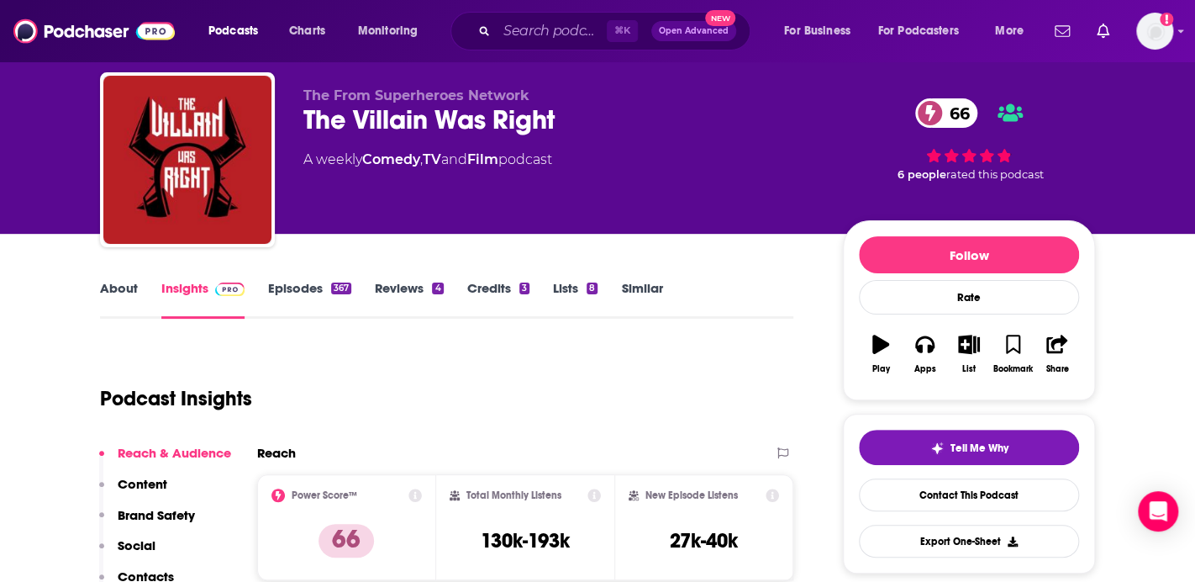
click at [120, 298] on link "About" at bounding box center [119, 299] width 38 height 39
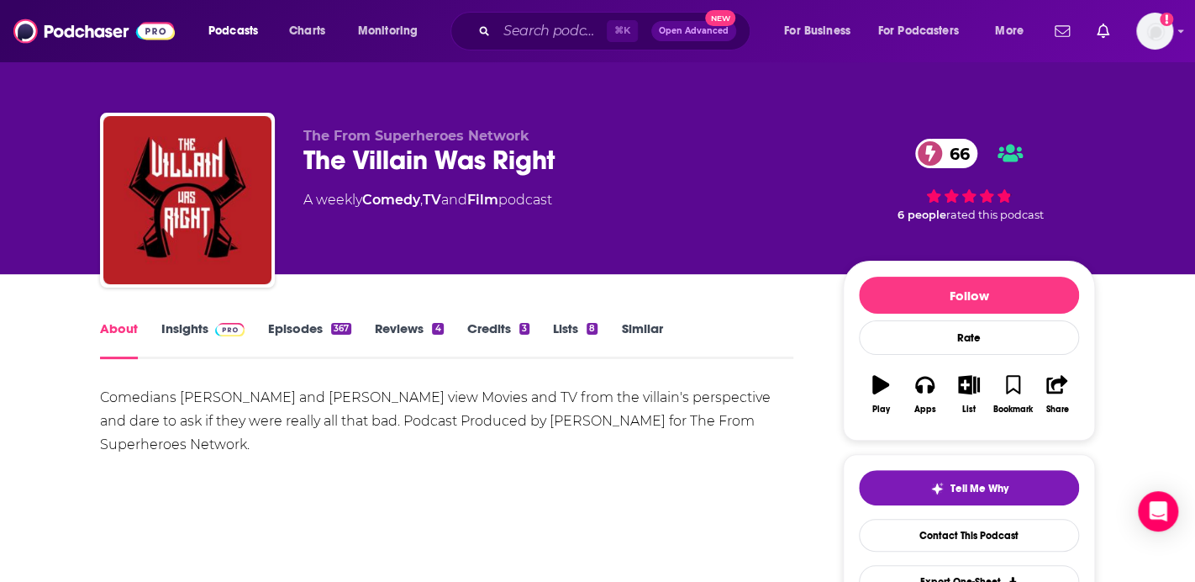
click at [193, 348] on link "Insights" at bounding box center [202, 339] width 83 height 39
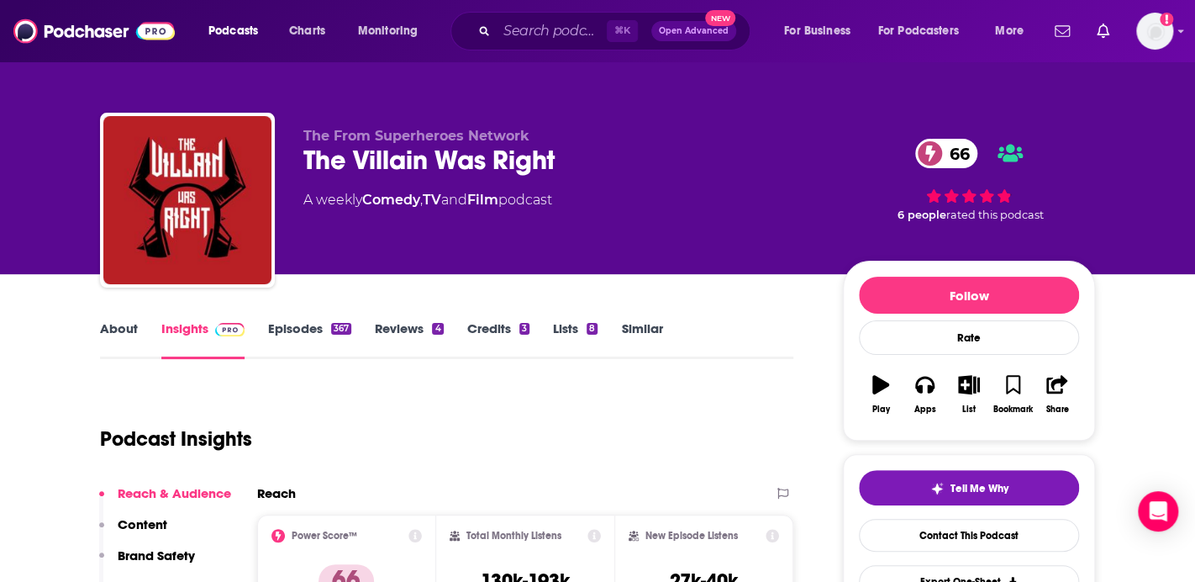
click at [360, 161] on div "The Villain Was Right 66" at bounding box center [559, 160] width 513 height 33
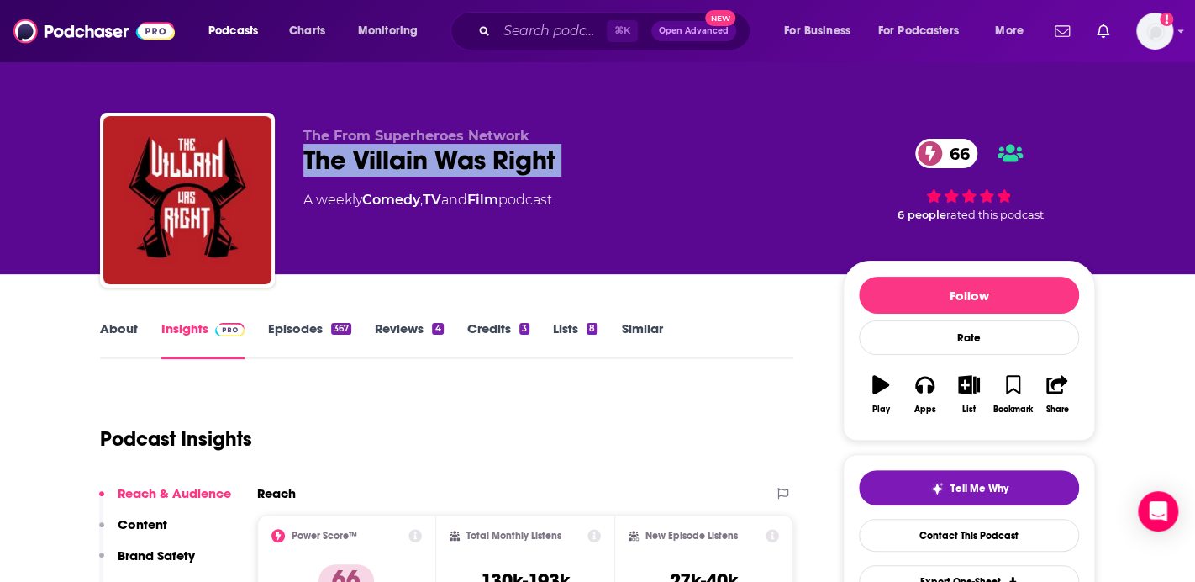
click at [360, 161] on div "The Villain Was Right 66" at bounding box center [559, 160] width 513 height 33
copy div "The Villain Was Right 66"
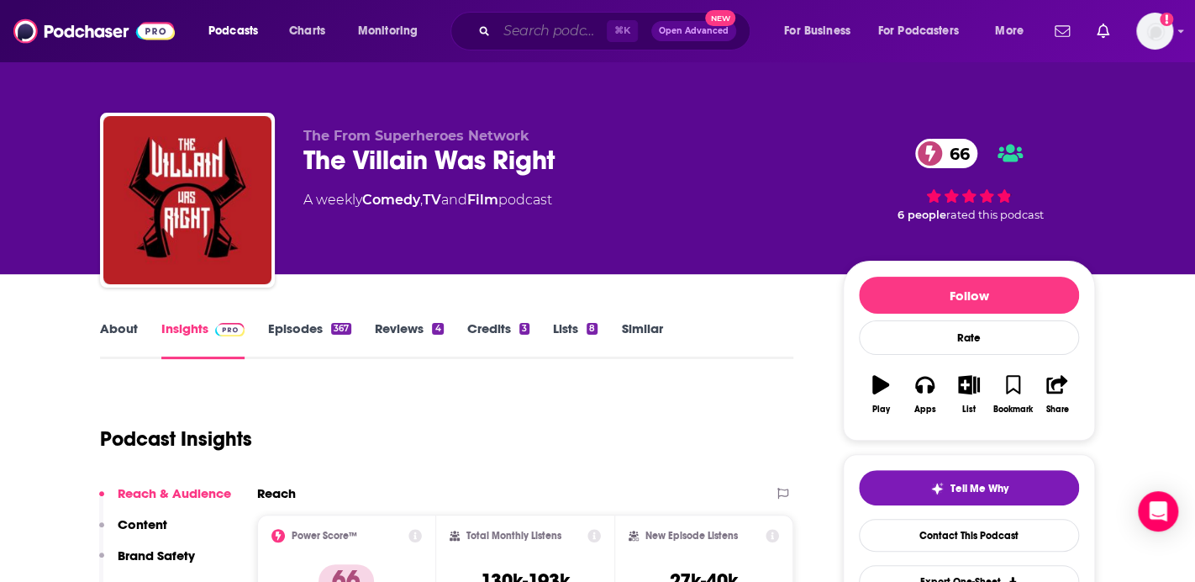
click at [520, 29] on input "Search podcasts, credits, & more..." at bounding box center [552, 31] width 110 height 27
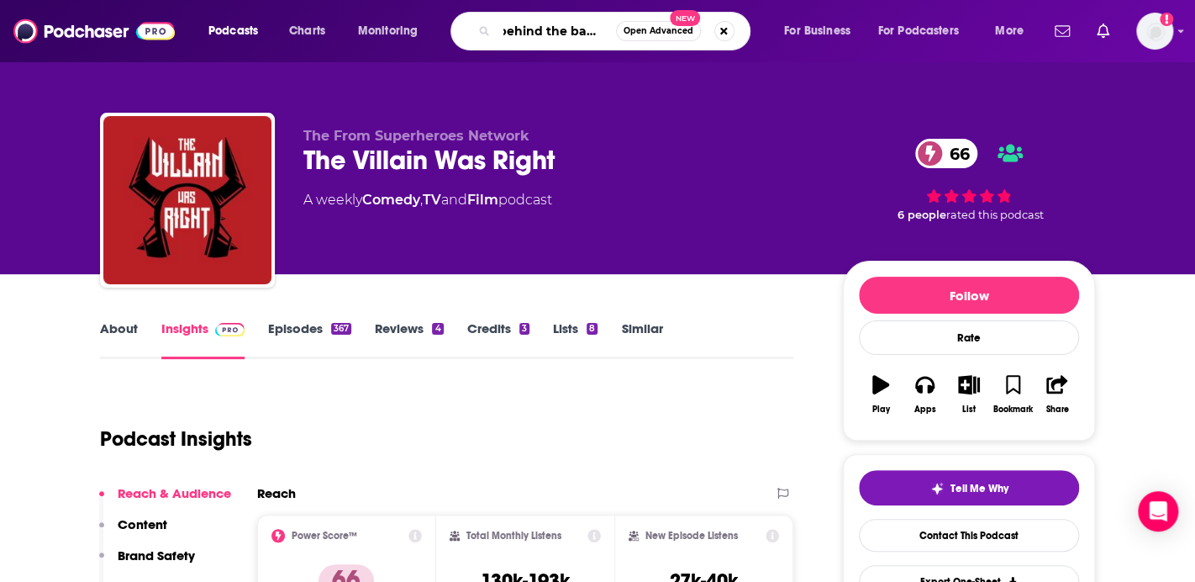
type input "behind the bastards"
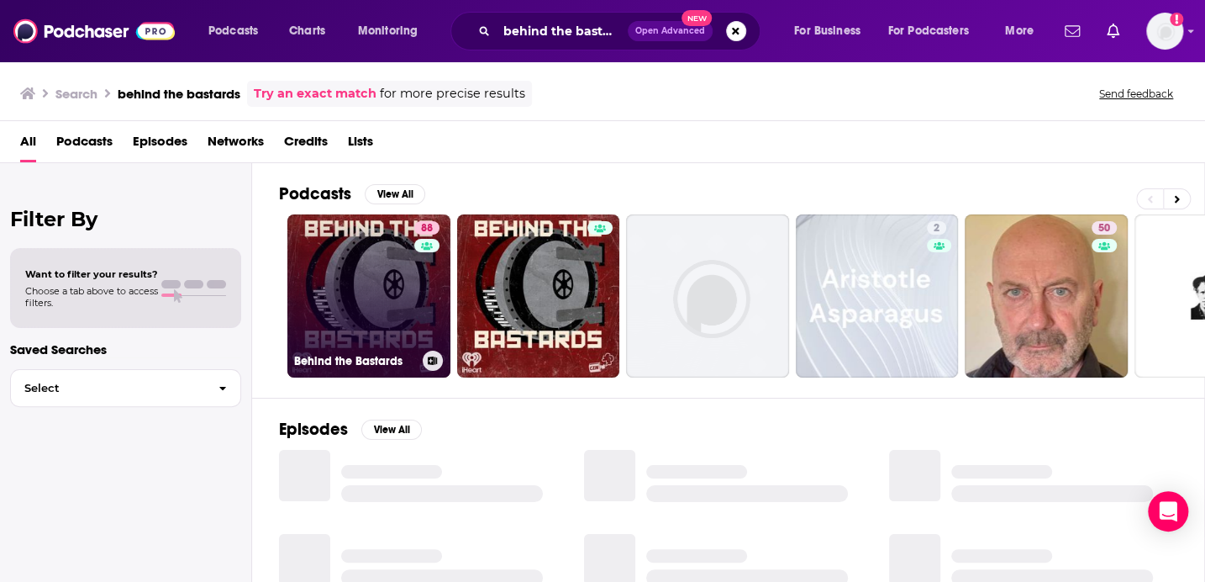
click at [376, 224] on link "88 Behind the Bastards" at bounding box center [368, 295] width 163 height 163
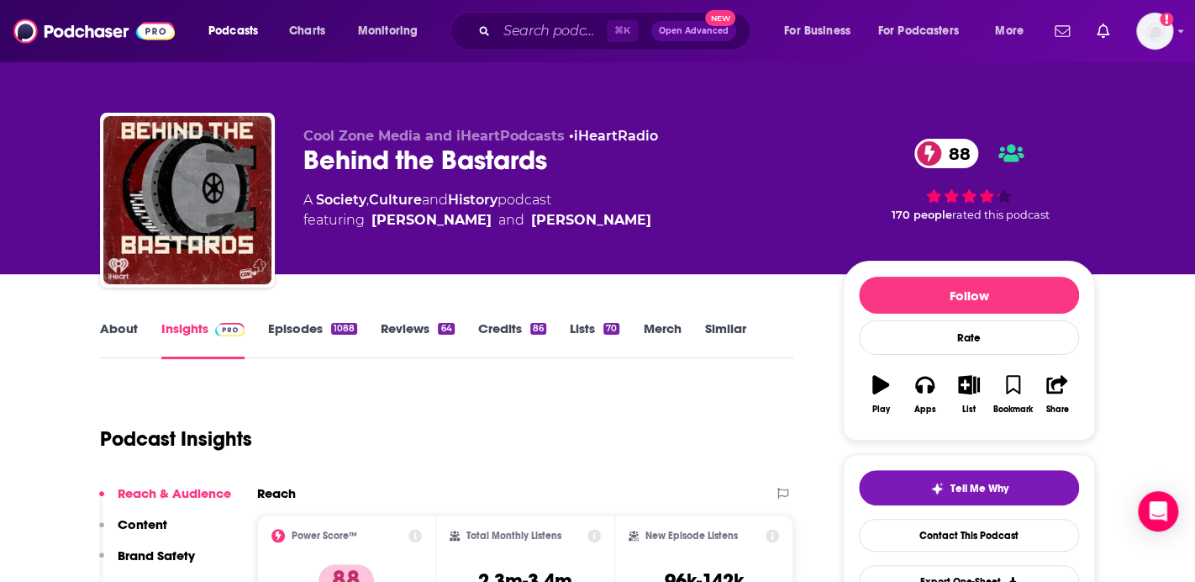
click at [387, 166] on div "Behind the Bastards 88" at bounding box center [559, 160] width 513 height 33
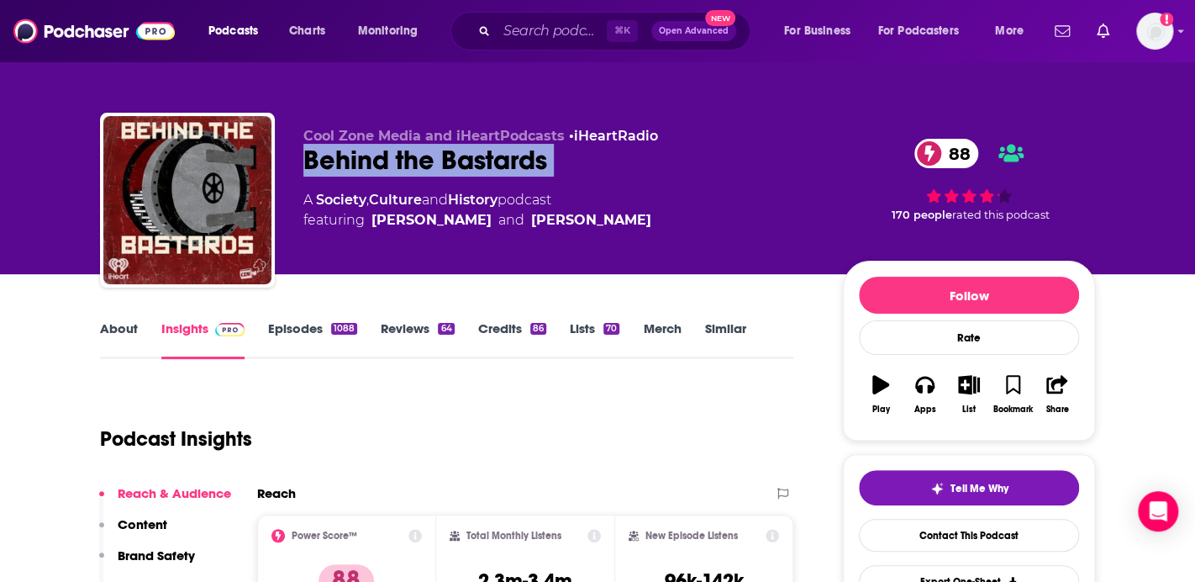
click at [387, 166] on div "Behind the Bastards 88" at bounding box center [559, 160] width 513 height 33
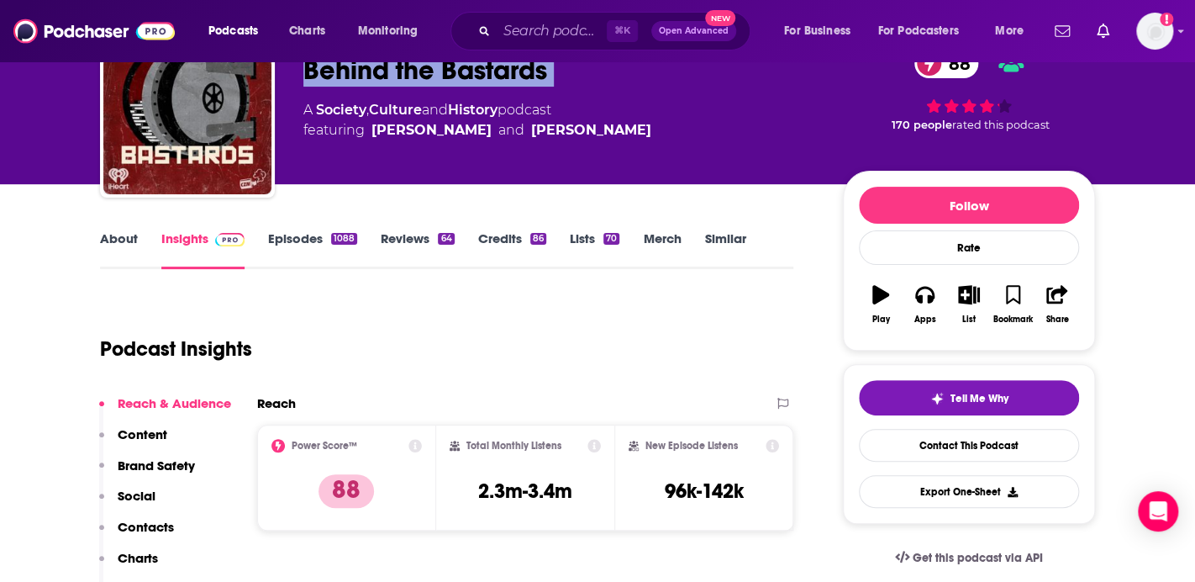
scroll to position [249, 0]
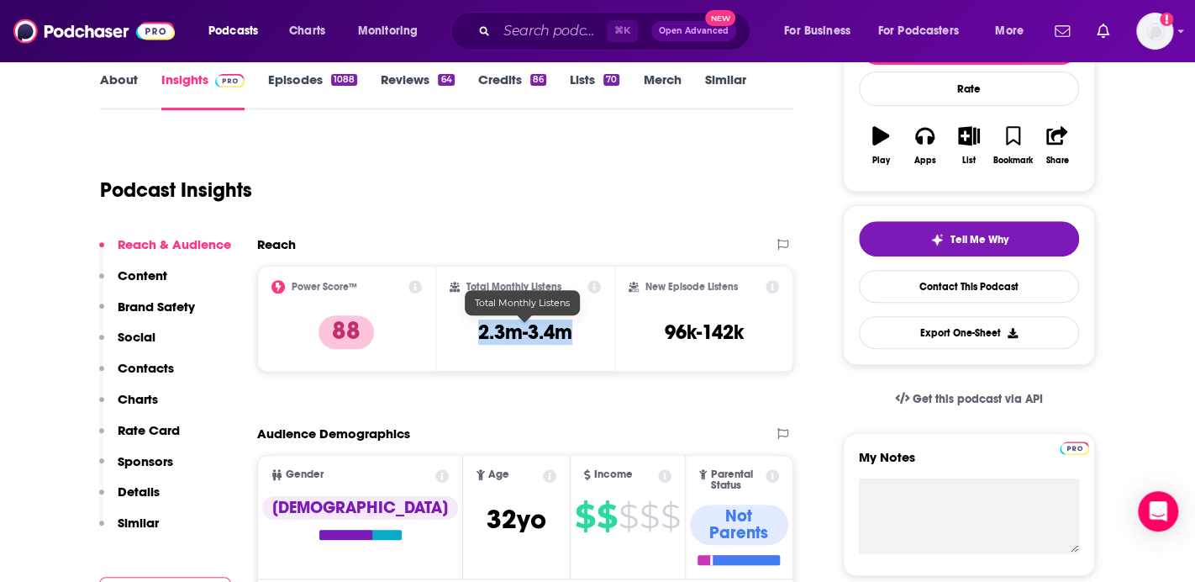
drag, startPoint x: 470, startPoint y: 328, endPoint x: 572, endPoint y: 331, distance: 102.6
click at [572, 331] on div "Total Monthly Listens 2.3m-3.4m" at bounding box center [526, 318] width 152 height 77
copy h3 "2.3m-3.4m"
